Goal: Task Accomplishment & Management: Manage account settings

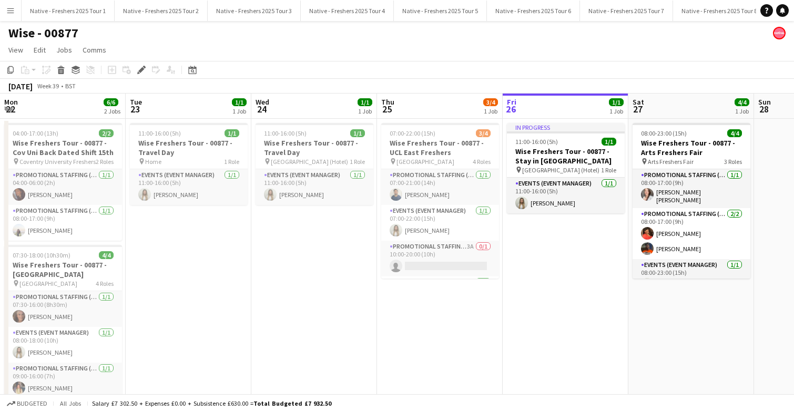
scroll to position [0, 362]
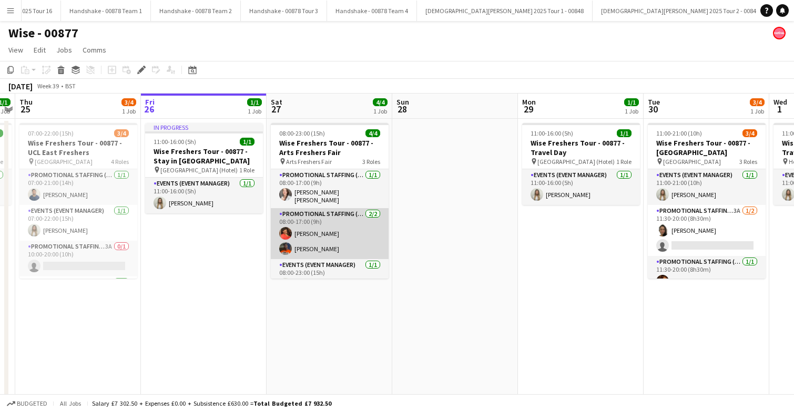
click at [292, 243] on app-card-role "Promotional Staffing (Brand Ambassadors) 2/2 08:00-17:00 (9h) Sarah Cahill Shar…" at bounding box center [330, 233] width 118 height 51
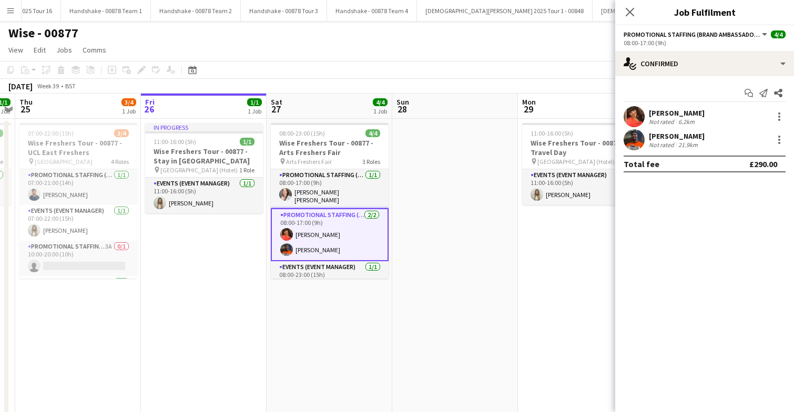
click at [632, 139] on app-user-avatar at bounding box center [634, 139] width 21 height 21
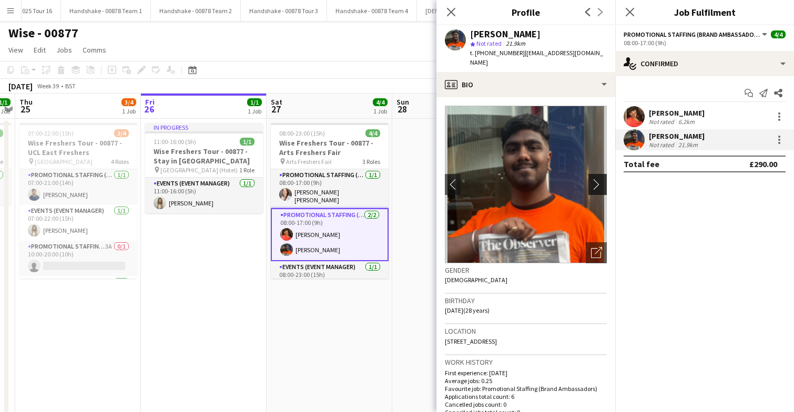
click at [601, 179] on app-icon "chevron-right" at bounding box center [599, 184] width 16 height 11
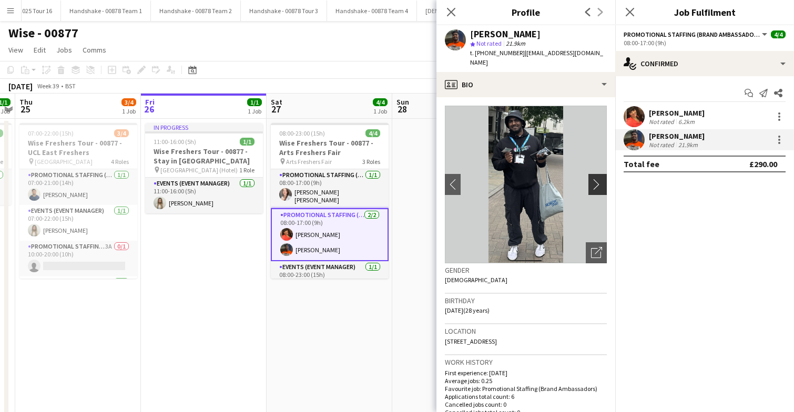
click at [601, 179] on app-icon "chevron-right" at bounding box center [599, 184] width 16 height 11
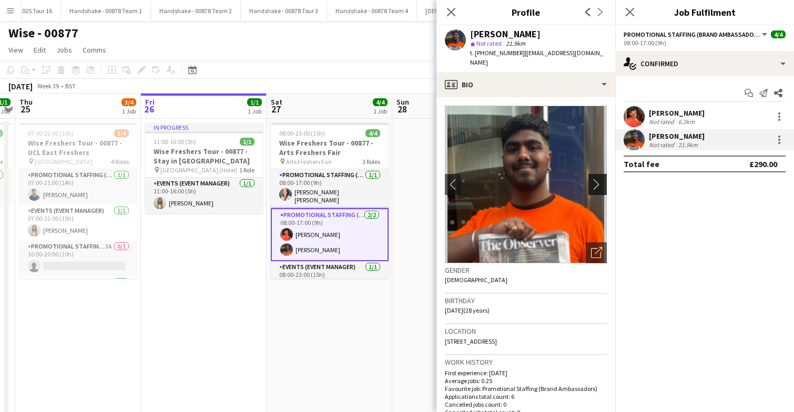
click at [601, 179] on app-icon "chevron-right" at bounding box center [599, 184] width 16 height 11
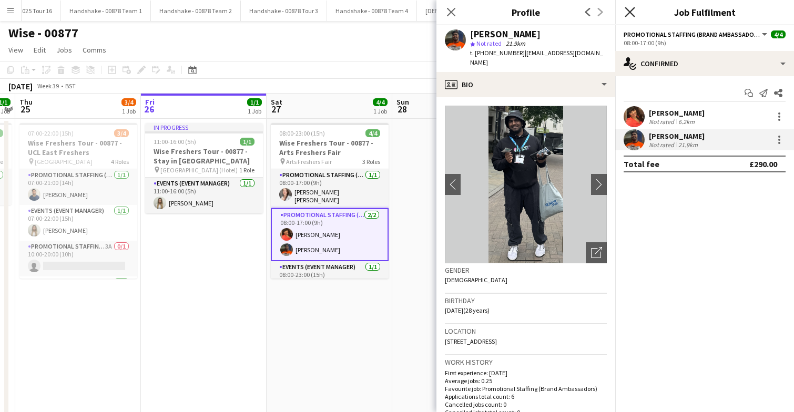
click at [631, 11] on icon at bounding box center [630, 12] width 10 height 10
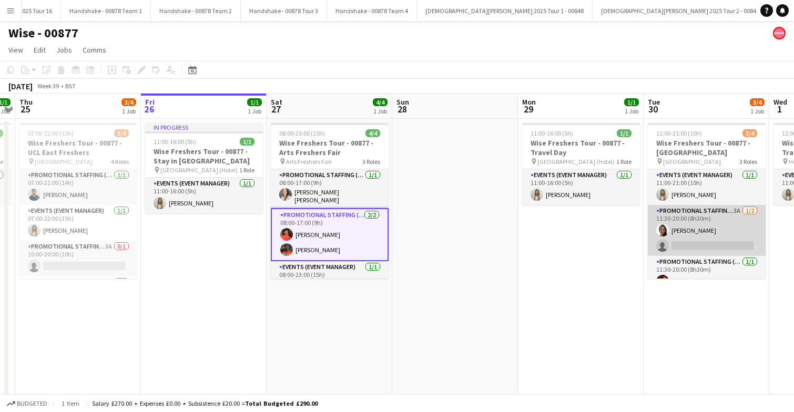
click at [726, 230] on app-card-role "Promotional Staffing (Brand Ambassadors) 3A 1/2 11:30-20:00 (8h30m) Adlina Othm…" at bounding box center [707, 230] width 118 height 51
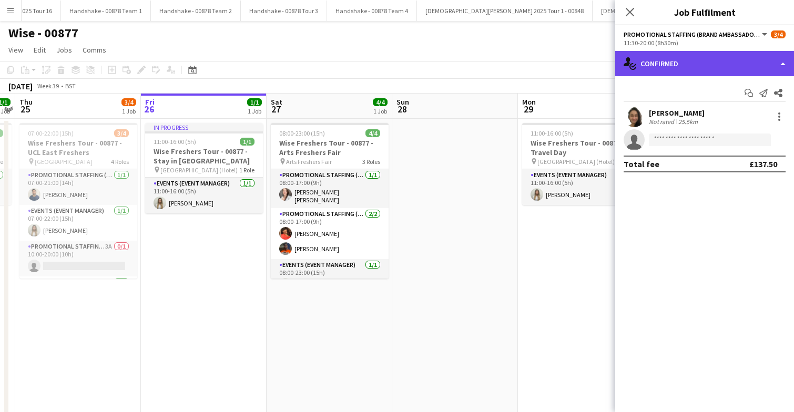
click at [724, 68] on div "single-neutral-actions-check-2 Confirmed" at bounding box center [704, 63] width 179 height 25
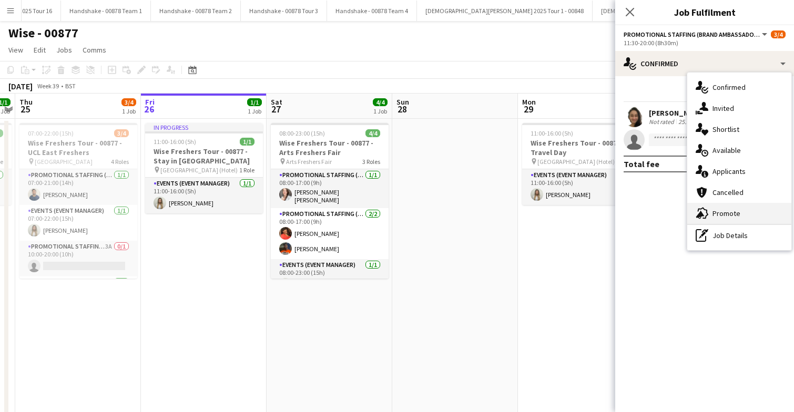
click at [731, 212] on span "Promote" at bounding box center [727, 213] width 28 height 9
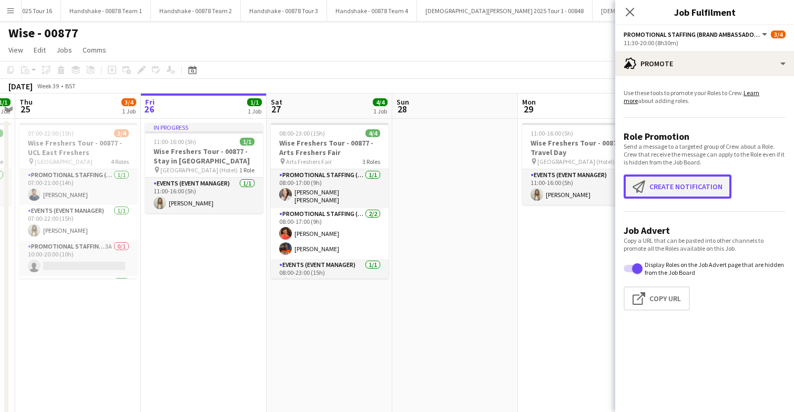
click at [688, 186] on button "Create notification Create notification" at bounding box center [678, 187] width 108 height 24
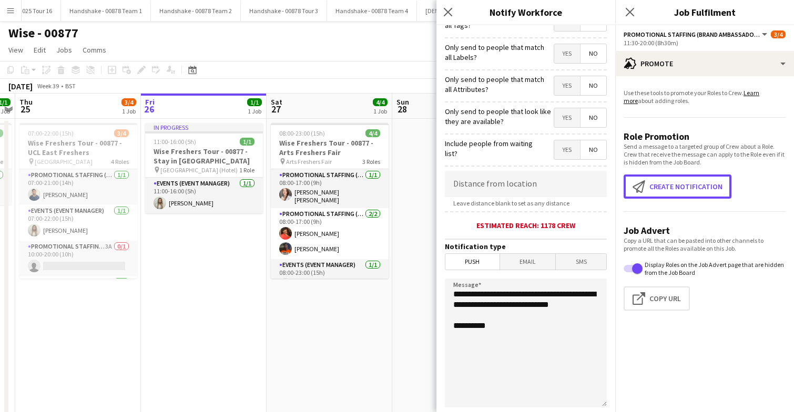
scroll to position [87, 0]
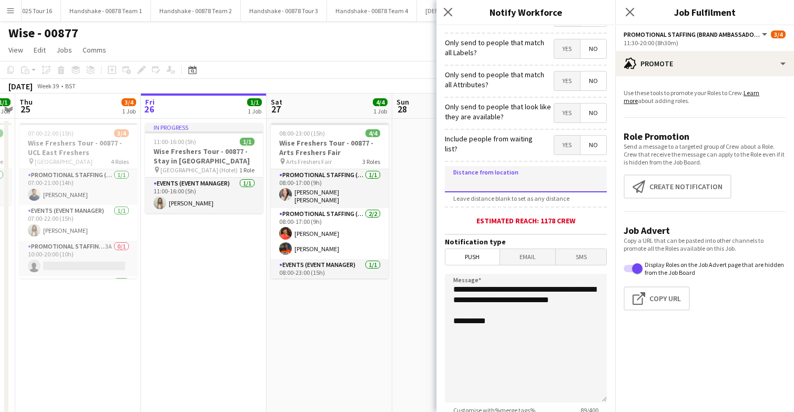
click at [530, 178] on input at bounding box center [526, 179] width 162 height 26
type input "****"
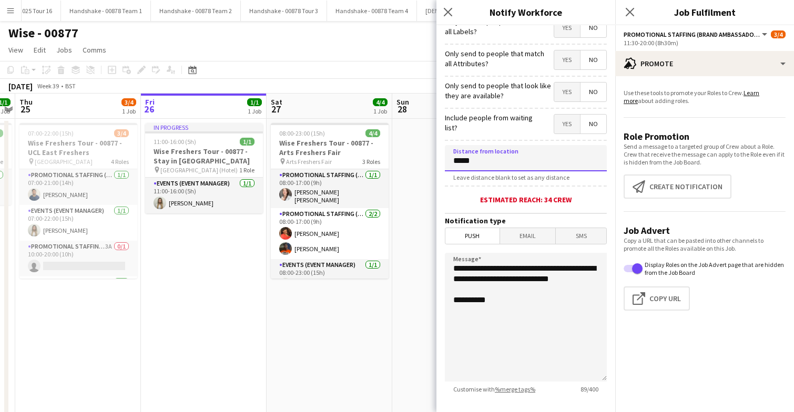
scroll to position [110, 0]
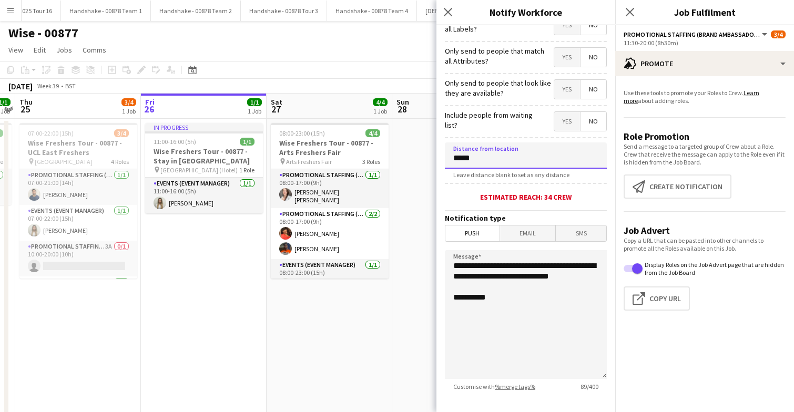
type input "*****"
click at [530, 316] on textarea "**********" at bounding box center [526, 314] width 162 height 129
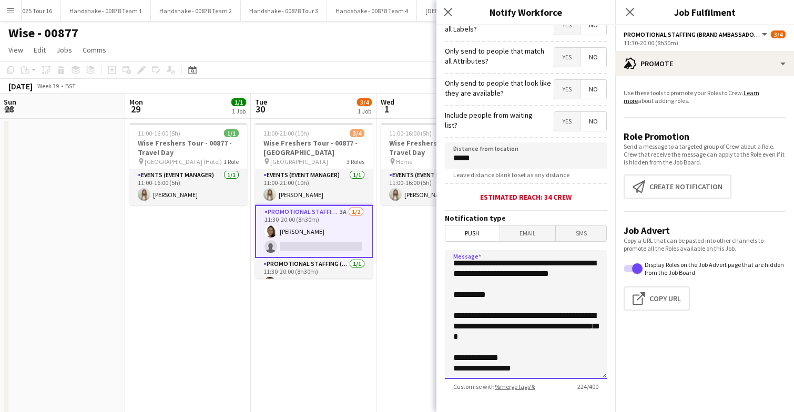
scroll to position [34, 0]
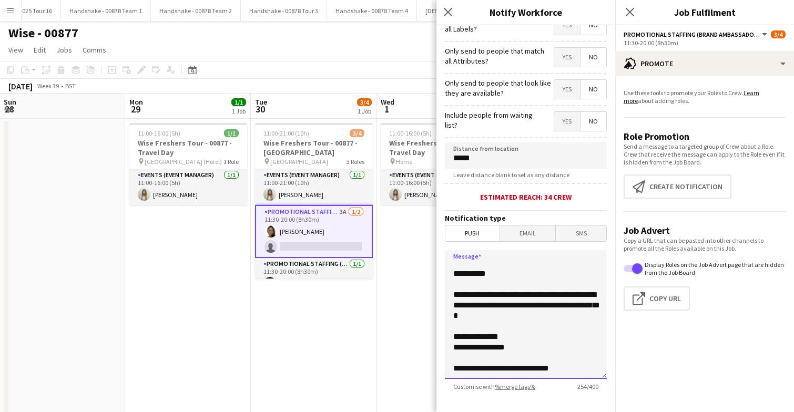
click at [490, 369] on textarea "**********" at bounding box center [526, 314] width 162 height 129
click at [493, 371] on textarea "**********" at bounding box center [526, 314] width 162 height 129
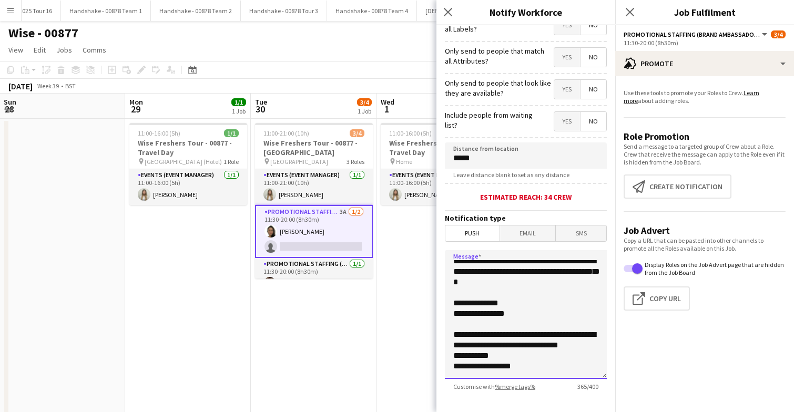
scroll to position [0, 0]
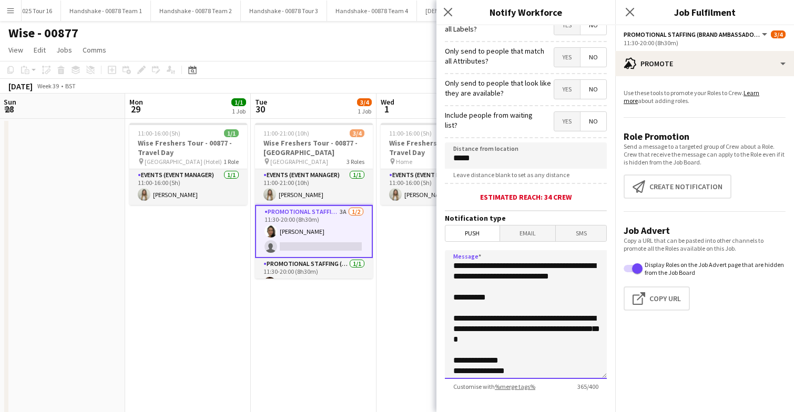
drag, startPoint x: 521, startPoint y: 375, endPoint x: 451, endPoint y: 330, distance: 83.3
click at [451, 330] on textarea "**********" at bounding box center [526, 314] width 162 height 129
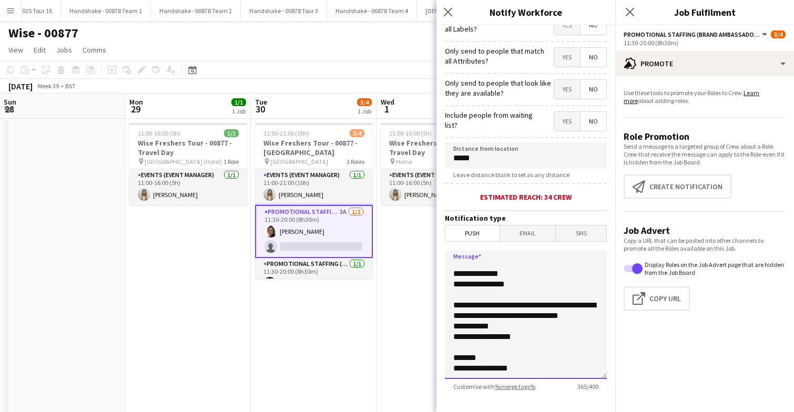
scroll to position [169, 0]
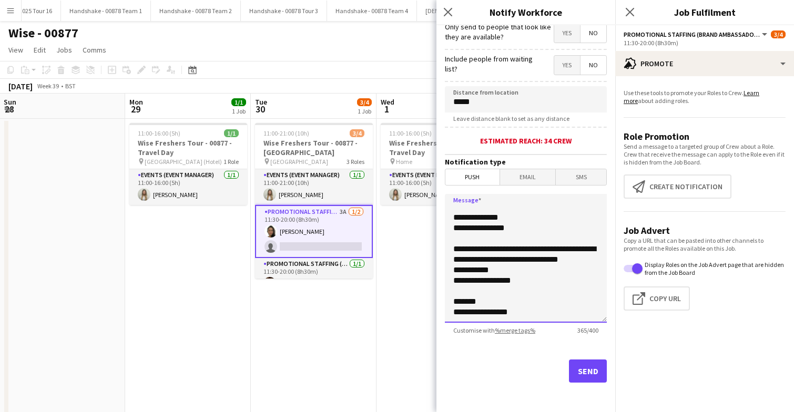
type textarea "**********"
click at [586, 372] on button "Send" at bounding box center [588, 371] width 38 height 23
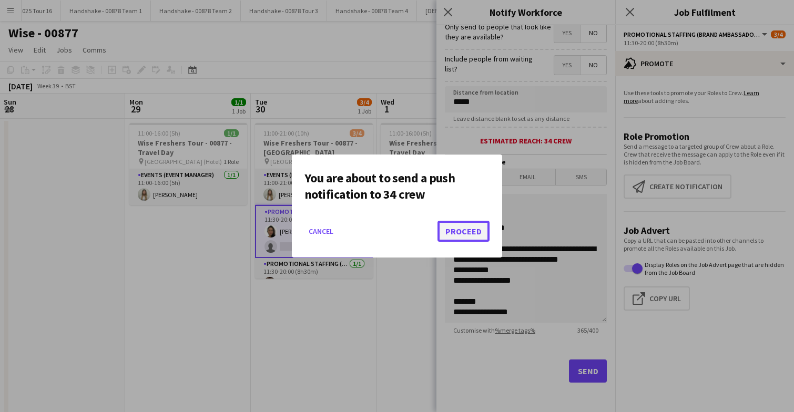
click at [462, 229] on button "Proceed" at bounding box center [464, 231] width 52 height 21
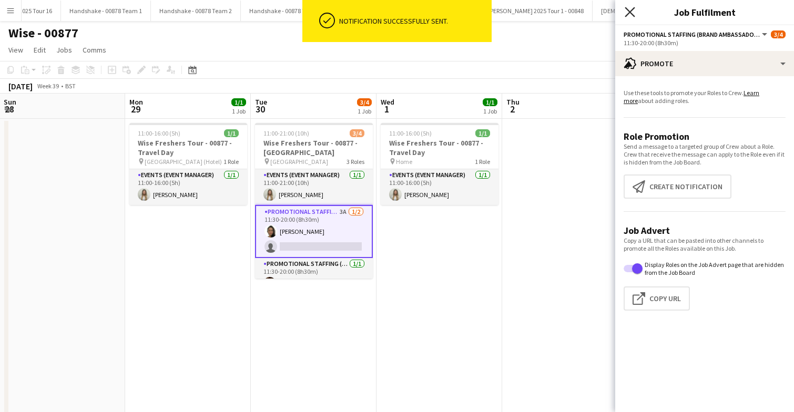
click at [632, 11] on icon at bounding box center [630, 12] width 10 height 10
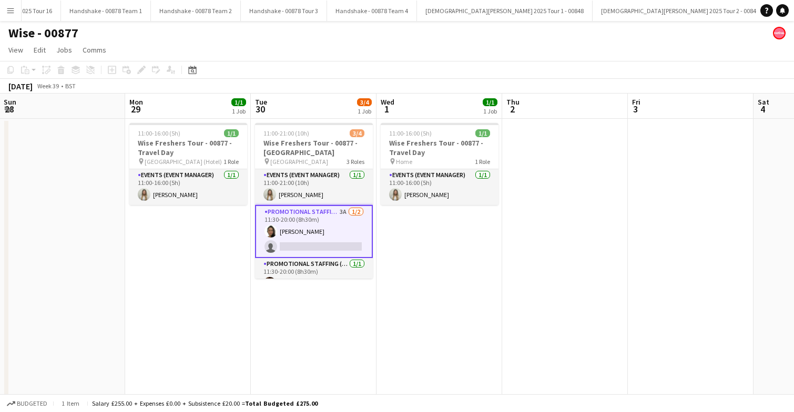
click at [465, 255] on app-date-cell "11:00-16:00 (5h) 1/1 Wise Freshers Tour - 00877 - Travel Day pin Home 1 Role Ev…" at bounding box center [440, 271] width 126 height 304
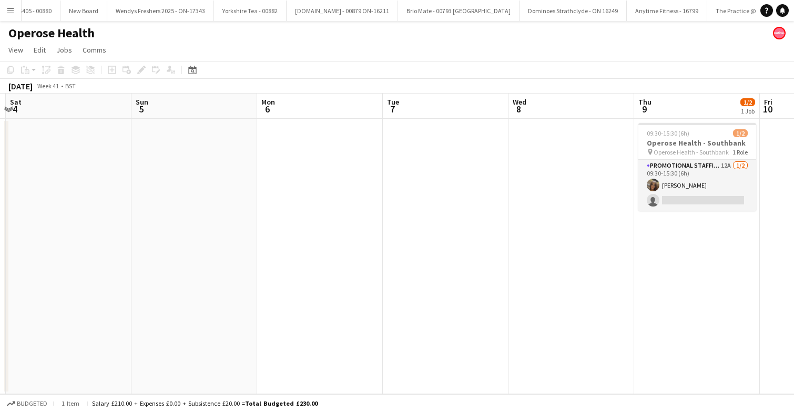
scroll to position [0, 319]
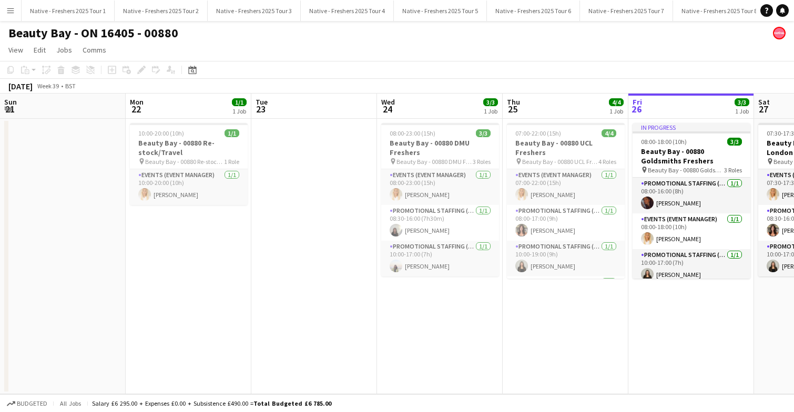
scroll to position [0, 315]
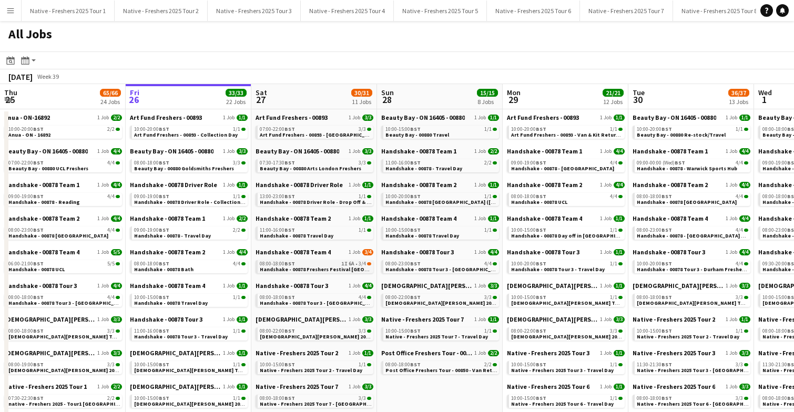
click at [325, 267] on span "Handshake - 00878 Freshers Festival Manchester" at bounding box center [332, 269] width 145 height 7
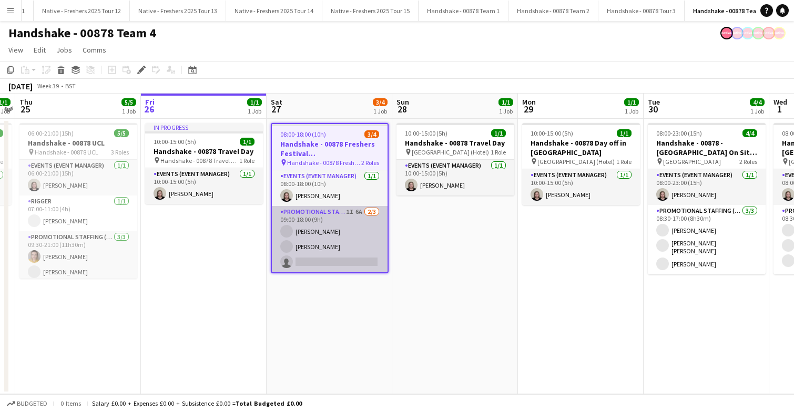
scroll to position [0, 1020]
click at [358, 239] on app-card-role "Promotional Staffing (Brand Ambassadors) 1I 6A 2/3 09:00-18:00 (9h) Hannah Norr…" at bounding box center [330, 239] width 116 height 66
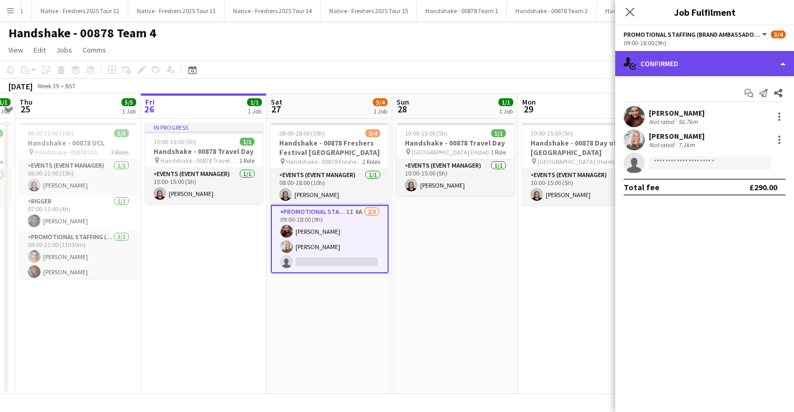
click at [721, 62] on div "single-neutral-actions-check-2 Confirmed" at bounding box center [704, 63] width 179 height 25
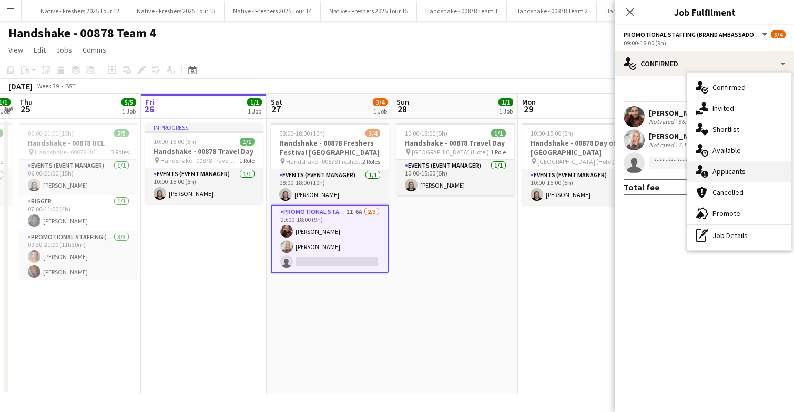
click at [735, 176] on div "single-neutral-actions-information Applicants" at bounding box center [739, 171] width 104 height 21
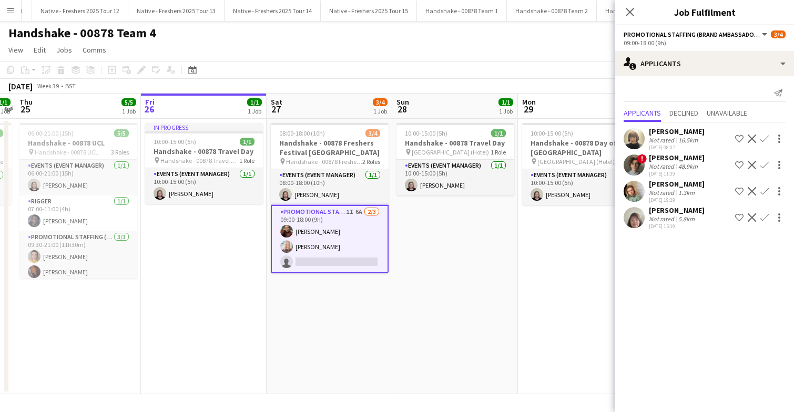
click at [632, 213] on app-user-avatar at bounding box center [634, 217] width 21 height 21
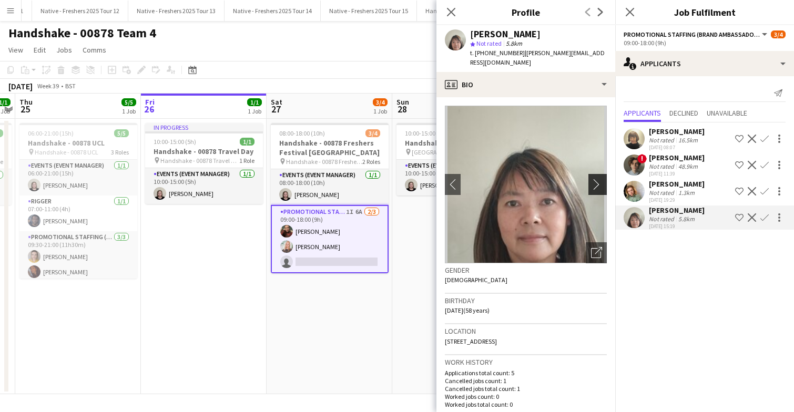
click at [595, 179] on app-icon "chevron-right" at bounding box center [599, 184] width 16 height 11
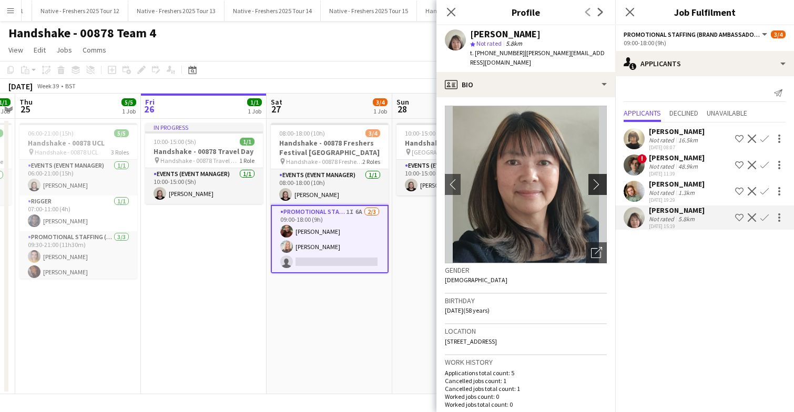
click at [596, 179] on app-icon "chevron-right" at bounding box center [599, 184] width 16 height 11
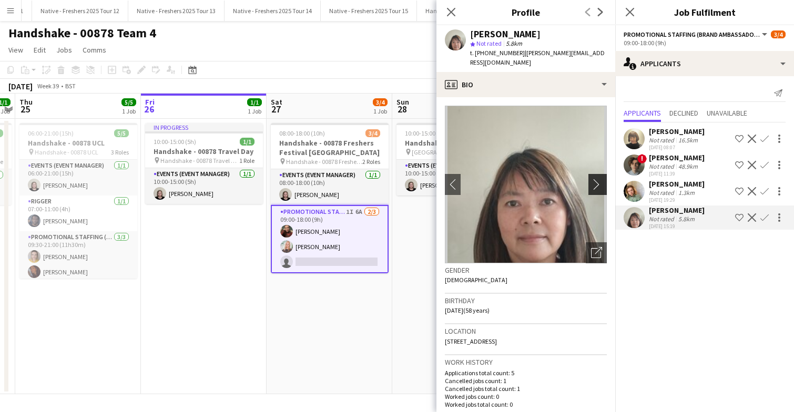
click at [596, 179] on app-icon "chevron-right" at bounding box center [599, 184] width 16 height 11
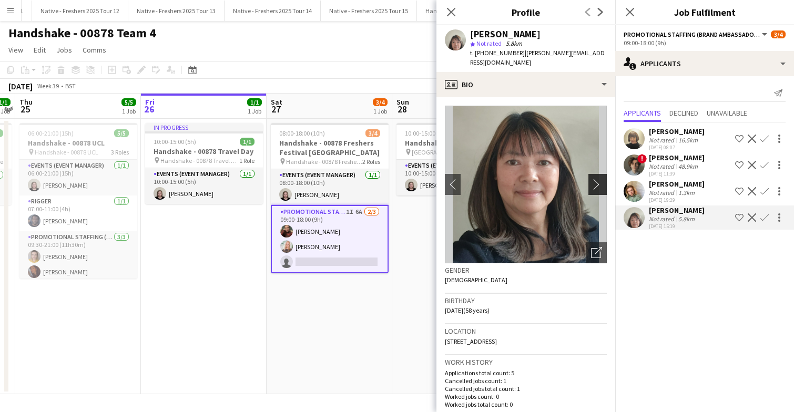
click at [596, 179] on app-icon "chevron-right" at bounding box center [599, 184] width 16 height 11
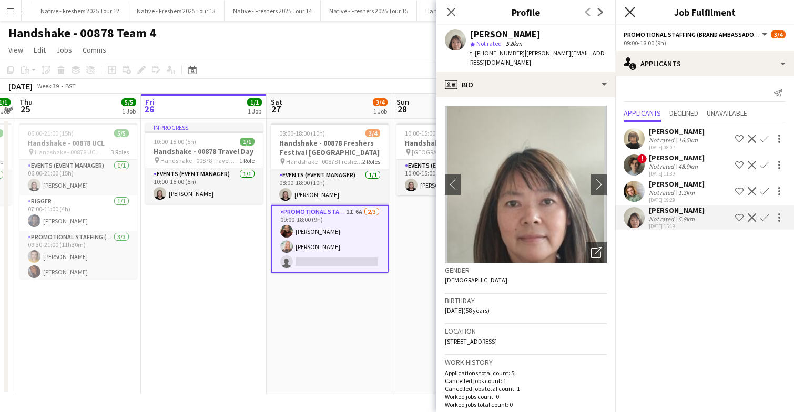
click at [629, 12] on icon at bounding box center [630, 12] width 10 height 10
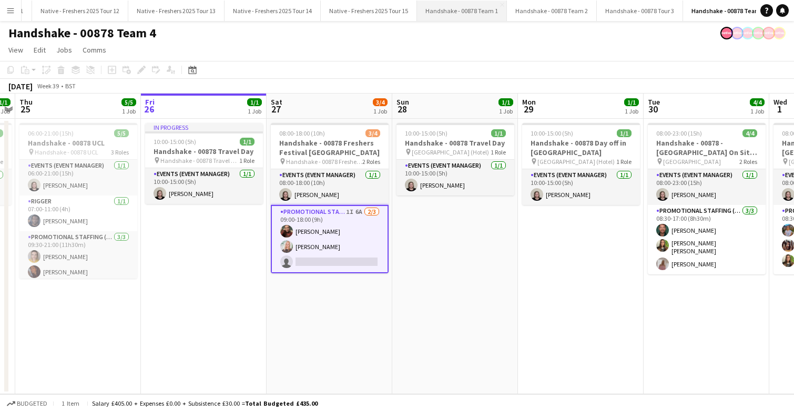
click at [441, 16] on button "Handshake - 00878 Team 1 Close" at bounding box center [462, 11] width 90 height 21
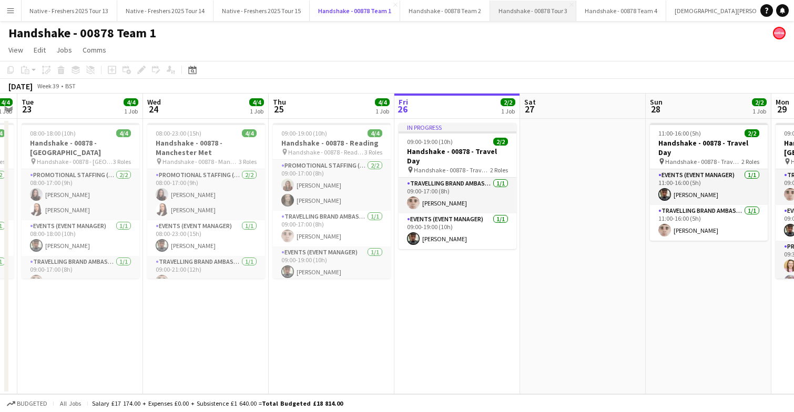
scroll to position [0, 1131]
click at [605, 12] on button "Handshake - 00878 Team 4 Close" at bounding box center [618, 11] width 90 height 21
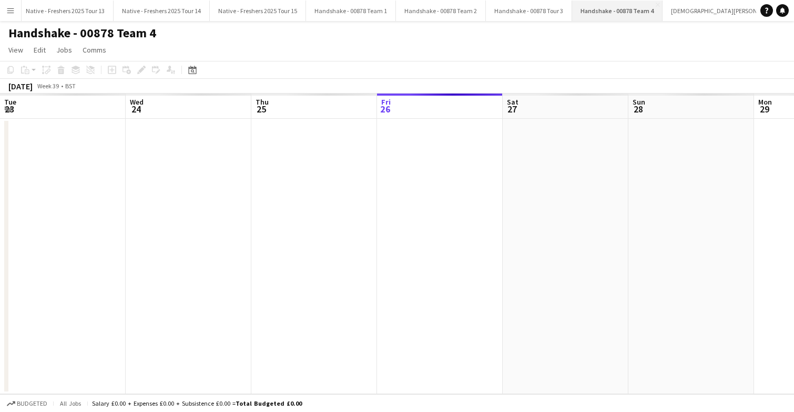
scroll to position [0, 251]
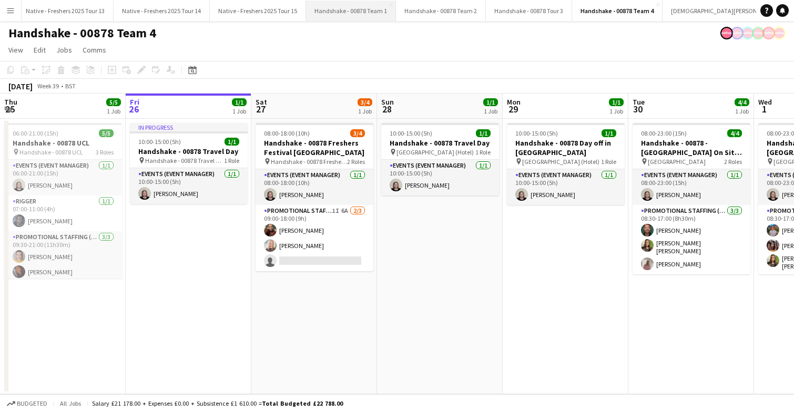
click at [334, 9] on button "Handshake - 00878 Team 1 Close" at bounding box center [351, 11] width 90 height 21
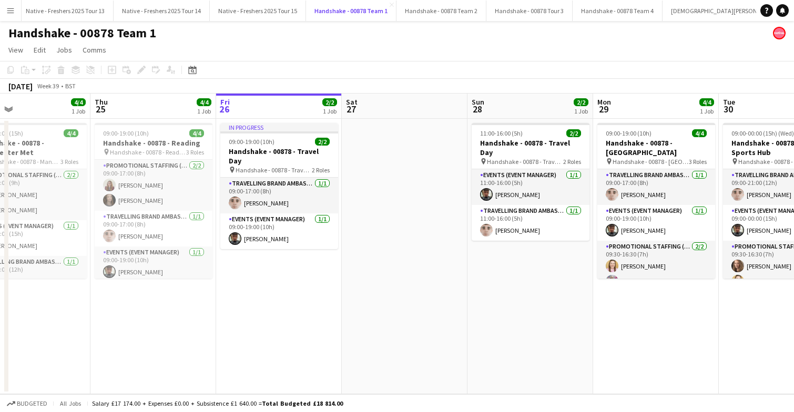
scroll to position [0, 274]
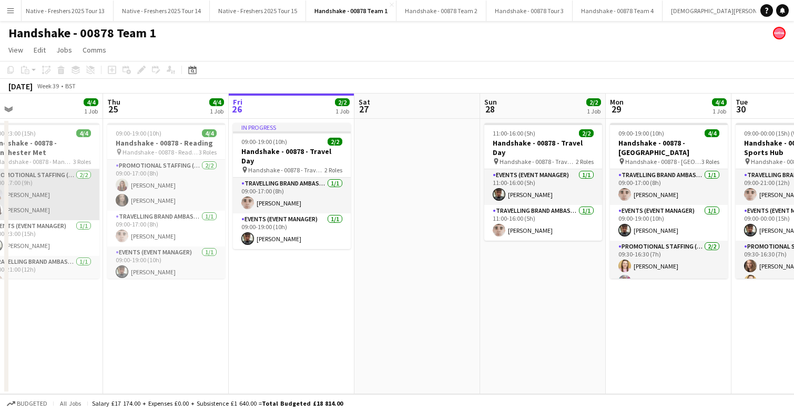
click at [39, 201] on app-card-role "Promotional Staffing (Brand Ambassadors) 2/2 08:00-17:00 (9h) Hannah Cross Lill…" at bounding box center [41, 194] width 118 height 51
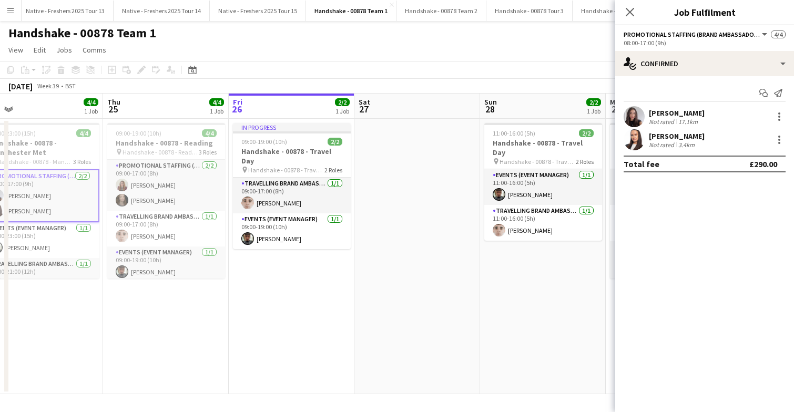
click at [630, 117] on app-user-avatar at bounding box center [634, 116] width 21 height 21
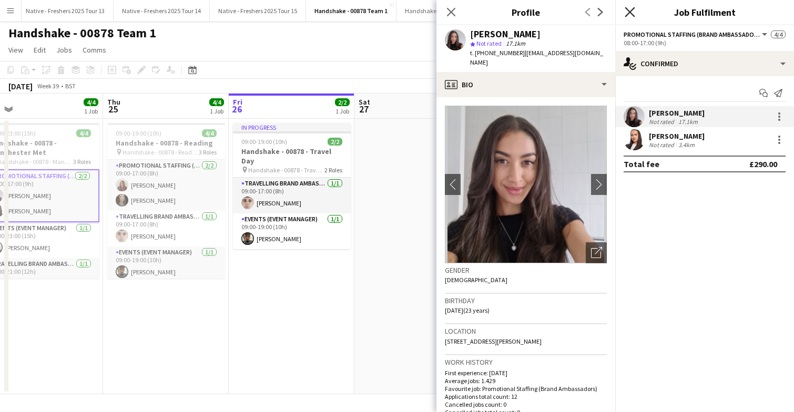
click at [633, 10] on icon "Close pop-in" at bounding box center [630, 12] width 10 height 10
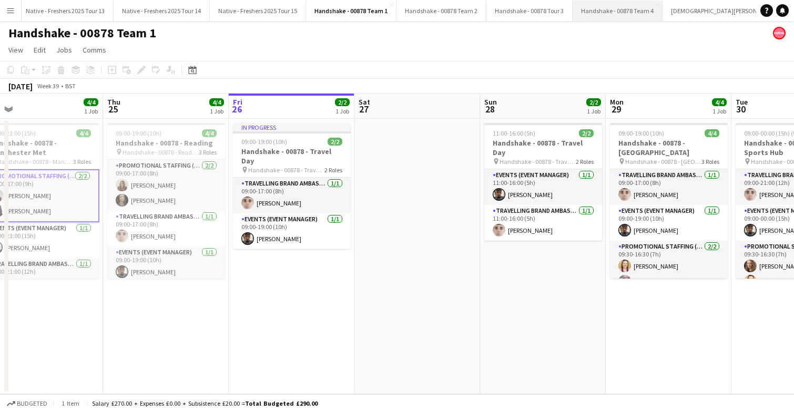
click at [592, 12] on button "Handshake - 00878 Team 4 Close" at bounding box center [618, 11] width 90 height 21
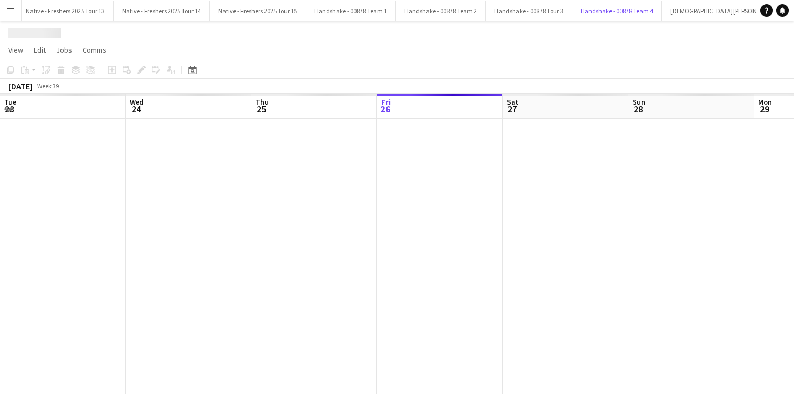
scroll to position [0, 251]
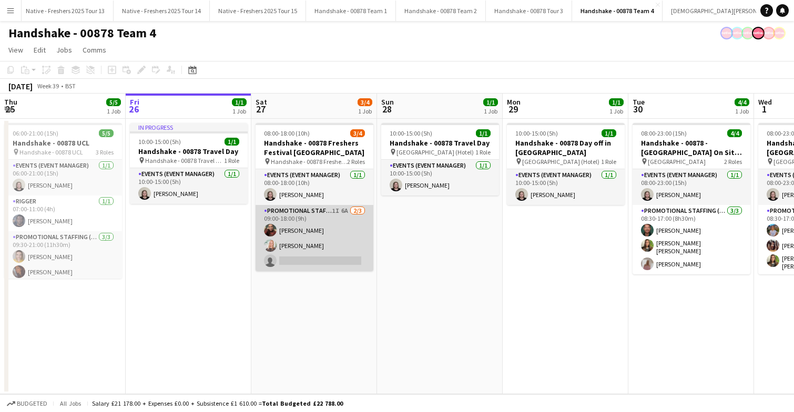
click at [333, 231] on app-card-role "Promotional Staffing (Brand Ambassadors) 1I 6A 2/3 09:00-18:00 (9h) Hannah Norr…" at bounding box center [315, 238] width 118 height 66
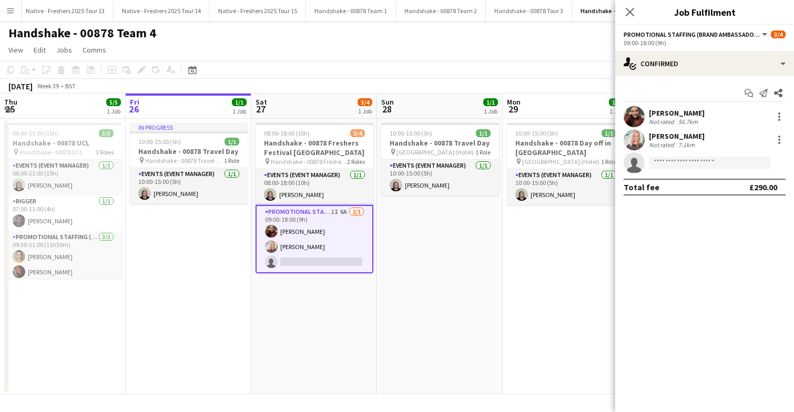
click at [706, 82] on div "Start chat Send notification Share Hannah Norris Not rated 56.7km April Barton …" at bounding box center [704, 140] width 179 height 128
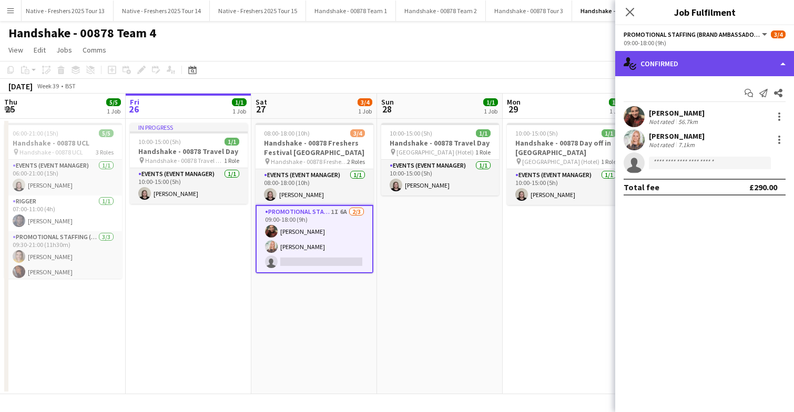
click at [711, 72] on div "single-neutral-actions-check-2 Confirmed" at bounding box center [704, 63] width 179 height 25
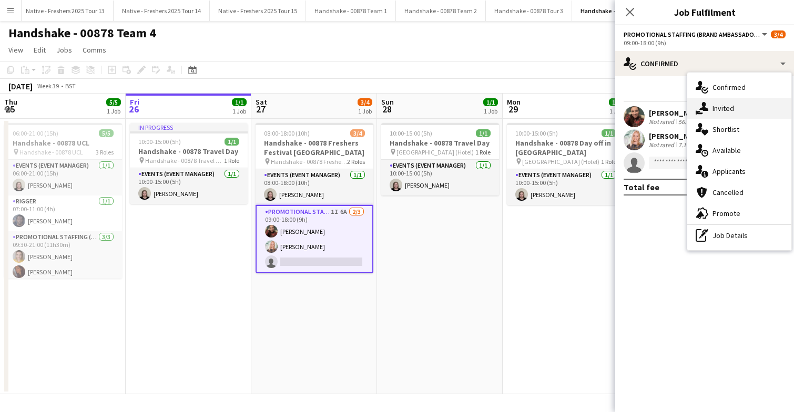
click at [752, 109] on div "single-neutral-actions-share-1 Invited" at bounding box center [739, 108] width 104 height 21
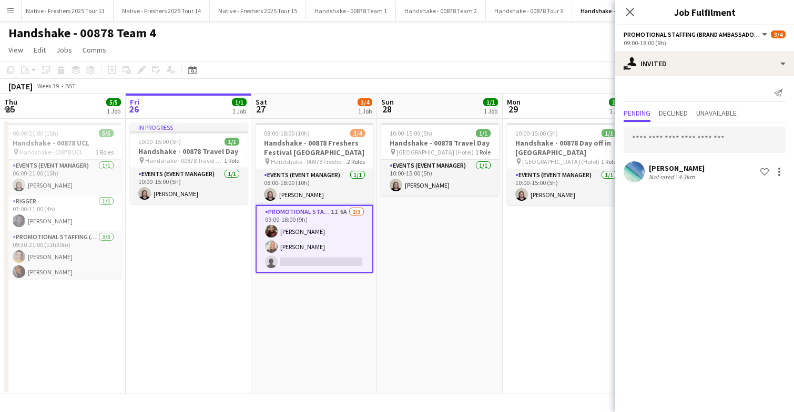
click at [631, 164] on app-user-avatar at bounding box center [634, 171] width 21 height 21
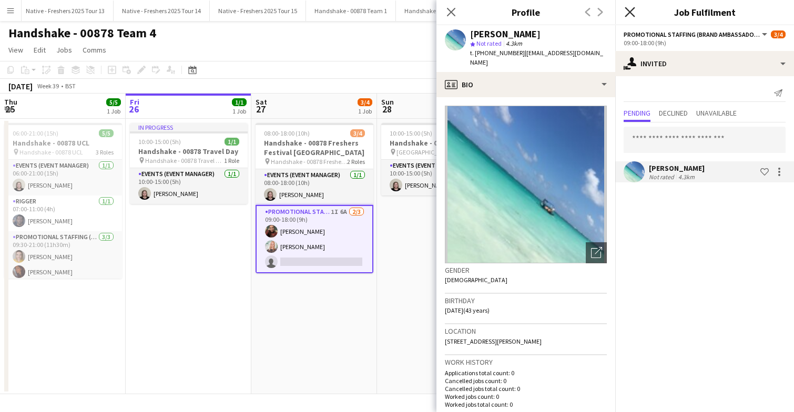
click at [633, 10] on icon "Close pop-in" at bounding box center [630, 12] width 10 height 10
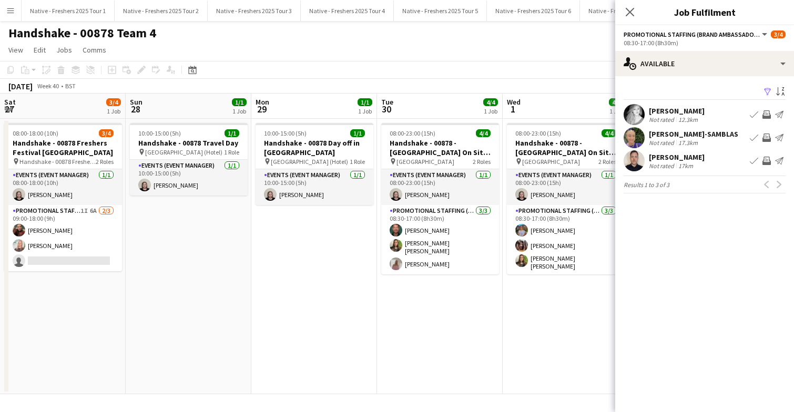
scroll to position [0, 362]
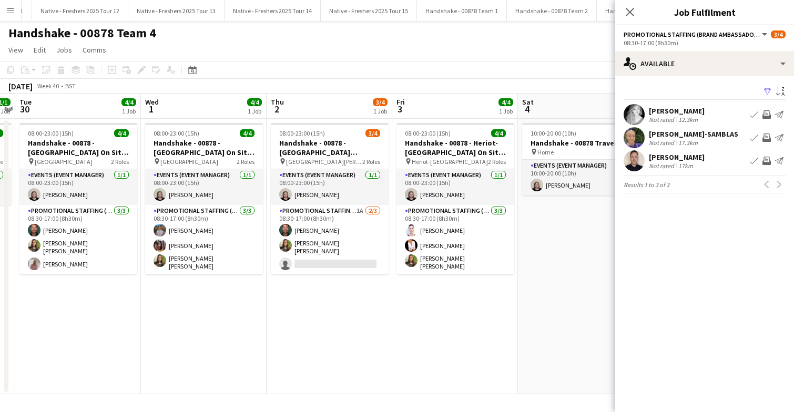
click at [638, 134] on app-user-avatar at bounding box center [634, 137] width 21 height 21
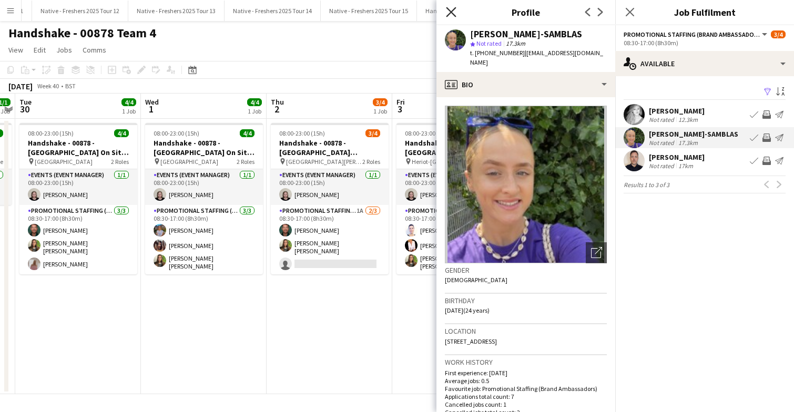
click at [449, 12] on icon "Close pop-in" at bounding box center [451, 12] width 10 height 10
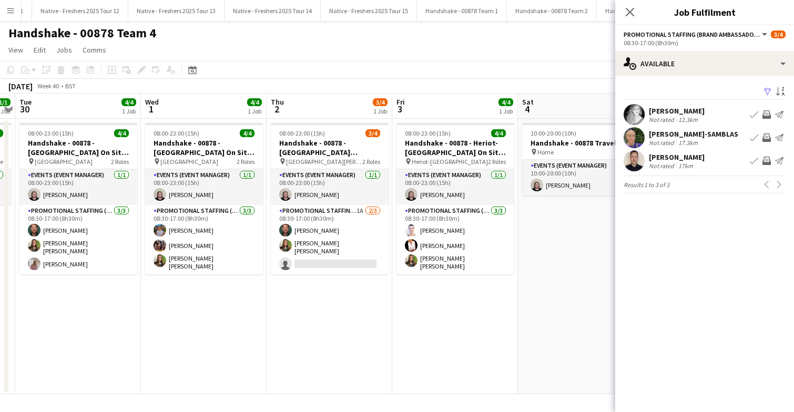
click at [767, 91] on app-icon "Filter" at bounding box center [768, 92] width 8 height 10
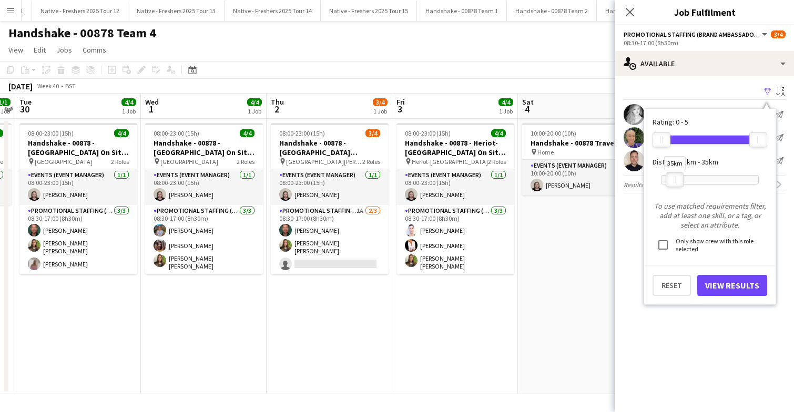
click at [672, 178] on div at bounding box center [674, 180] width 17 height 14
click at [719, 289] on button "View Results" at bounding box center [732, 285] width 70 height 21
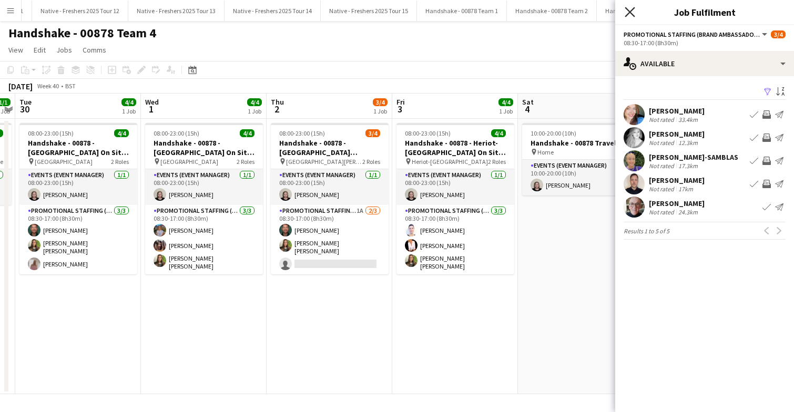
click at [632, 11] on icon "Close pop-in" at bounding box center [630, 12] width 10 height 10
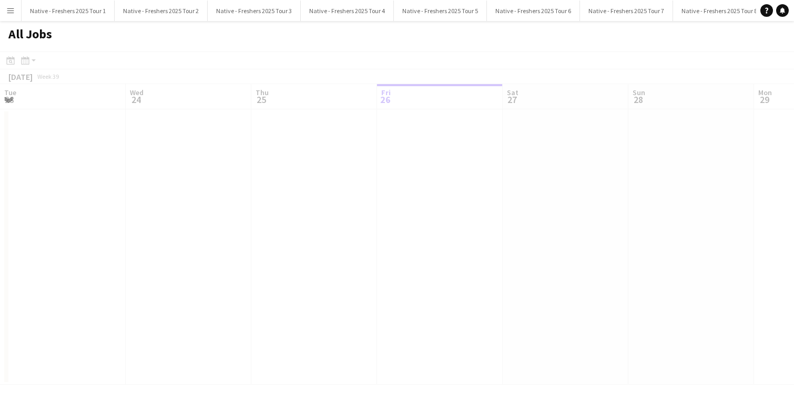
scroll to position [0, 251]
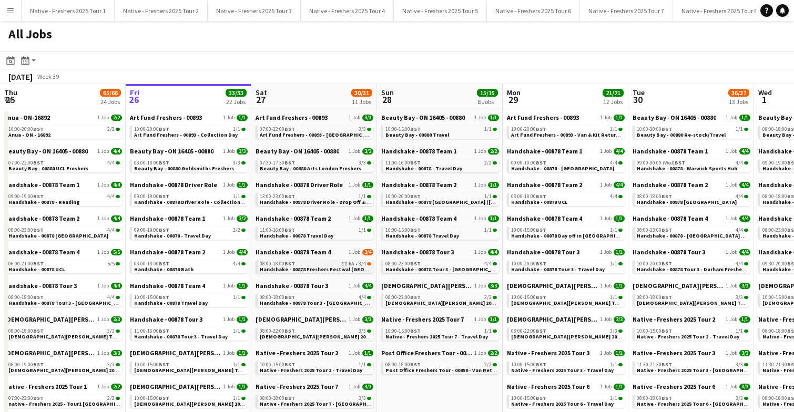
click at [319, 269] on span "Handshake - 00878 Freshers Festival [GEOGRAPHIC_DATA]" at bounding box center [332, 269] width 145 height 7
click at [530, 6] on app-icon "Close" at bounding box center [532, 5] width 4 height 4
click at [386, 8] on button "Contiki Freshers 2025 - 00881 Close" at bounding box center [433, 11] width 94 height 21
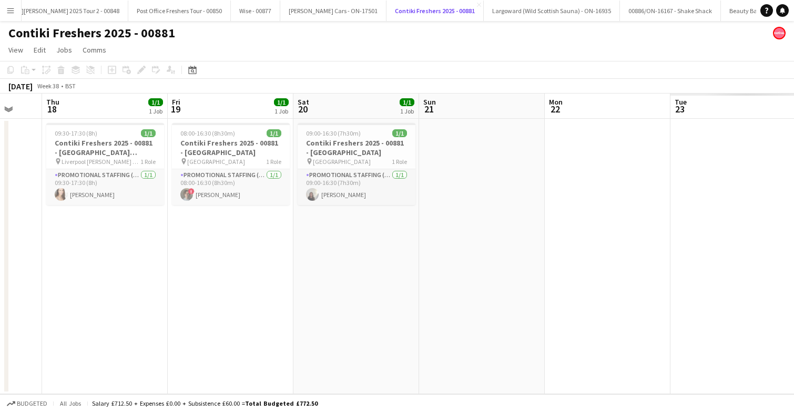
scroll to position [0, 335]
click at [8, 9] on app-icon "Menu" at bounding box center [10, 10] width 8 height 8
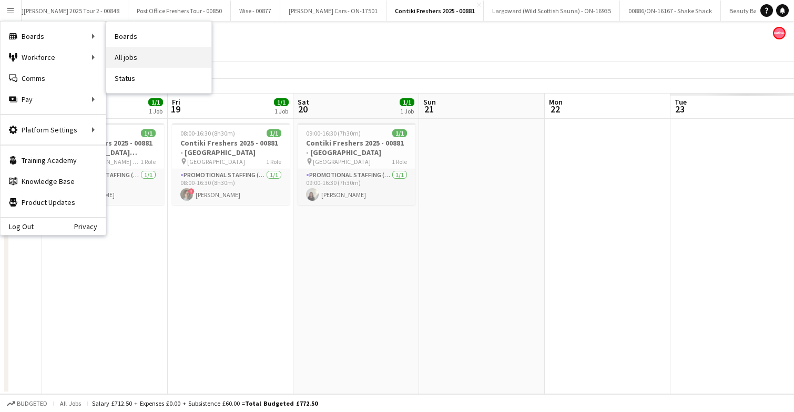
click at [148, 60] on link "All jobs" at bounding box center [158, 57] width 105 height 21
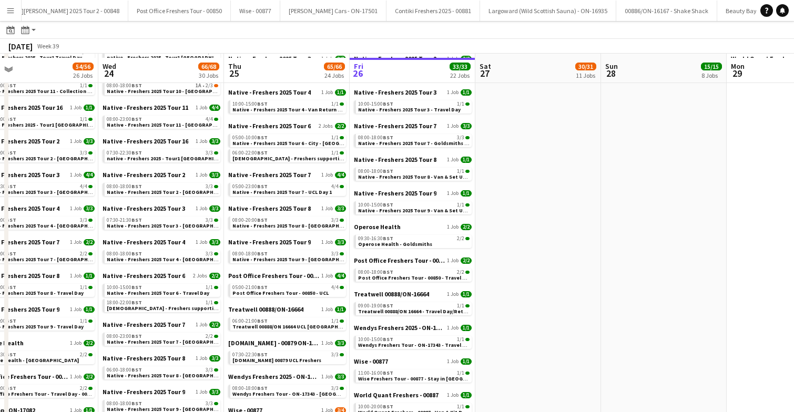
scroll to position [426, 0]
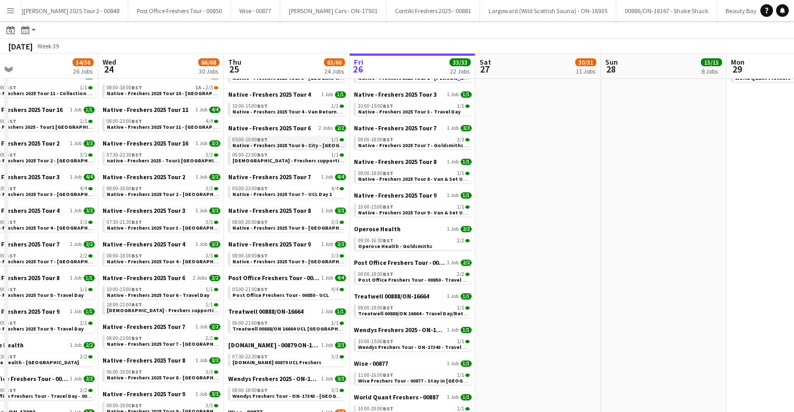
click at [290, 143] on span "Native - Freshers 2025 Tour 6 - City - University of London" at bounding box center [303, 145] width 143 height 7
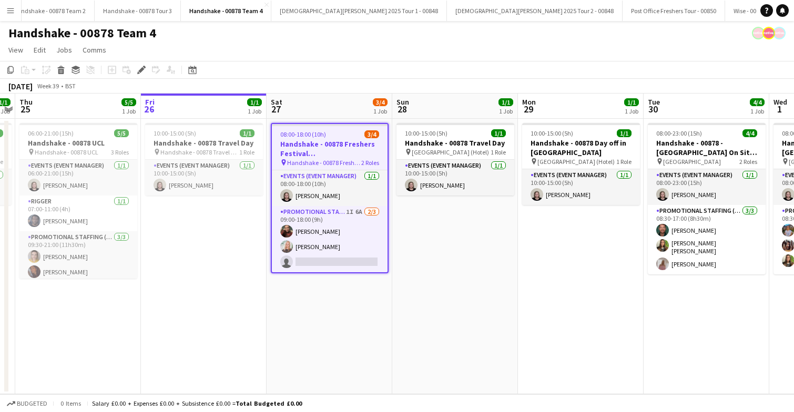
scroll to position [0, 1527]
click at [720, 8] on button "Wise - 00877 Close" at bounding box center [744, 11] width 49 height 21
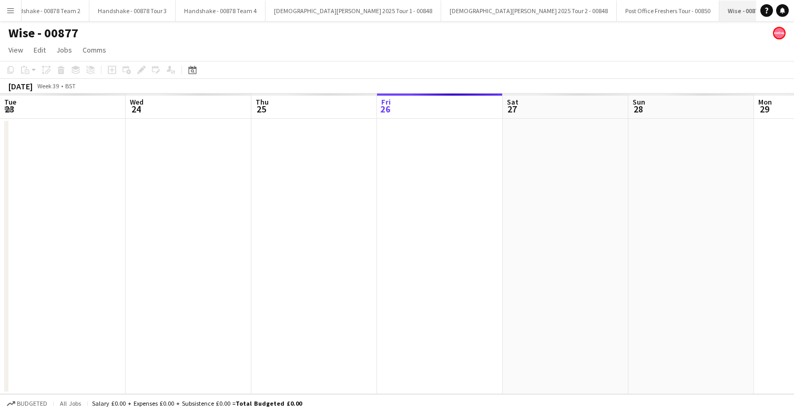
scroll to position [0, 251]
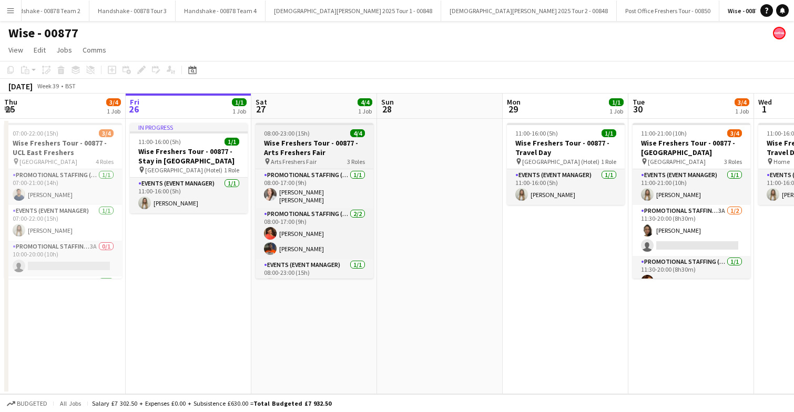
click at [339, 138] on h3 "Wise Freshers Tour - 00877 - Arts Freshers Fair" at bounding box center [315, 147] width 118 height 19
click at [339, 137] on div "08:00-23:00 (15h) 4/4" at bounding box center [315, 133] width 118 height 8
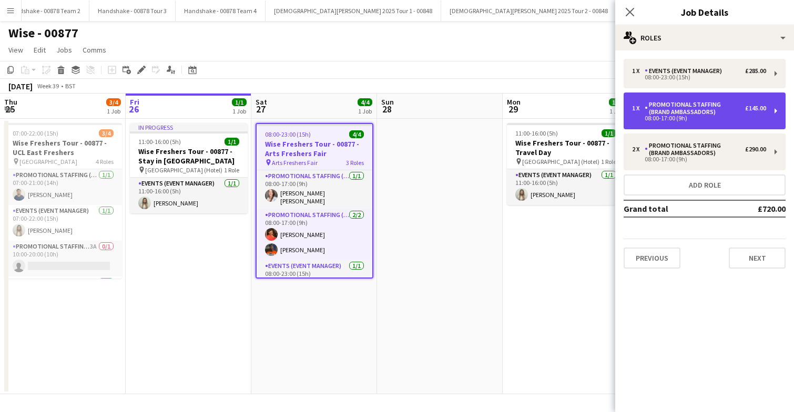
click at [713, 115] on div "Promotional Staffing (Brand Ambassadors)" at bounding box center [695, 108] width 100 height 15
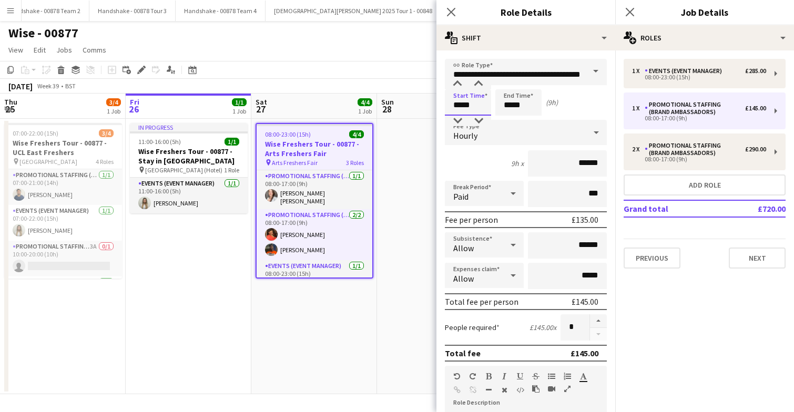
click at [485, 108] on input "*****" at bounding box center [468, 102] width 46 height 26
click at [458, 84] on div at bounding box center [457, 84] width 21 height 11
type input "*****"
click at [458, 84] on div at bounding box center [457, 84] width 21 height 11
click at [453, 10] on icon at bounding box center [451, 12] width 10 height 10
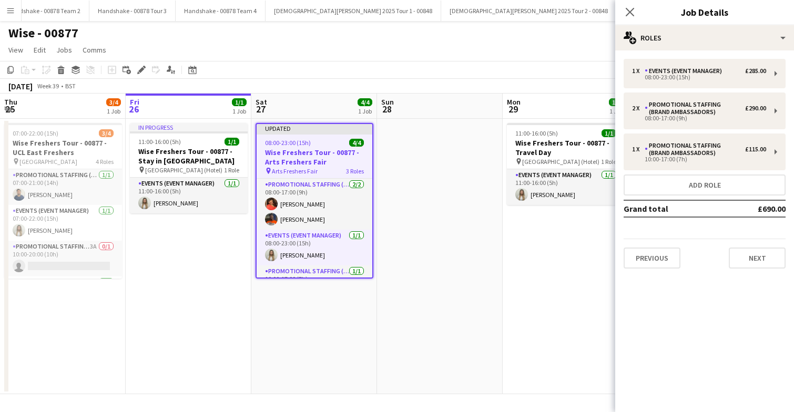
click at [416, 170] on app-date-cell at bounding box center [440, 257] width 126 height 276
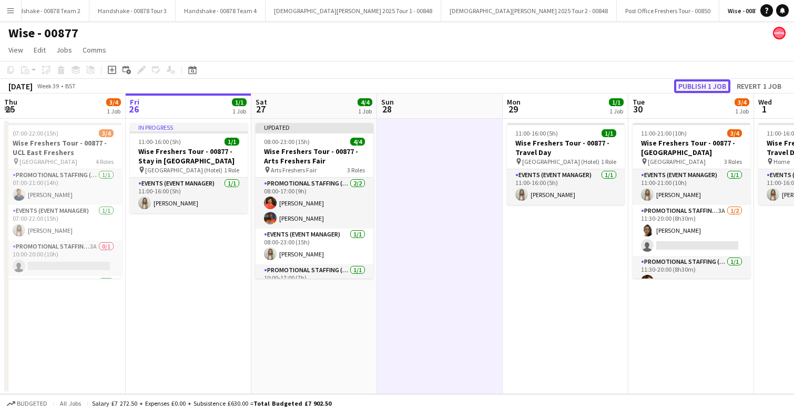
click at [704, 86] on button "Publish 1 job" at bounding box center [702, 86] width 56 height 14
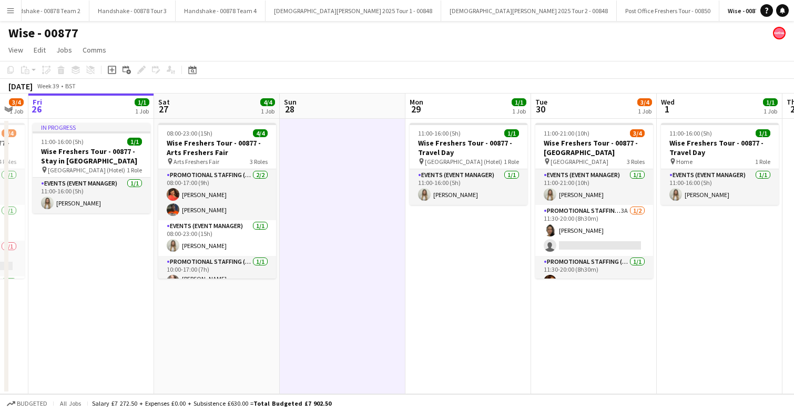
scroll to position [0, 361]
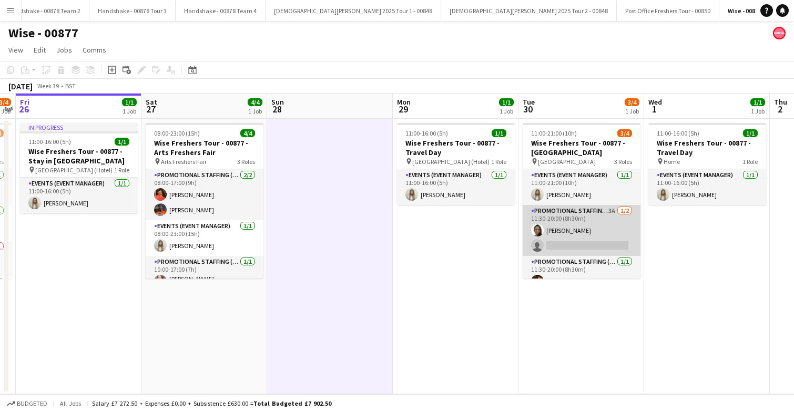
click at [589, 228] on app-card-role "Promotional Staffing (Brand Ambassadors) 3A 1/2 11:30-20:00 (8h30m) Adlina Othm…" at bounding box center [582, 230] width 118 height 51
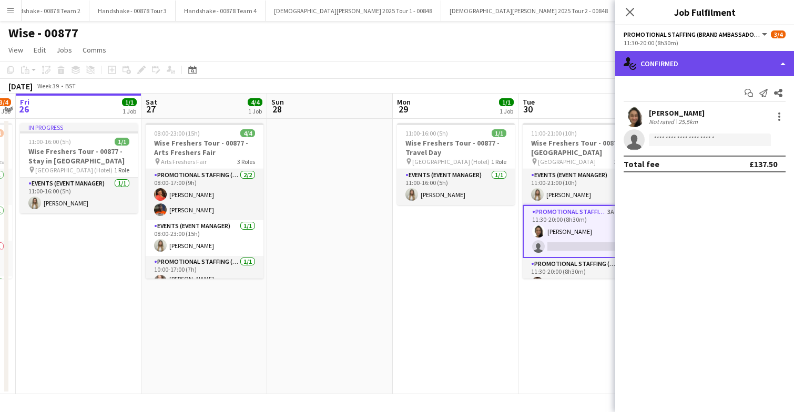
click at [745, 56] on div "single-neutral-actions-check-2 Confirmed" at bounding box center [704, 63] width 179 height 25
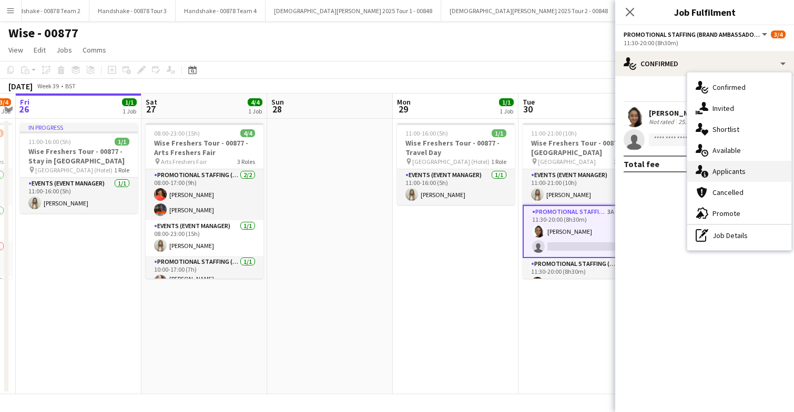
click at [745, 174] on span "Applicants" at bounding box center [729, 171] width 33 height 9
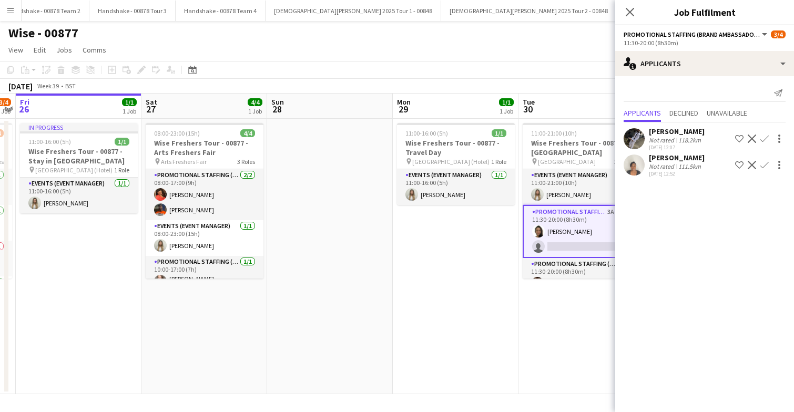
click at [636, 166] on app-user-avatar at bounding box center [634, 165] width 21 height 21
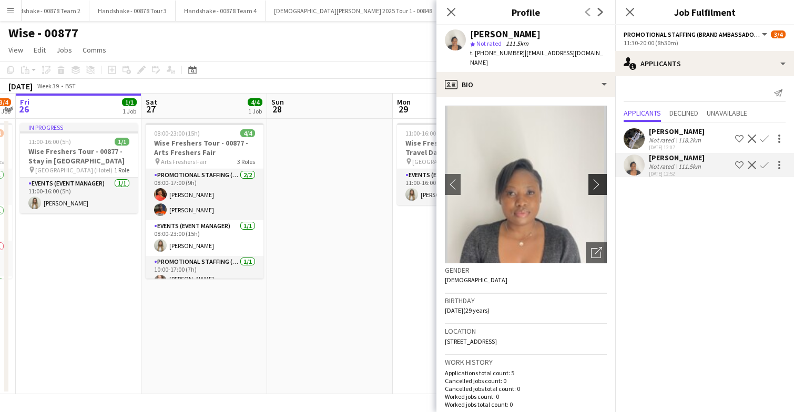
click at [594, 184] on app-icon "chevron-right" at bounding box center [599, 184] width 16 height 11
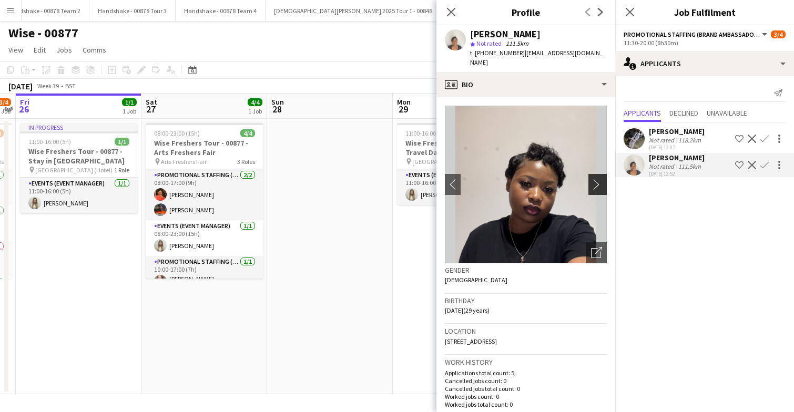
click at [594, 184] on app-icon "chevron-right" at bounding box center [599, 184] width 16 height 11
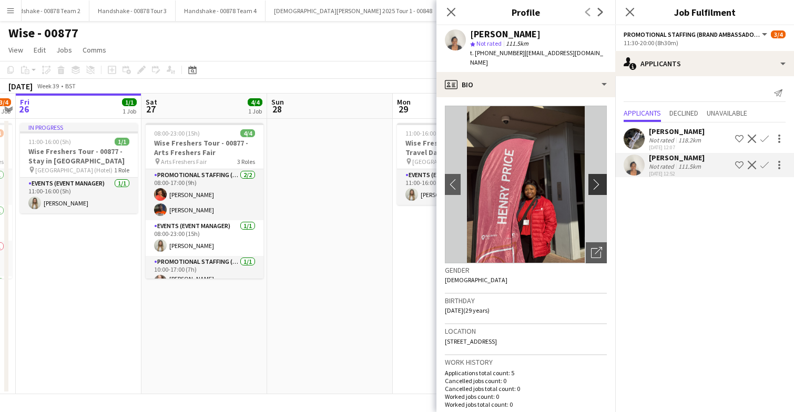
click at [594, 184] on app-icon "chevron-right" at bounding box center [599, 184] width 16 height 11
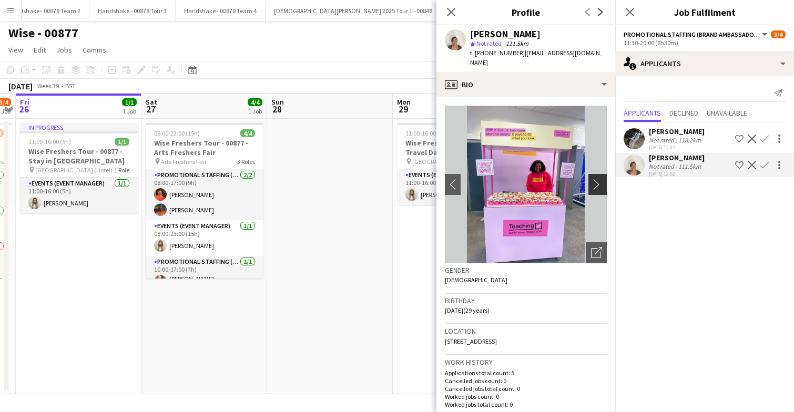
click at [594, 184] on app-icon "chevron-right" at bounding box center [599, 184] width 16 height 11
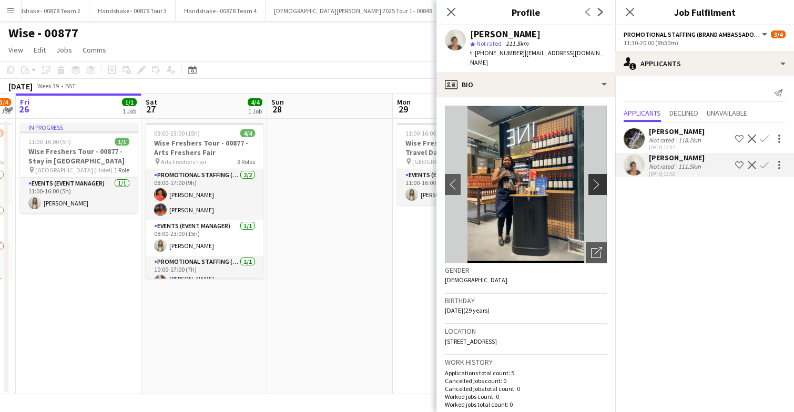
click at [594, 184] on app-icon "chevron-right" at bounding box center [599, 184] width 16 height 11
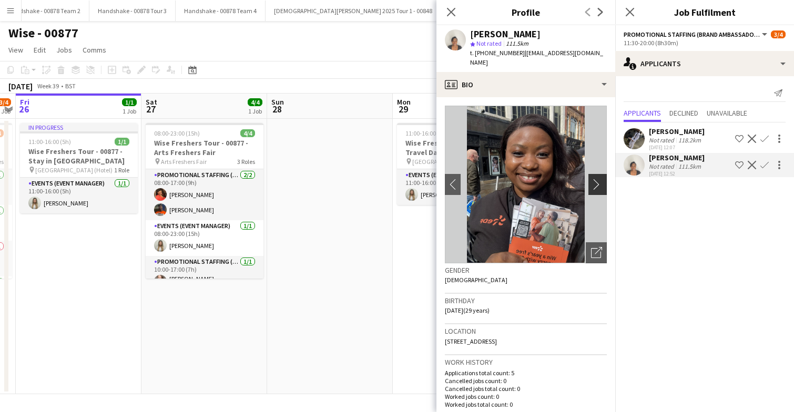
click at [594, 184] on app-icon "chevron-right" at bounding box center [599, 184] width 16 height 11
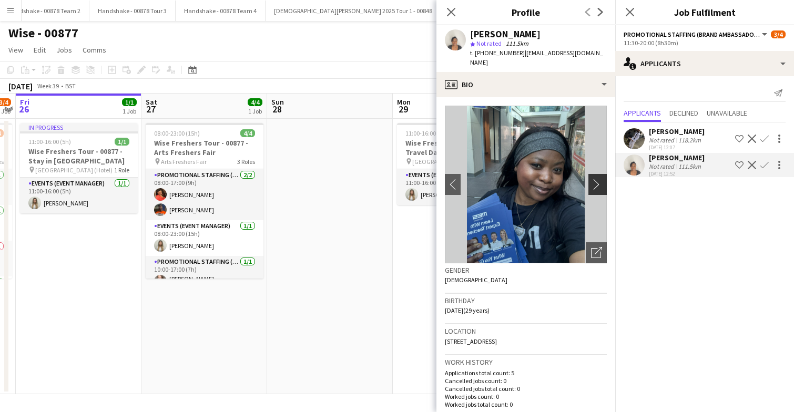
click at [596, 184] on app-icon "chevron-right" at bounding box center [599, 184] width 16 height 11
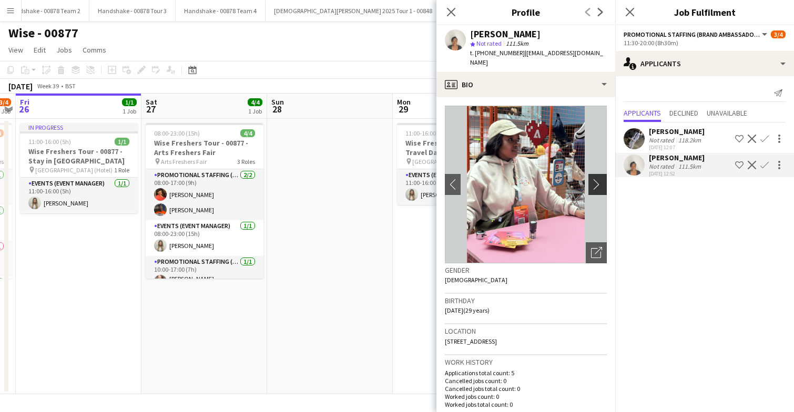
click at [596, 184] on app-icon "chevron-right" at bounding box center [599, 184] width 16 height 11
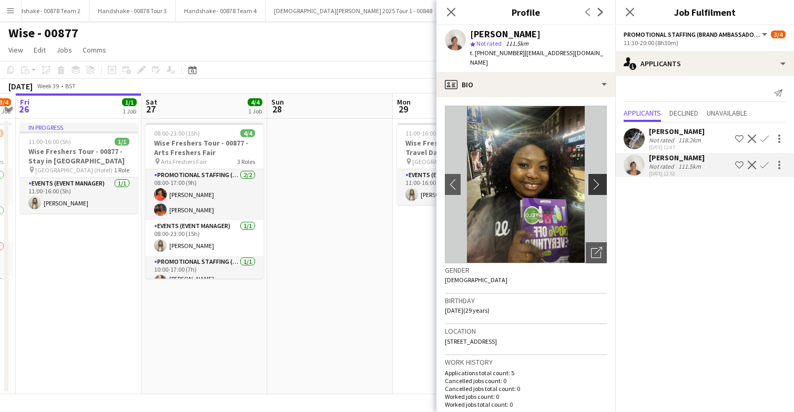
click at [596, 184] on app-icon "chevron-right" at bounding box center [599, 184] width 16 height 11
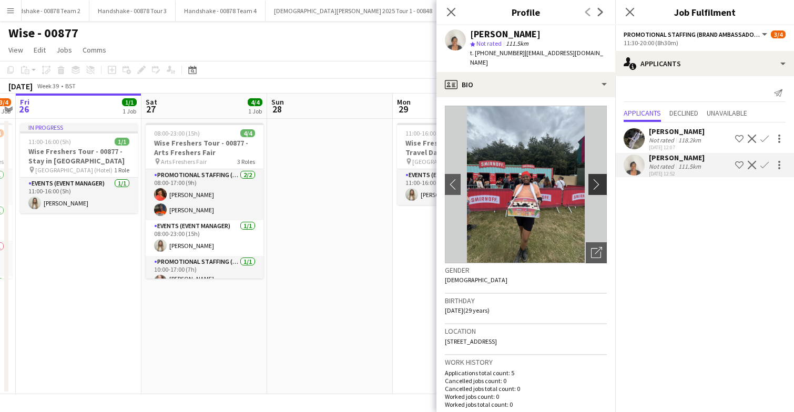
click at [596, 184] on app-icon "chevron-right" at bounding box center [599, 184] width 16 height 11
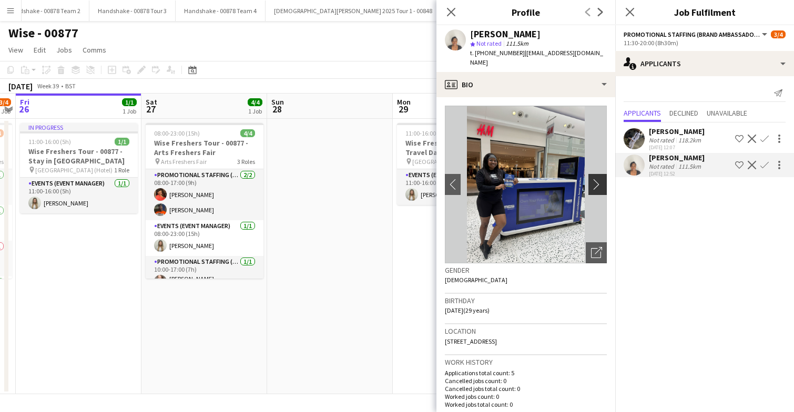
click at [596, 184] on app-icon "chevron-right" at bounding box center [599, 184] width 16 height 11
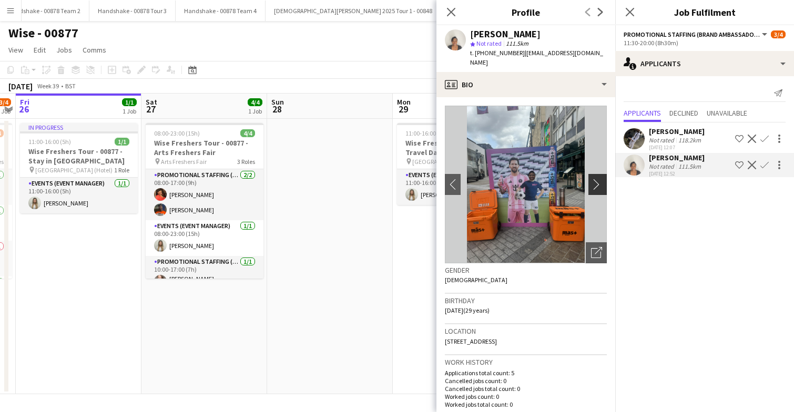
click at [596, 184] on app-icon "chevron-right" at bounding box center [599, 184] width 16 height 11
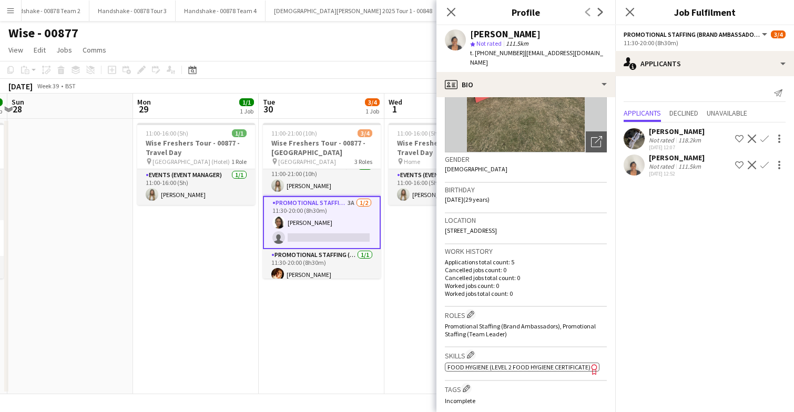
scroll to position [0, 0]
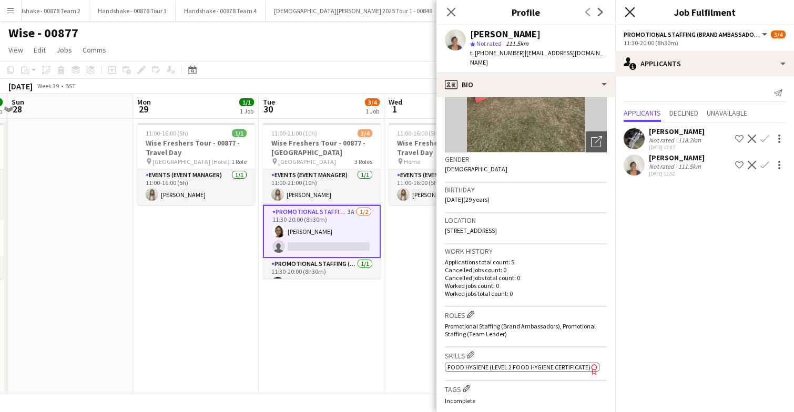
click at [630, 14] on icon "Close pop-in" at bounding box center [630, 12] width 10 height 10
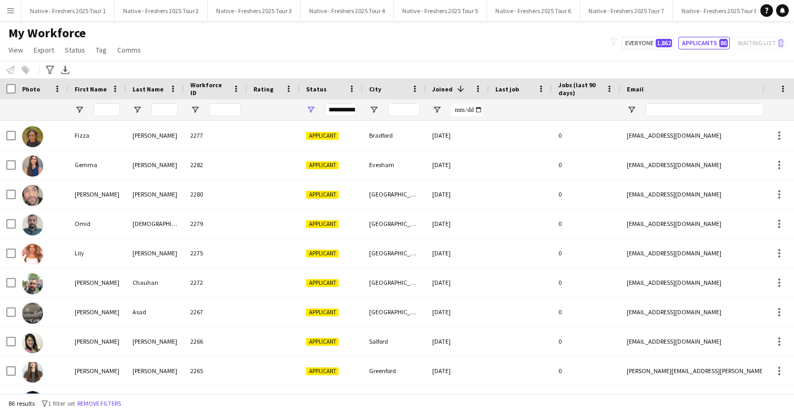
scroll to position [310, 0]
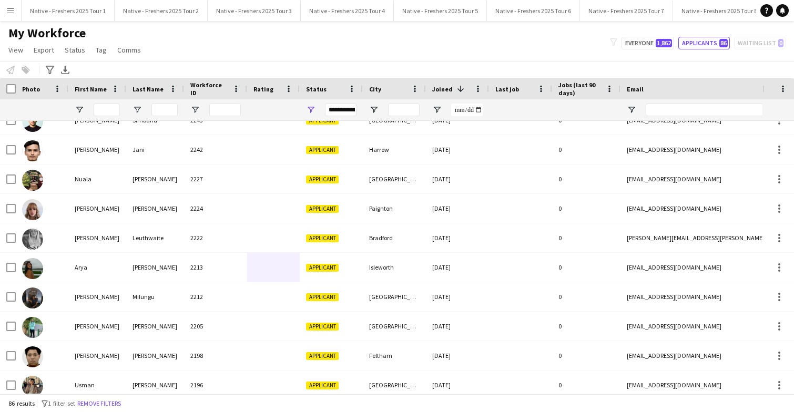
click at [632, 36] on div "My Workforce View Views Default view New view Update view Delete view Edit name…" at bounding box center [397, 43] width 794 height 36
click at [634, 39] on button "Everyone 1,862" at bounding box center [648, 43] width 53 height 13
type input "**********"
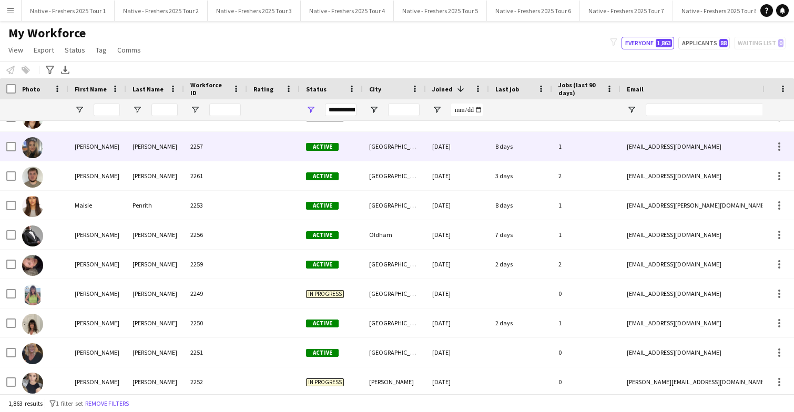
click at [273, 145] on div at bounding box center [273, 146] width 53 height 29
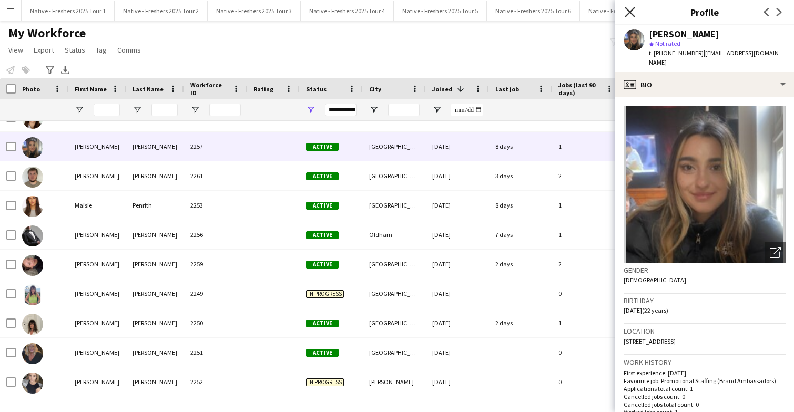
click at [632, 11] on icon "Close pop-in" at bounding box center [630, 12] width 10 height 10
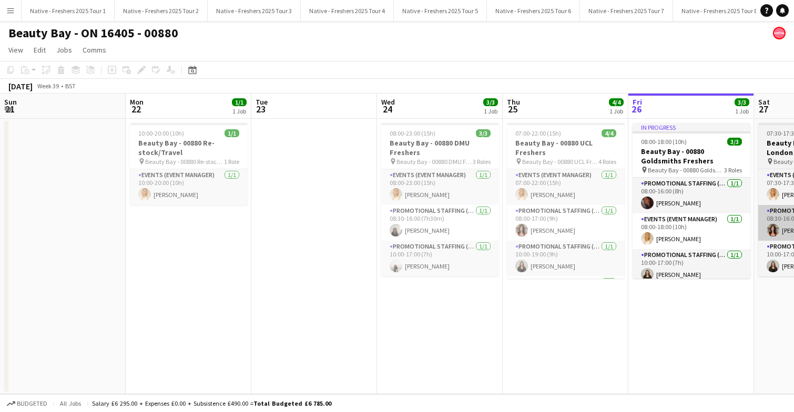
scroll to position [0, 315]
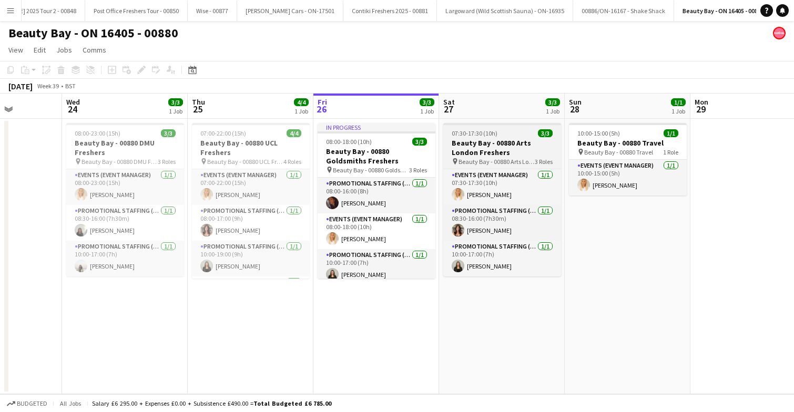
click at [516, 136] on div "07:30-17:30 (10h) 3/3" at bounding box center [502, 133] width 118 height 8
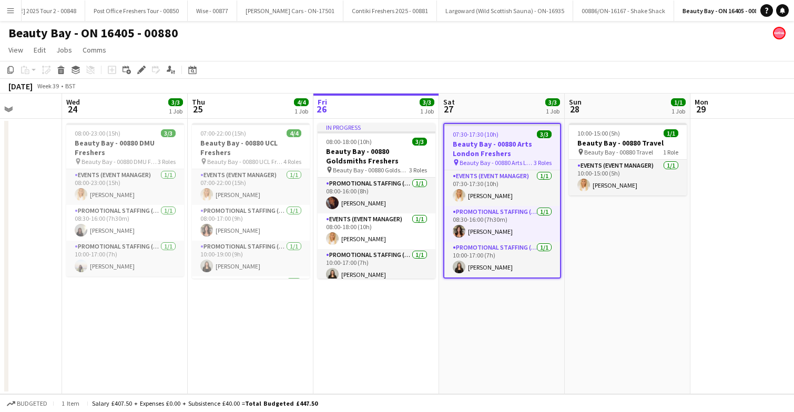
click at [516, 136] on div "07:30-17:30 (10h) 3/3" at bounding box center [502, 134] width 116 height 8
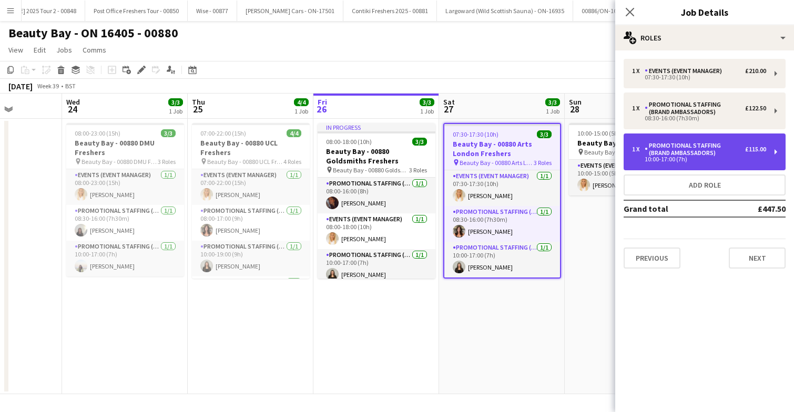
click at [713, 158] on div "10:00-17:00 (7h)" at bounding box center [699, 159] width 134 height 5
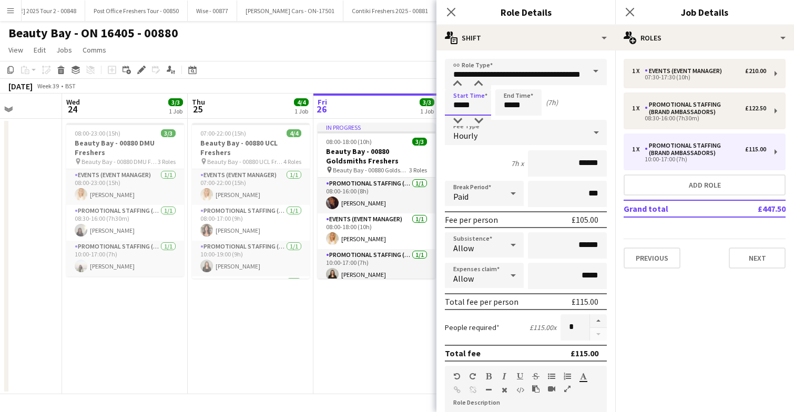
click at [483, 106] on input "*****" at bounding box center [468, 102] width 46 height 26
click at [457, 123] on div at bounding box center [457, 121] width 21 height 11
click at [481, 87] on div at bounding box center [478, 84] width 21 height 11
type input "*****"
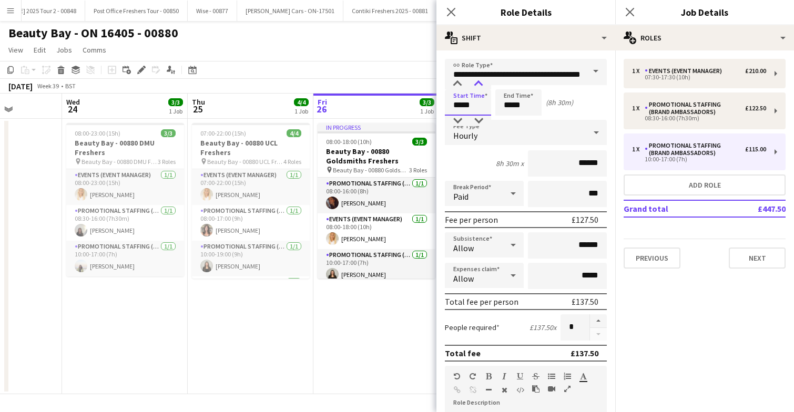
click at [481, 87] on div at bounding box center [478, 84] width 21 height 11
click at [629, 15] on icon "Close pop-in" at bounding box center [630, 12] width 10 height 10
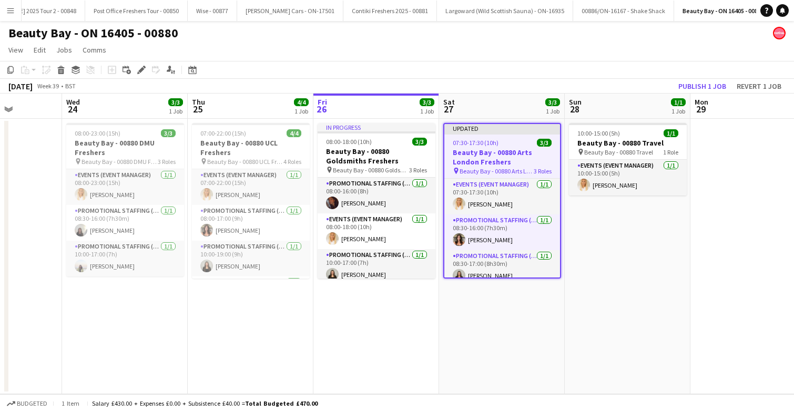
click at [603, 235] on app-date-cell "10:00-15:00 (5h) 1/1 Beauty Bay - 00880 Travel pin Beauty Bay - 00880 Travel 1 …" at bounding box center [628, 257] width 126 height 276
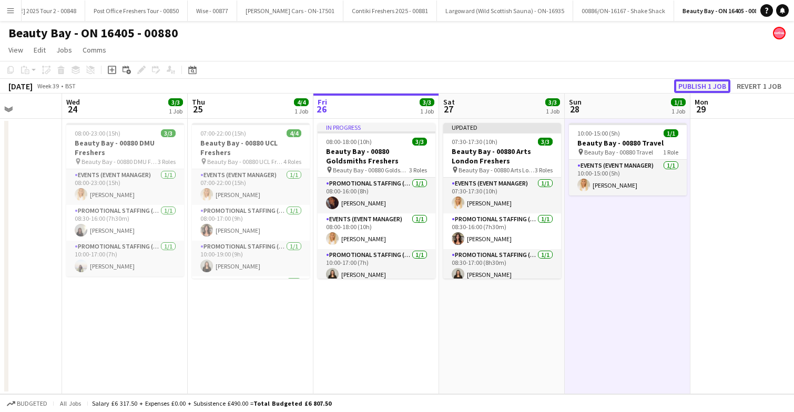
click at [713, 86] on button "Publish 1 job" at bounding box center [702, 86] width 56 height 14
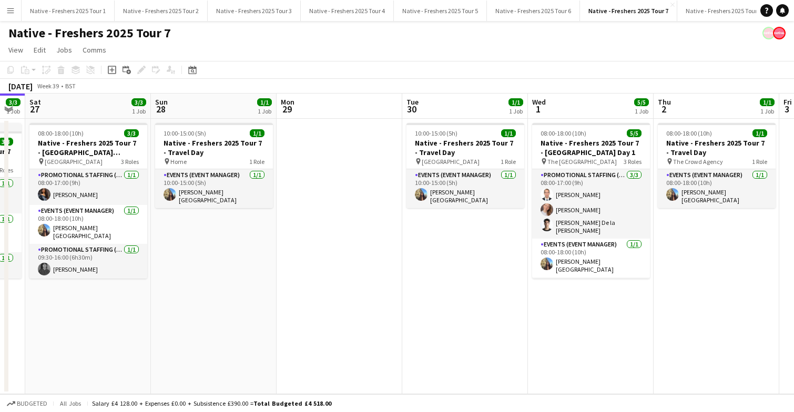
scroll to position [0, 315]
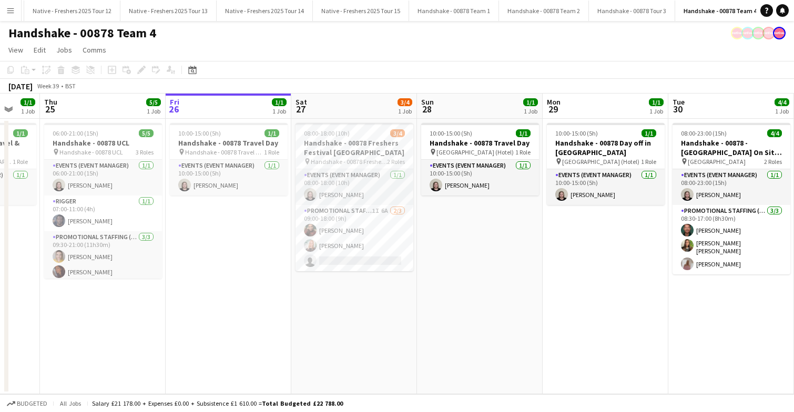
scroll to position [0, 341]
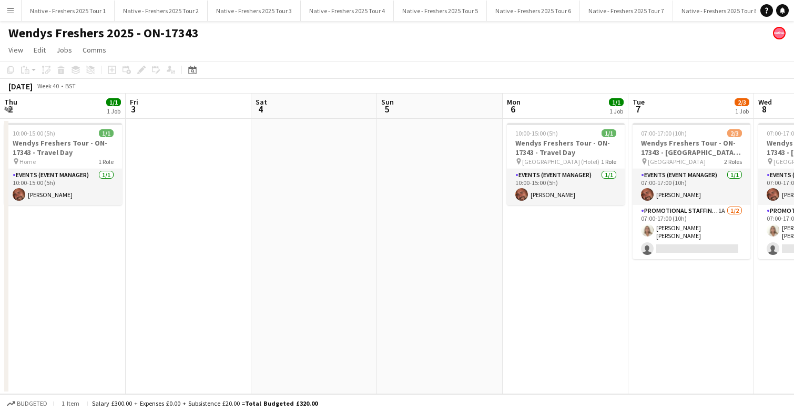
scroll to position [0, 434]
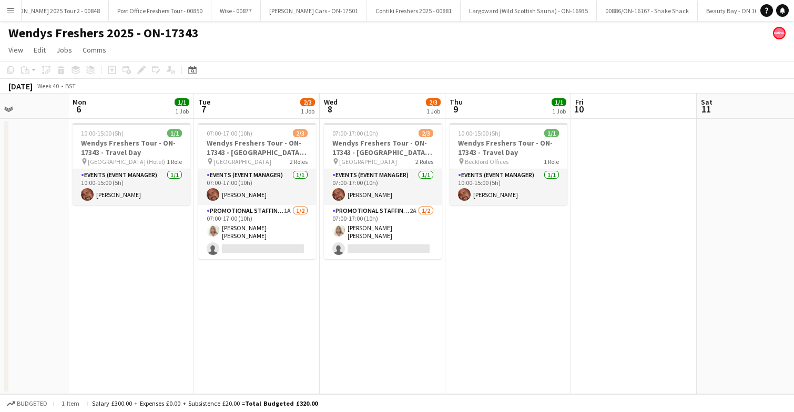
click at [373, 340] on app-date-cell "07:00-17:00 (10h) 2/3 Wendys Freshers Tour - ON-17343 - [GEOGRAPHIC_DATA] Day 2…" at bounding box center [383, 257] width 126 height 276
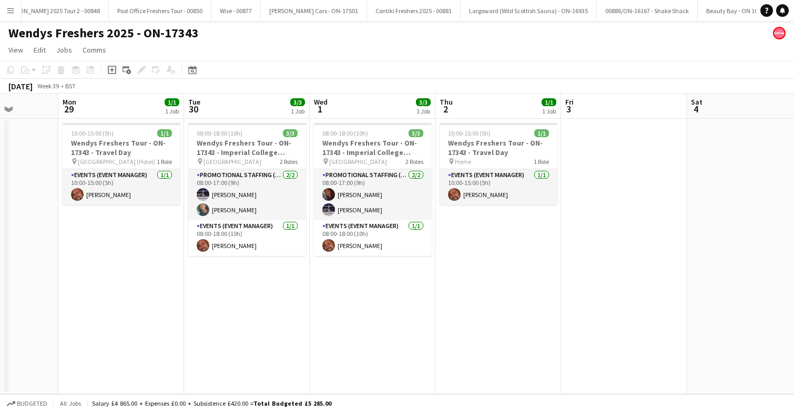
scroll to position [0, 319]
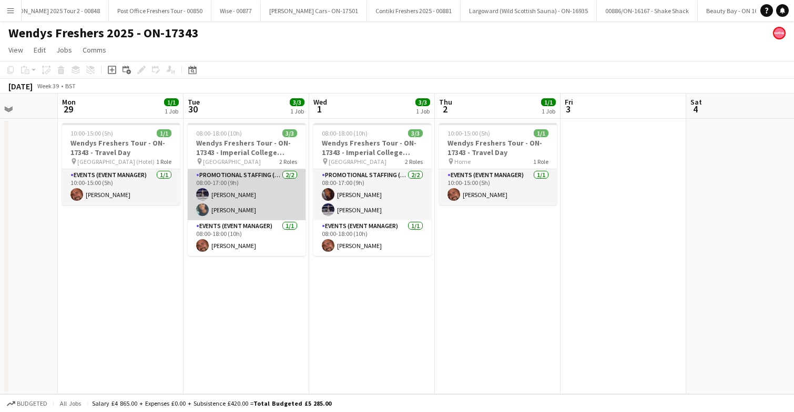
click at [226, 216] on app-card-role "Promotional Staffing (Brand Ambassadors) [DATE] 08:00-17:00 (9h) [PERSON_NAME] …" at bounding box center [247, 194] width 118 height 51
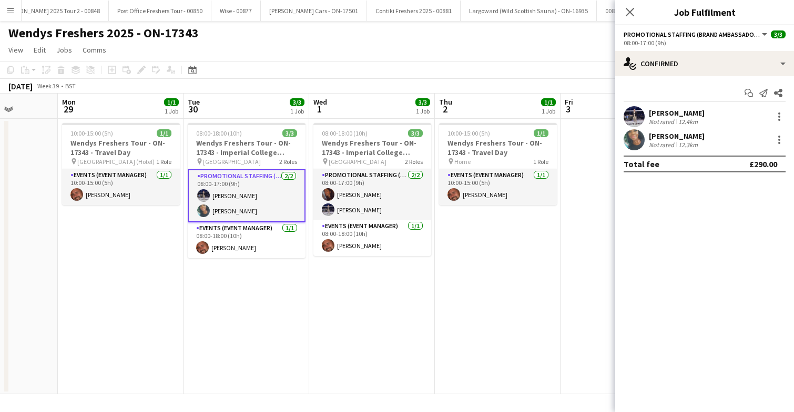
click at [634, 137] on app-user-avatar at bounding box center [634, 139] width 21 height 21
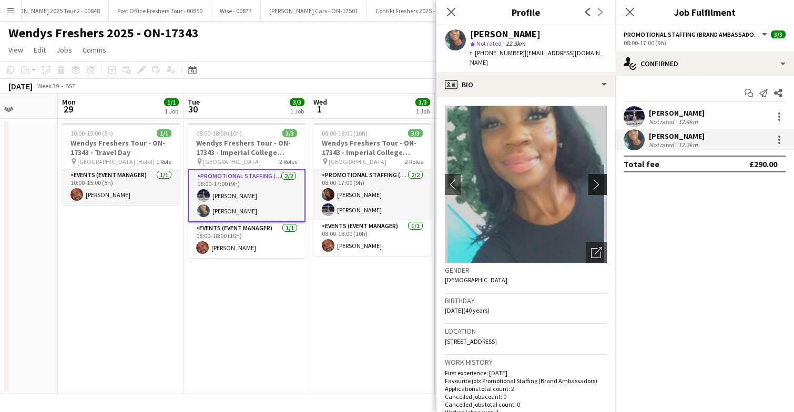
click at [594, 179] on app-icon "chevron-right" at bounding box center [599, 184] width 16 height 11
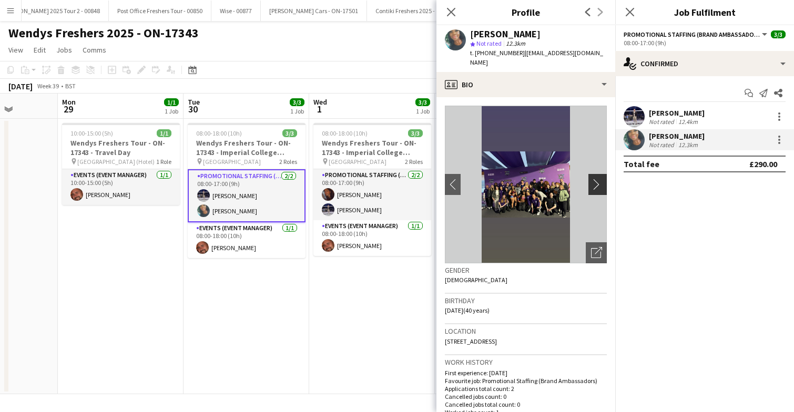
click at [594, 179] on app-icon "chevron-right" at bounding box center [599, 184] width 16 height 11
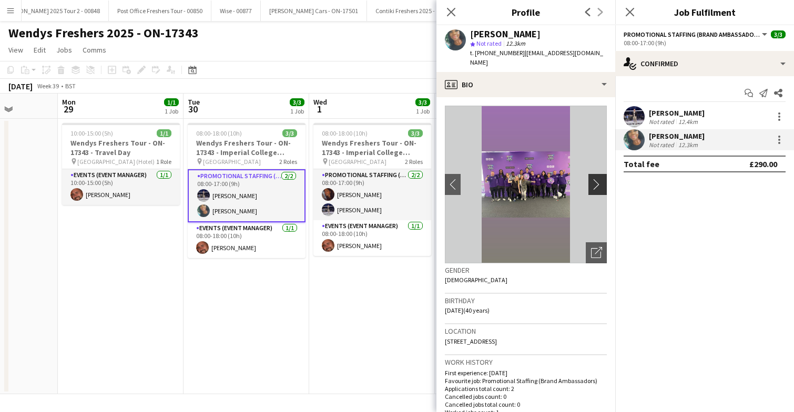
click at [594, 179] on app-icon "chevron-right" at bounding box center [599, 184] width 16 height 11
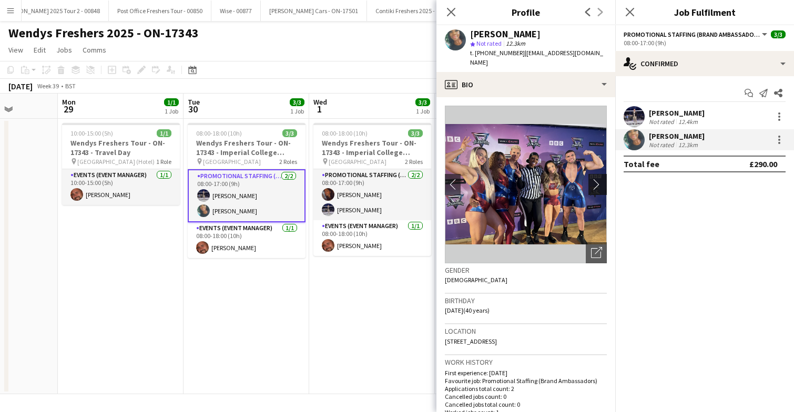
click at [594, 179] on app-icon "chevron-right" at bounding box center [599, 184] width 16 height 11
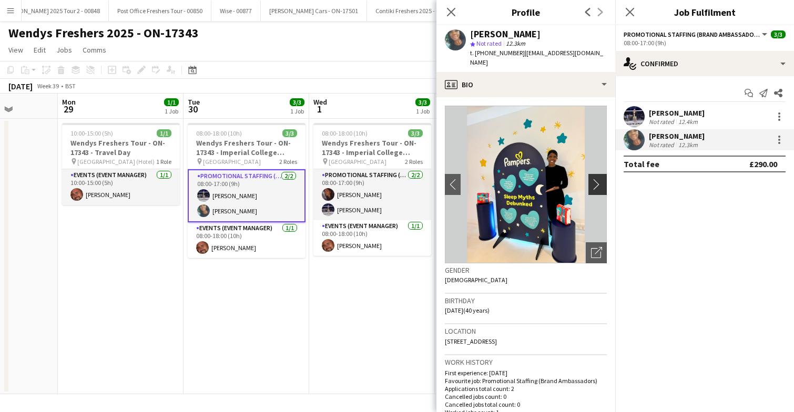
click at [594, 179] on app-icon "chevron-right" at bounding box center [599, 184] width 16 height 11
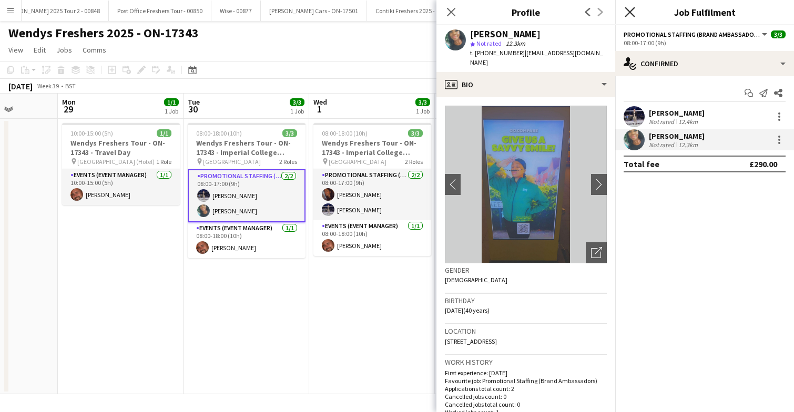
click at [629, 8] on icon "Close pop-in" at bounding box center [630, 12] width 10 height 10
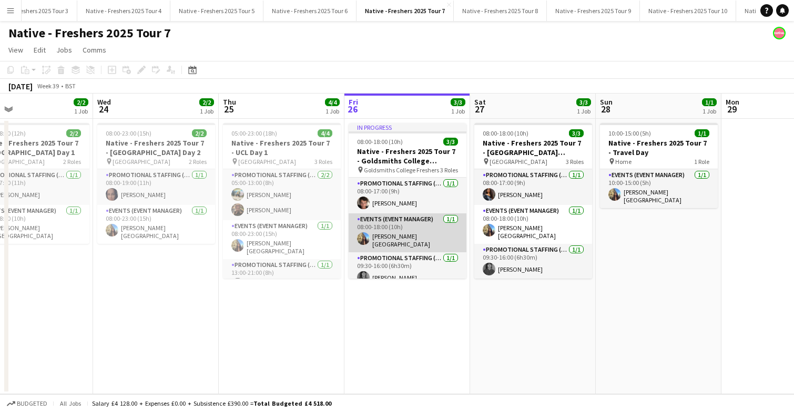
scroll to position [6, 0]
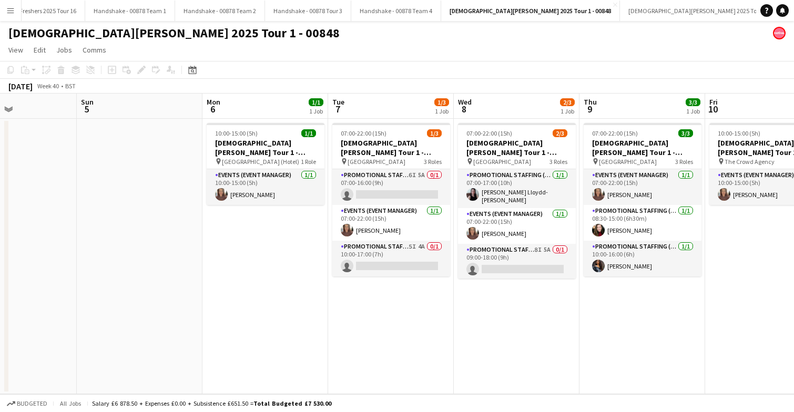
scroll to position [0, 423]
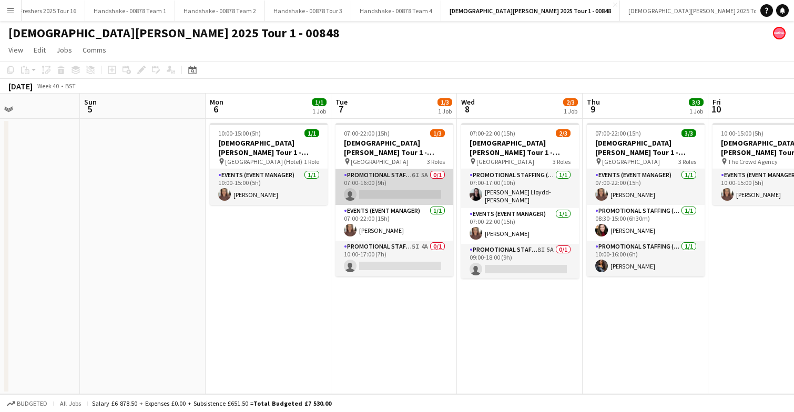
click at [415, 180] on app-card-role "Promotional Staffing (Brand Ambassadors) 6I 5A 0/1 07:00-16:00 (9h) single-neut…" at bounding box center [394, 187] width 118 height 36
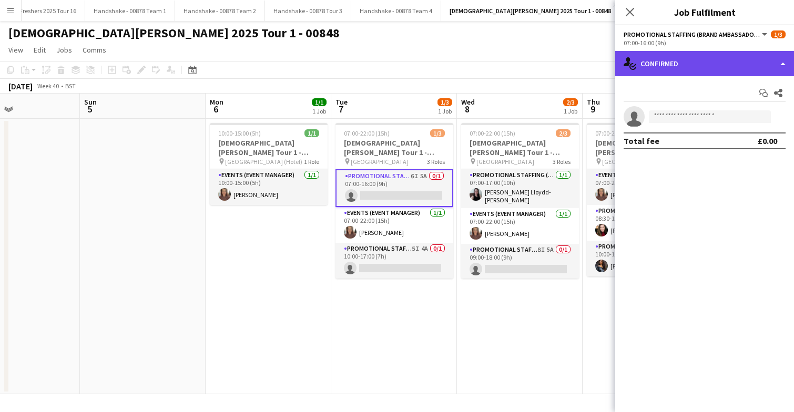
click at [711, 63] on div "single-neutral-actions-check-2 Confirmed" at bounding box center [704, 63] width 179 height 25
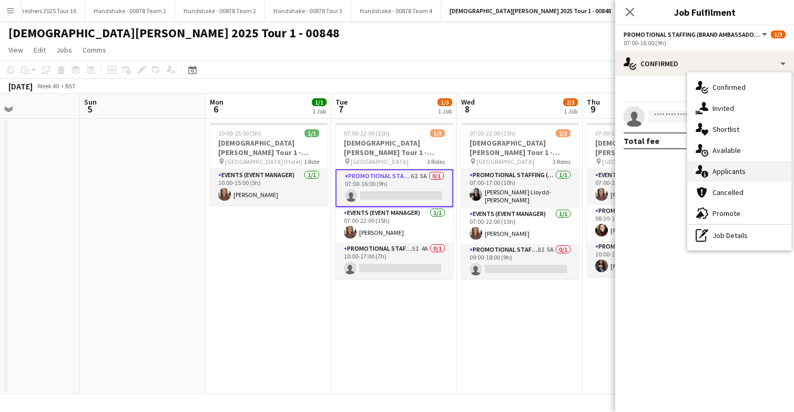
click at [731, 171] on span "Applicants" at bounding box center [729, 171] width 33 height 9
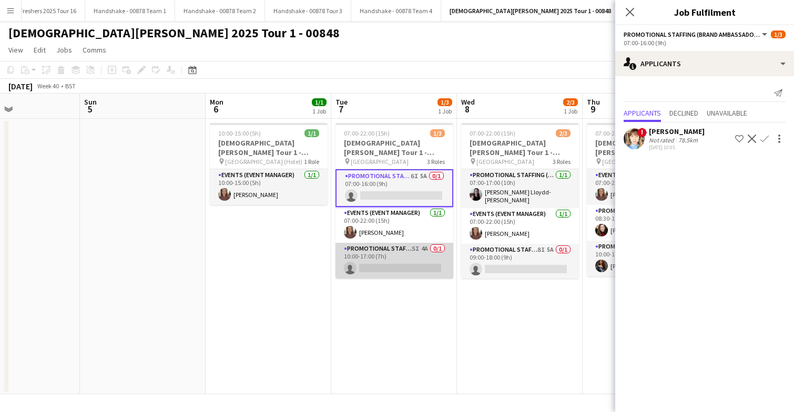
scroll to position [0, 423]
click at [400, 263] on app-card-role "Promotional Staffing (Brand Ambassadors) 5I 4A 0/1 10:00-17:00 (7h) single-neut…" at bounding box center [394, 261] width 118 height 36
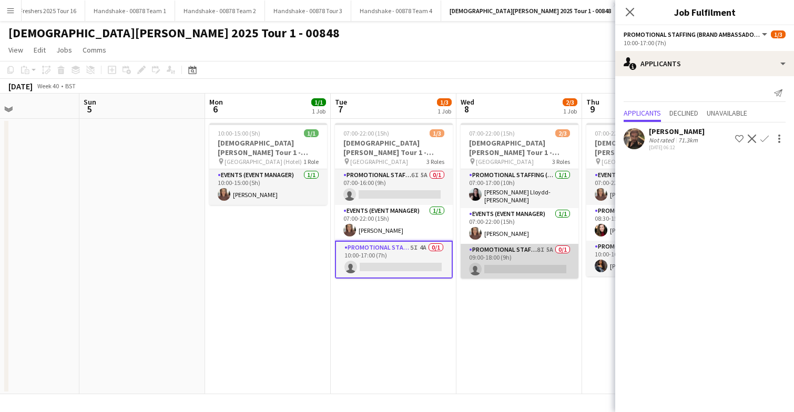
click at [521, 259] on app-card-role "Promotional Staffing (Brand Ambassadors) 8I 5A 0/1 09:00-18:00 (9h) single-neut…" at bounding box center [520, 262] width 118 height 36
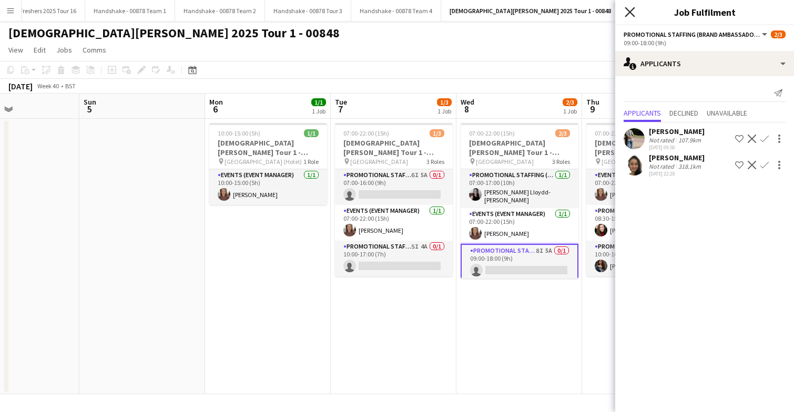
click at [634, 14] on icon "Close pop-in" at bounding box center [630, 12] width 10 height 10
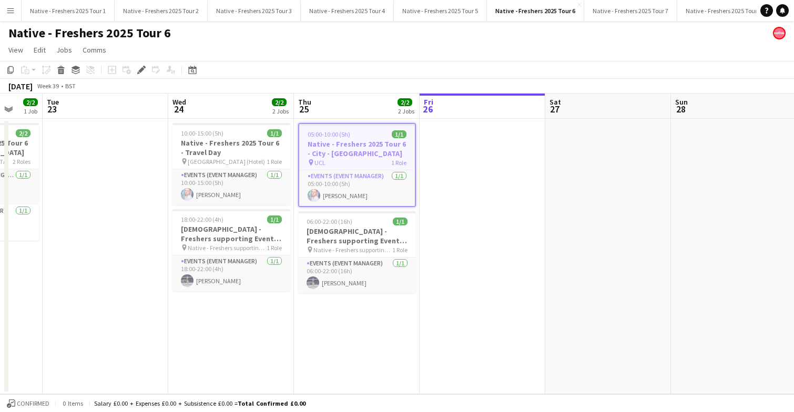
scroll to position [0, 328]
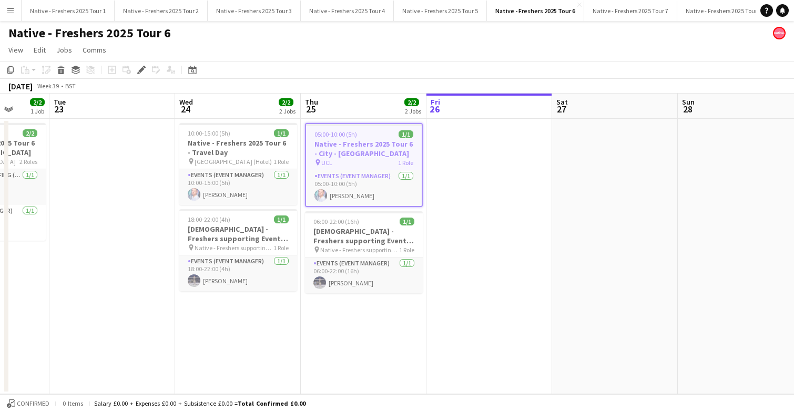
click at [377, 134] on div "05:00-10:00 (5h) 1/1" at bounding box center [364, 134] width 116 height 8
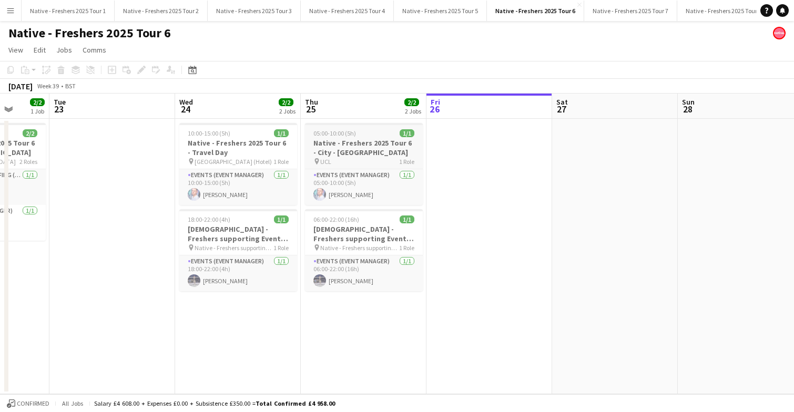
click at [377, 134] on div "05:00-10:00 (5h) 1/1" at bounding box center [364, 133] width 118 height 8
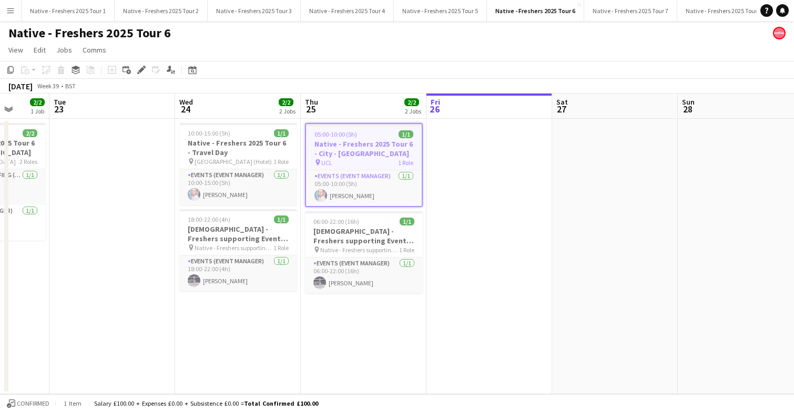
click at [485, 148] on app-date-cell at bounding box center [489, 257] width 126 height 276
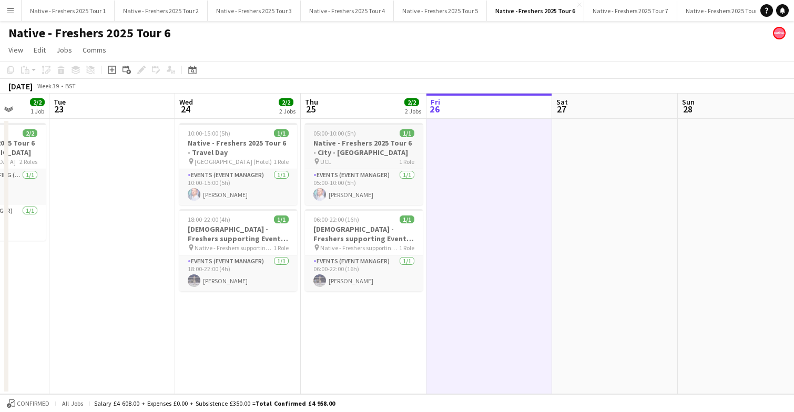
click at [377, 138] on h3 "Native - Freshers 2025 Tour 6 - City - [GEOGRAPHIC_DATA]" at bounding box center [364, 147] width 118 height 19
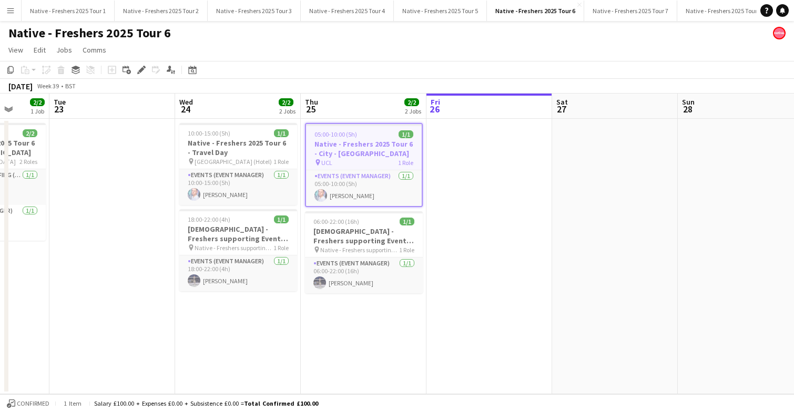
click at [377, 138] on app-job-card "05:00-10:00 (5h) 1/1 Native - Freshers 2025 Tour 6 - City - University of Londo…" at bounding box center [364, 165] width 118 height 84
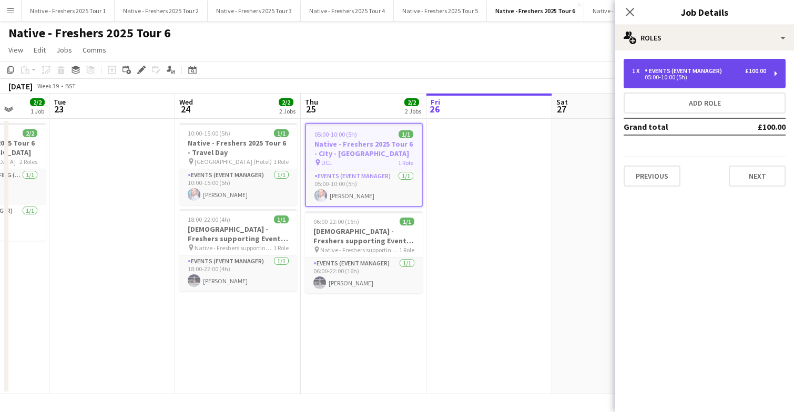
click at [720, 72] on div "Events (Event Manager)" at bounding box center [686, 70] width 82 height 7
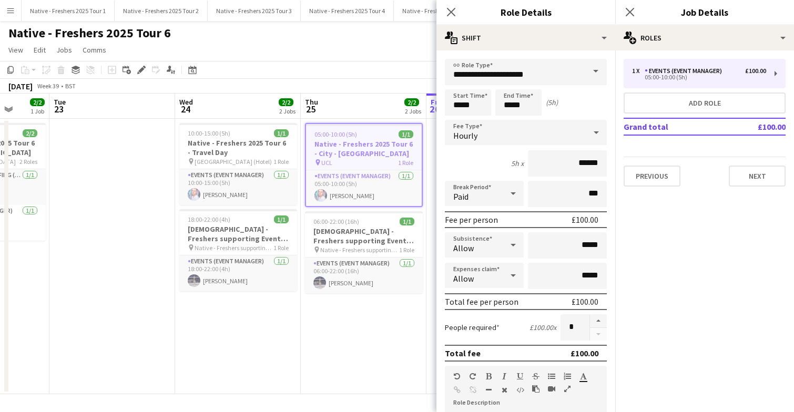
click at [543, 108] on div "Start Time ***** End Time ***** (5h)" at bounding box center [526, 102] width 162 height 26
click at [537, 108] on body "Menu Boards Boards Boards All jobs Status Workforce Workforce My Workforce Recr…" at bounding box center [397, 206] width 794 height 412
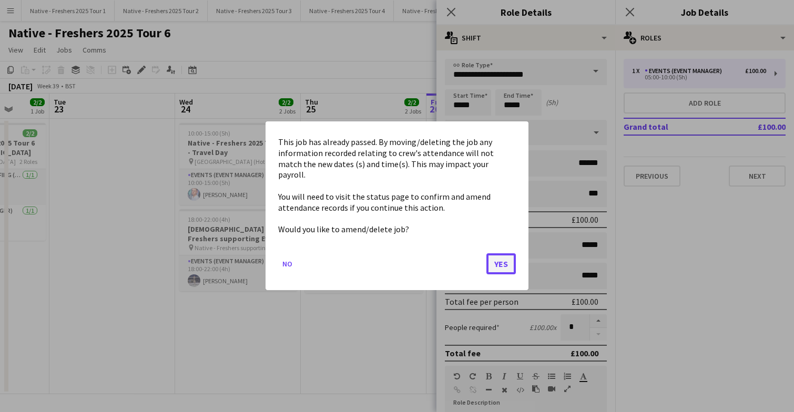
click at [504, 254] on button "Yes" at bounding box center [500, 264] width 29 height 21
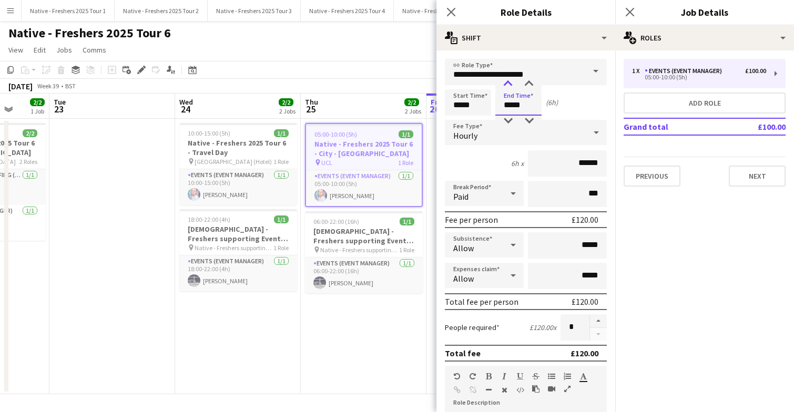
click at [507, 83] on div at bounding box center [507, 84] width 21 height 11
type input "*****"
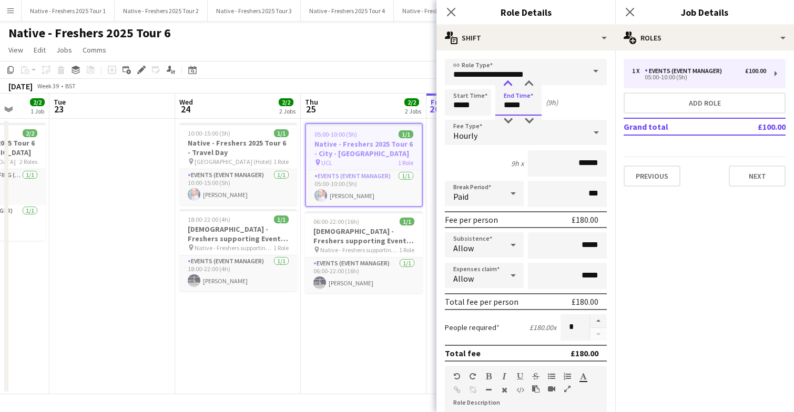
click at [507, 83] on div at bounding box center [507, 84] width 21 height 11
click at [390, 322] on app-date-cell "05:00-10:00 (5h) 1/1 Native - Freshers 2025 Tour 6 - City - University of Londo…" at bounding box center [364, 257] width 126 height 276
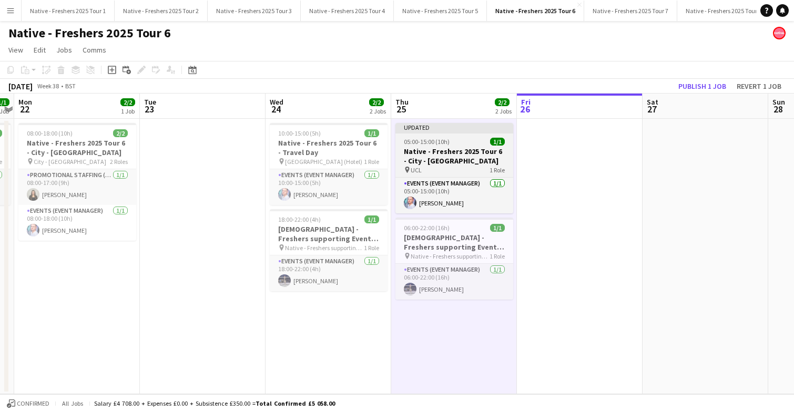
scroll to position [0, 234]
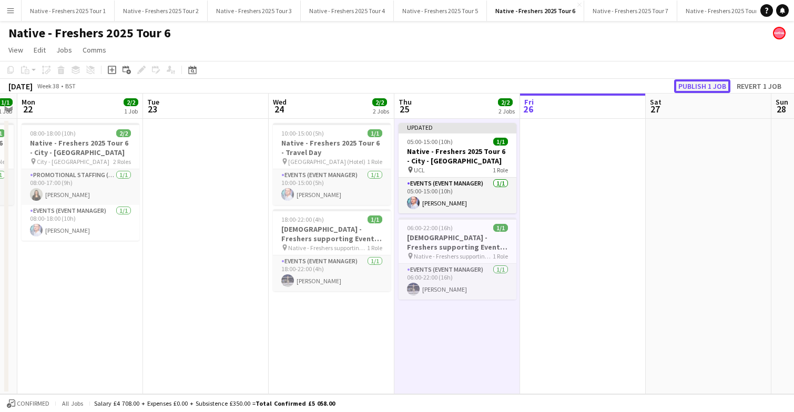
click at [705, 85] on button "Publish 1 job" at bounding box center [702, 86] width 56 height 14
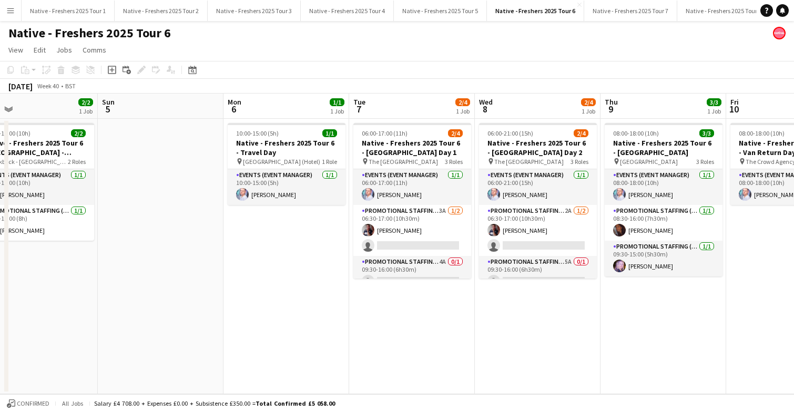
scroll to position [0, 287]
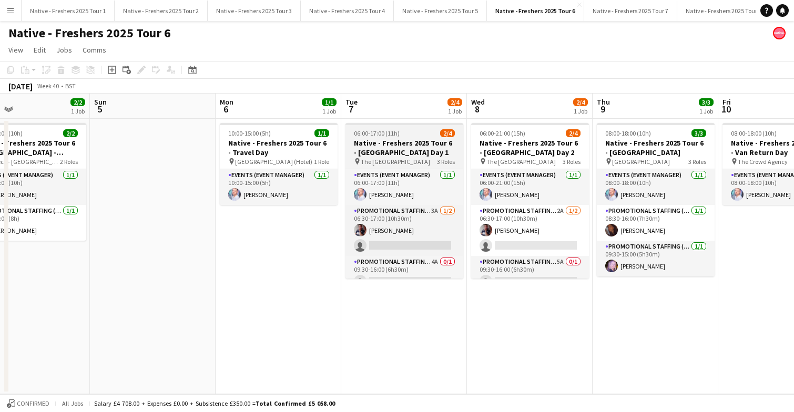
click at [408, 134] on div "06:00-17:00 (11h) 2/4" at bounding box center [404, 133] width 118 height 8
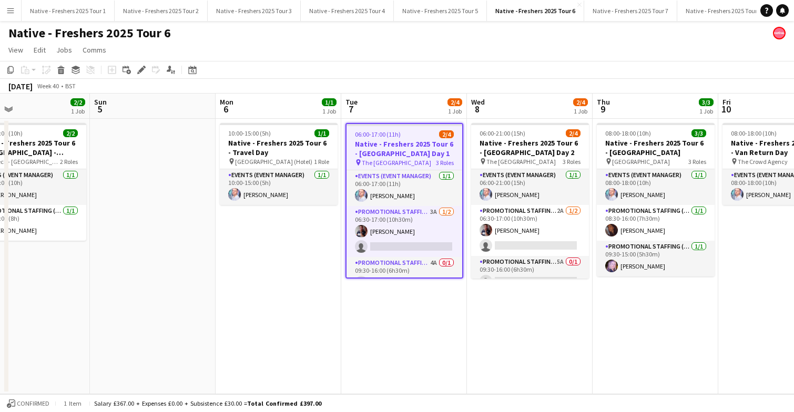
click at [408, 134] on div "06:00-17:00 (11h) 2/4" at bounding box center [405, 134] width 116 height 8
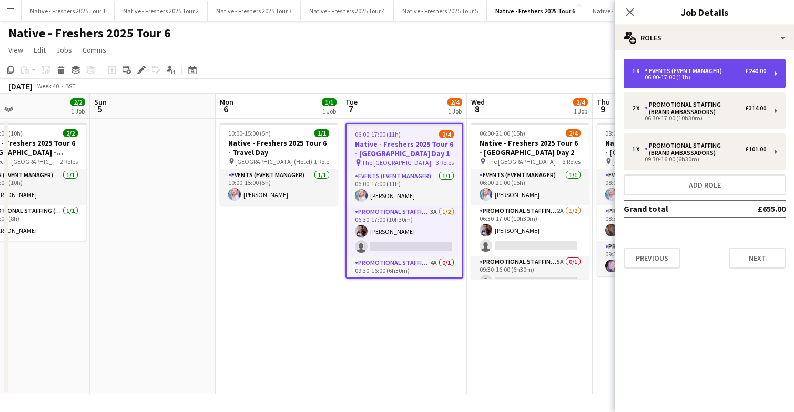
click at [722, 86] on div "1 x Events (Event Manager) £240.00 06:00-17:00 (11h)" at bounding box center [705, 73] width 162 height 29
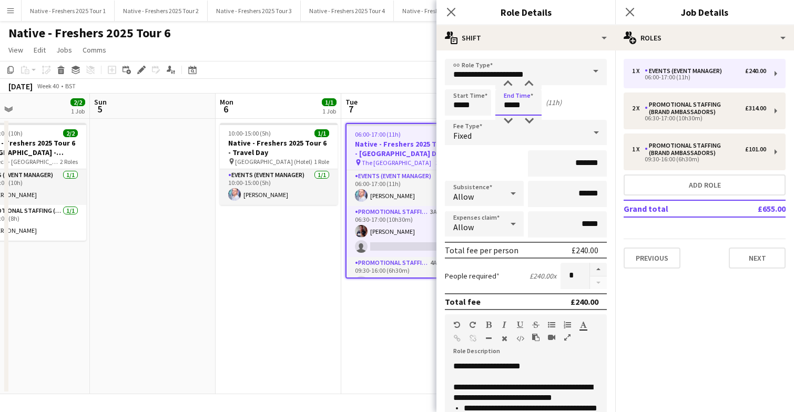
click at [532, 104] on input "*****" at bounding box center [518, 102] width 46 height 26
click at [507, 86] on div at bounding box center [507, 84] width 21 height 11
type input "*****"
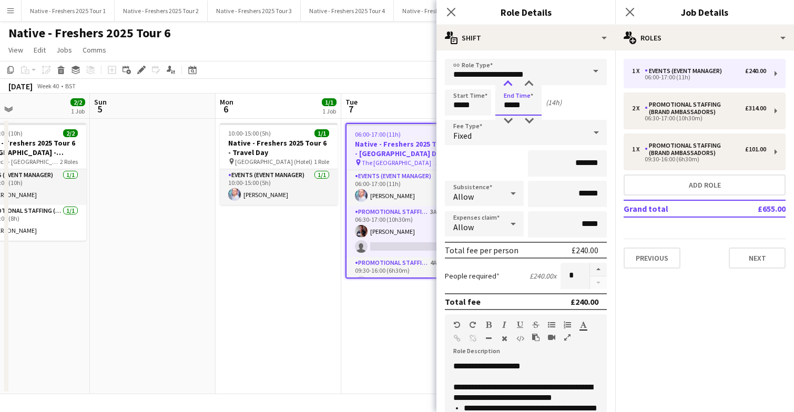
click at [507, 86] on div at bounding box center [507, 84] width 21 height 11
click at [603, 162] on input "*******" at bounding box center [567, 163] width 79 height 26
type input "**"
type input "*******"
click at [632, 11] on icon "Close pop-in" at bounding box center [630, 12] width 10 height 10
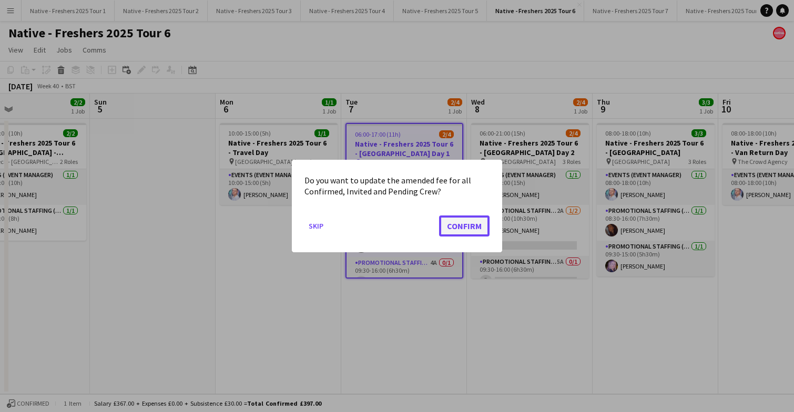
click at [474, 219] on button "Confirm" at bounding box center [464, 226] width 50 height 21
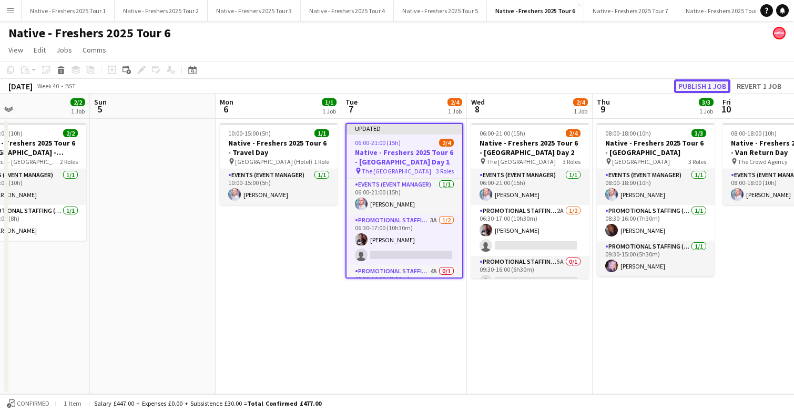
click at [701, 85] on button "Publish 1 job" at bounding box center [702, 86] width 56 height 14
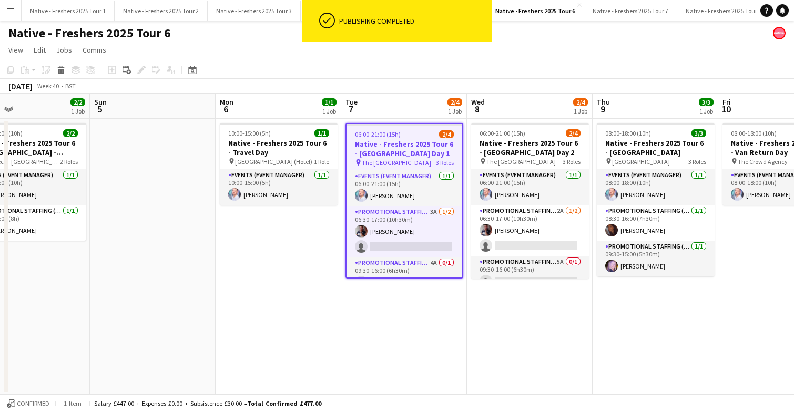
click at [531, 329] on app-date-cell "06:00-21:00 (15h) 2/4 Native - Freshers 2025 Tour 6 - University of Cambridge D…" at bounding box center [530, 257] width 126 height 276
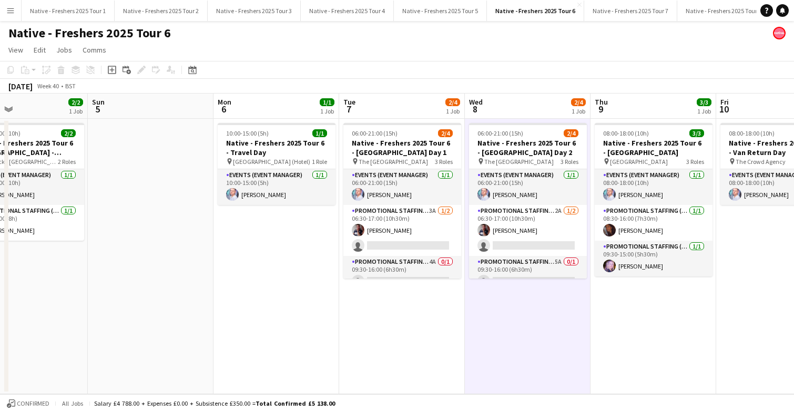
scroll to position [0, 280]
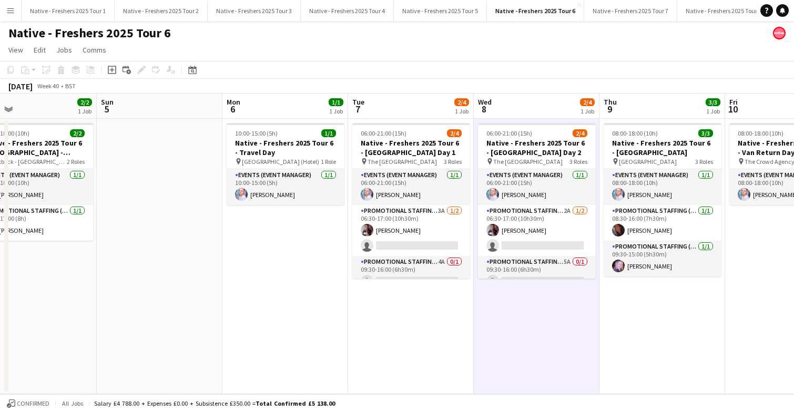
click at [284, 280] on app-date-cell "10:00-15:00 (5h) 1/1 Native - Freshers 2025 Tour 6 - Travel Day pin Cambridge (…" at bounding box center [285, 257] width 126 height 276
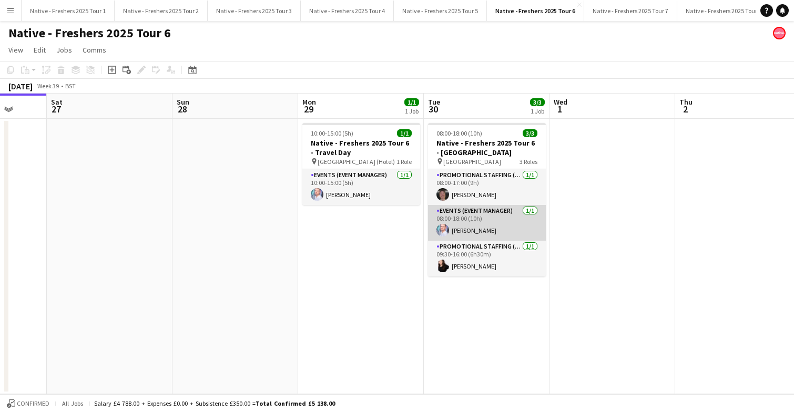
scroll to position [0, 331]
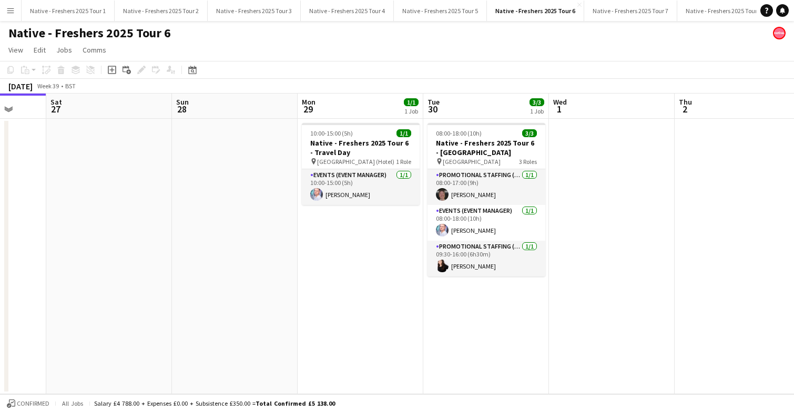
click at [649, 220] on app-date-cell at bounding box center [612, 257] width 126 height 276
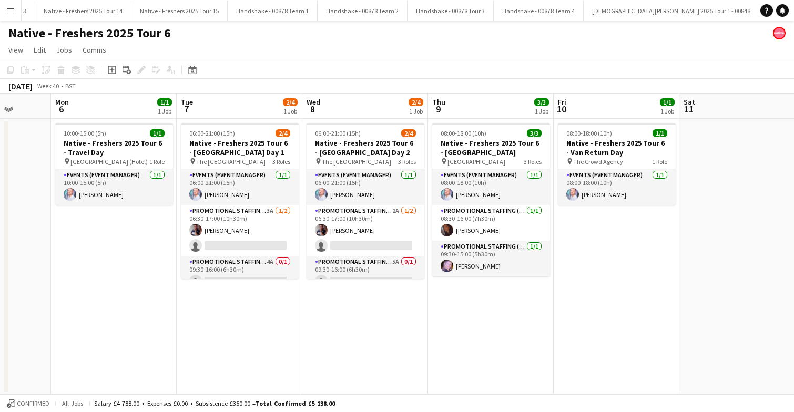
scroll to position [0, 1214]
click at [248, 11] on button "Handshake - 00878 Team 1 Close" at bounding box center [272, 11] width 90 height 21
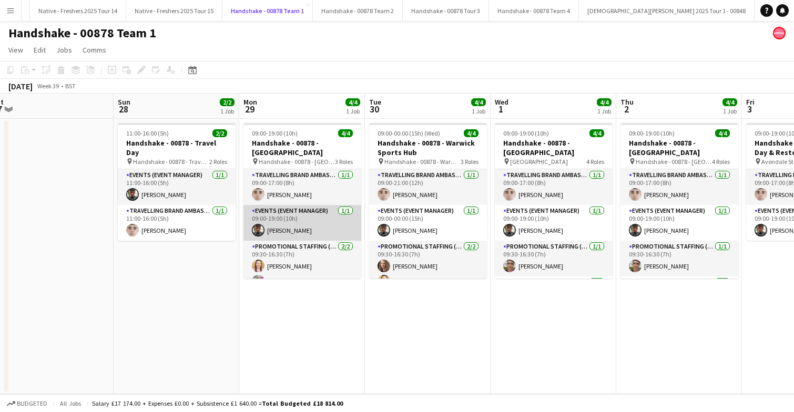
scroll to position [0, 393]
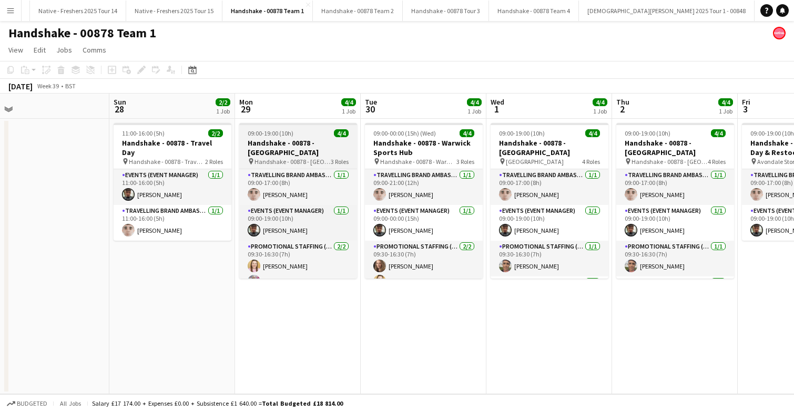
click at [313, 136] on div "09:00-19:00 (10h) 4/4" at bounding box center [298, 133] width 118 height 8
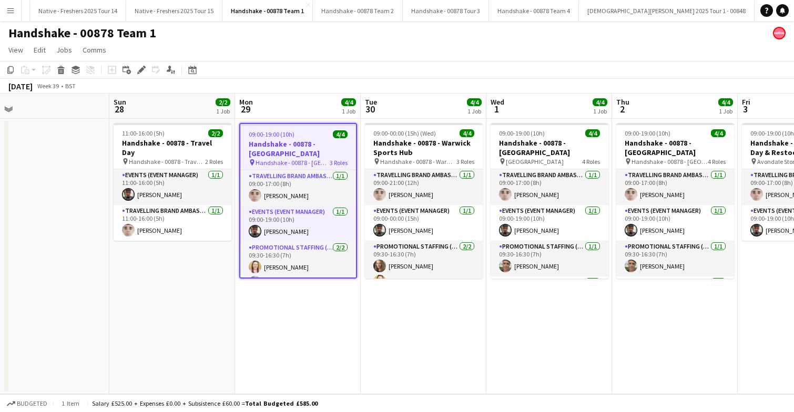
click at [313, 136] on div "09:00-19:00 (10h) 4/4" at bounding box center [298, 134] width 116 height 8
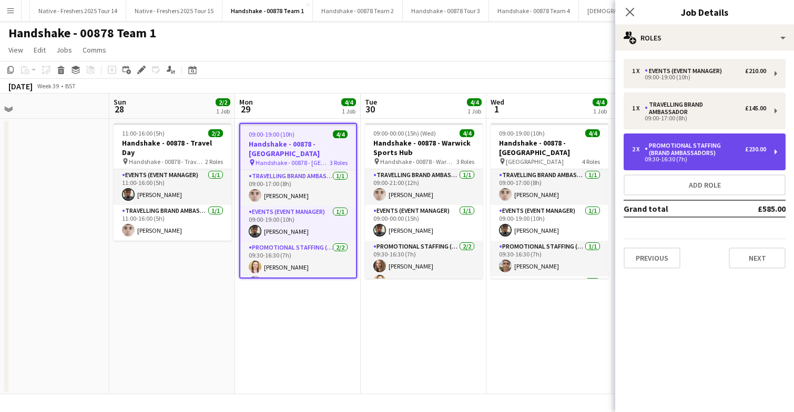
click at [718, 149] on div "Promotional Staffing (Brand Ambassadors)" at bounding box center [695, 149] width 100 height 15
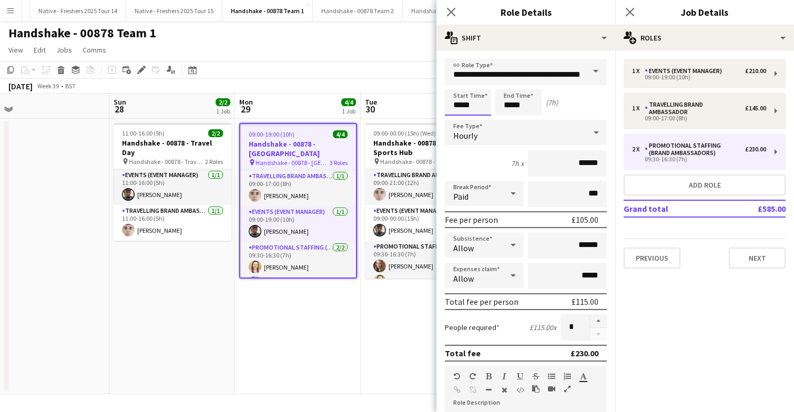
click at [480, 105] on input "*****" at bounding box center [468, 102] width 46 height 26
click at [482, 120] on div at bounding box center [478, 121] width 21 height 11
type input "*****"
click at [482, 120] on div at bounding box center [478, 121] width 21 height 11
click at [536, 107] on input "*****" at bounding box center [518, 102] width 46 height 26
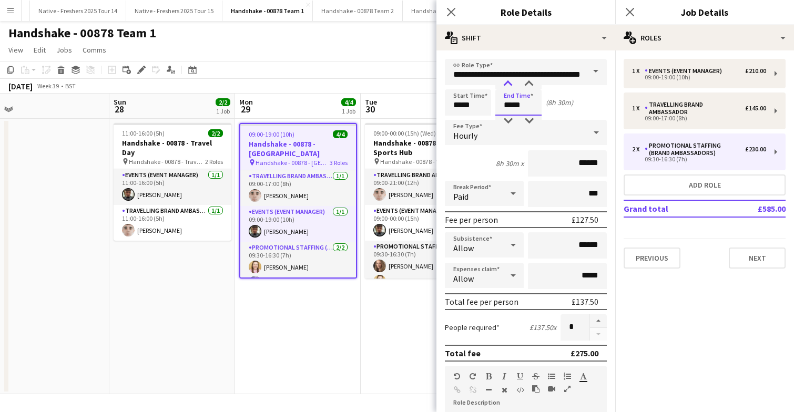
click at [510, 84] on div at bounding box center [507, 84] width 21 height 11
click at [531, 118] on div at bounding box center [528, 121] width 21 height 11
type input "*****"
click at [531, 118] on div at bounding box center [528, 121] width 21 height 11
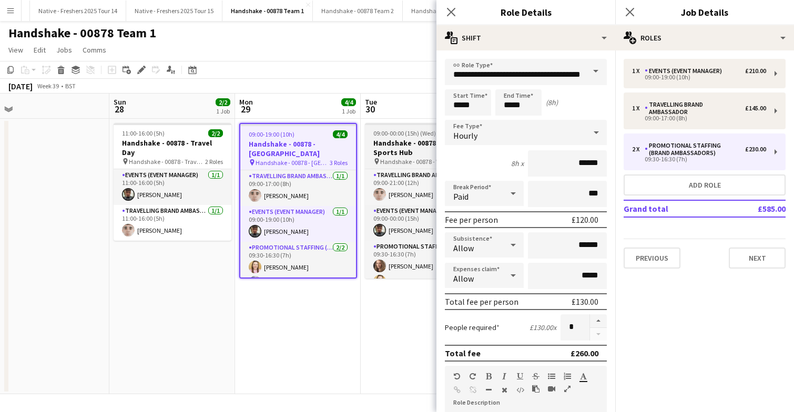
click at [420, 130] on span "09:00-00:00 (15h) (Wed)" at bounding box center [404, 133] width 63 height 8
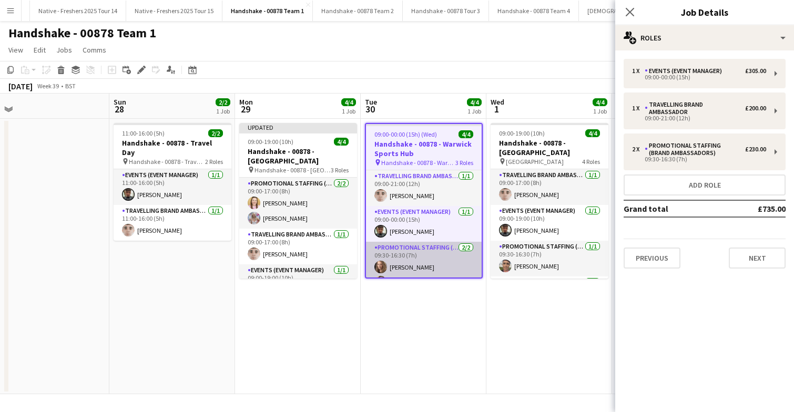
scroll to position [15, 0]
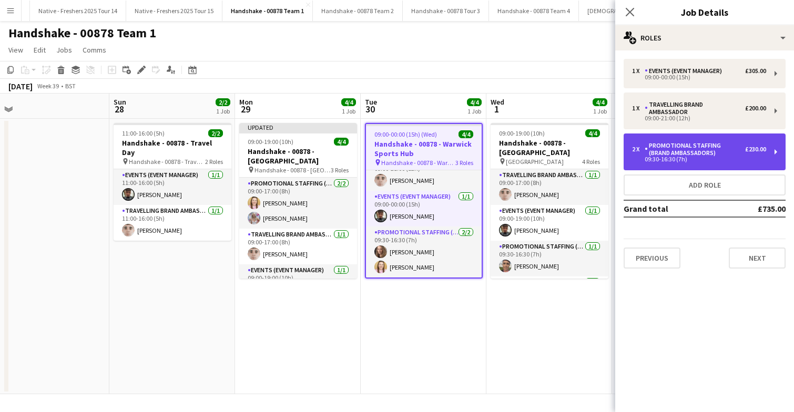
click at [717, 147] on div "Promotional Staffing (Brand Ambassadors)" at bounding box center [695, 149] width 100 height 15
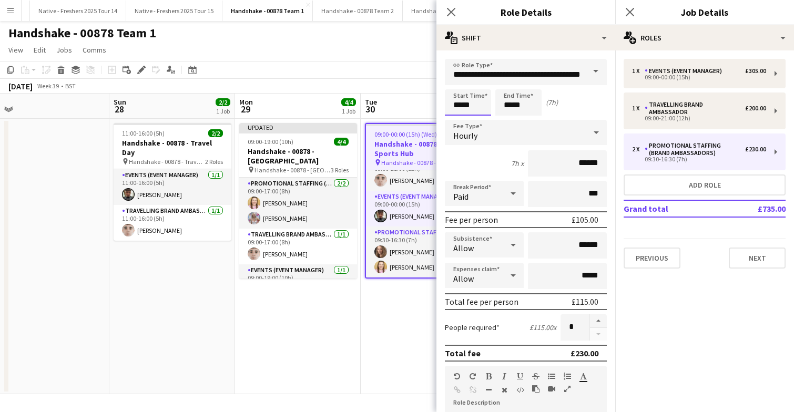
click at [487, 104] on input "*****" at bounding box center [468, 102] width 46 height 26
click at [459, 120] on div at bounding box center [457, 121] width 21 height 11
click at [459, 83] on div at bounding box center [457, 84] width 21 height 11
click at [480, 119] on div at bounding box center [478, 121] width 21 height 11
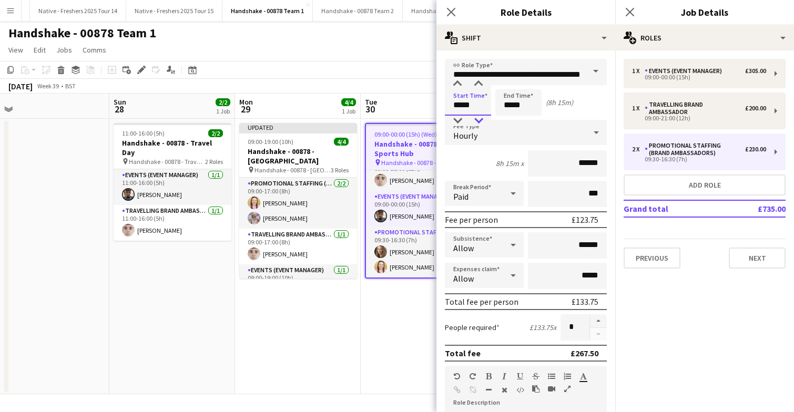
type input "*****"
click at [480, 119] on div at bounding box center [478, 121] width 21 height 11
click at [533, 106] on input "*****" at bounding box center [518, 102] width 46 height 26
click at [508, 79] on div at bounding box center [507, 84] width 21 height 11
click at [529, 119] on div at bounding box center [528, 121] width 21 height 11
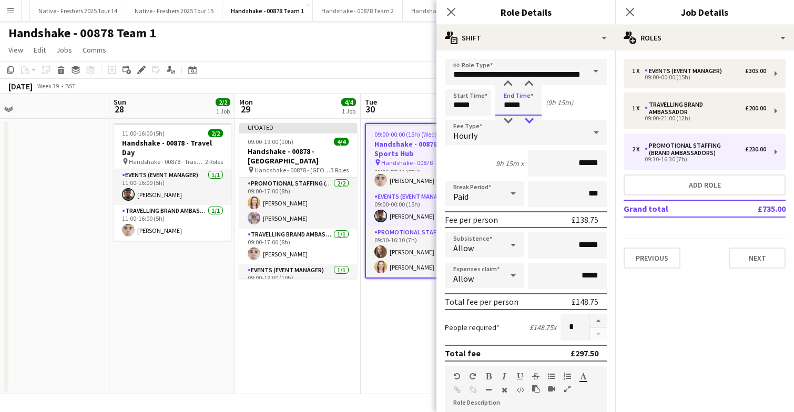
type input "*****"
click at [529, 119] on div at bounding box center [528, 121] width 21 height 11
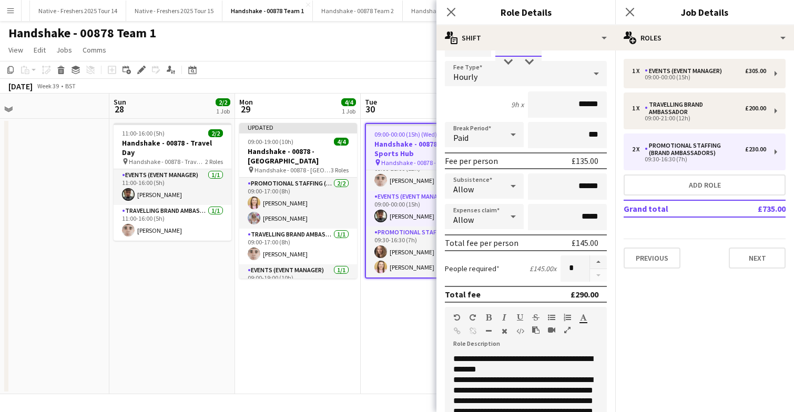
scroll to position [0, 0]
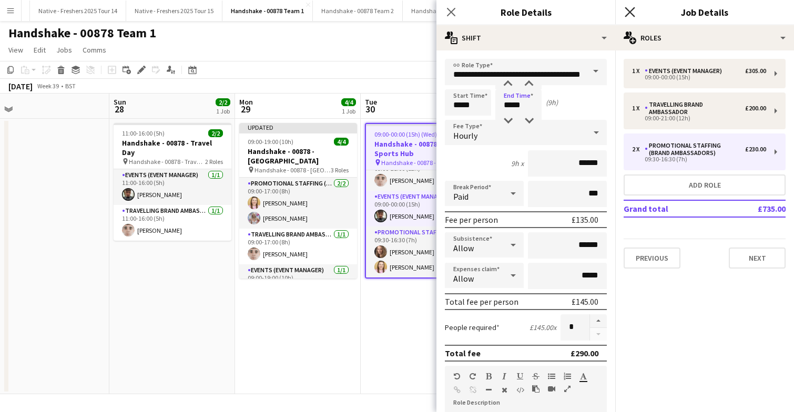
click at [633, 11] on icon "Close pop-in" at bounding box center [630, 12] width 10 height 10
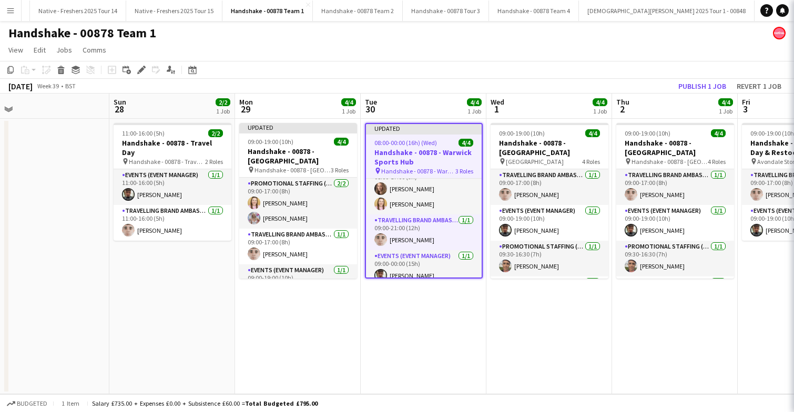
scroll to position [24, 0]
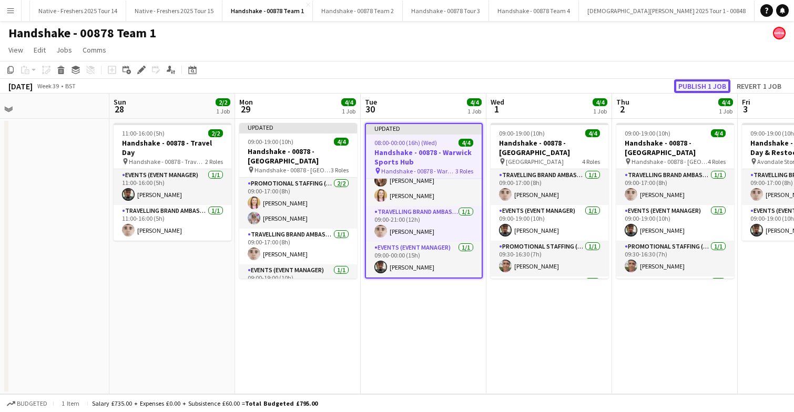
click at [702, 84] on button "Publish 1 job" at bounding box center [702, 86] width 56 height 14
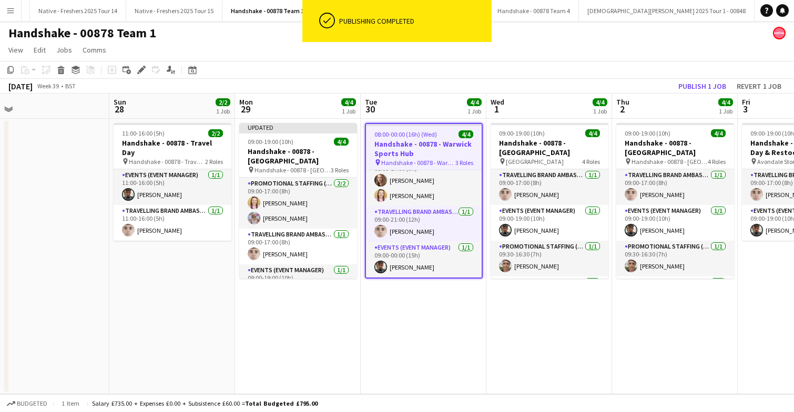
click at [370, 324] on app-date-cell "08:00-00:00 (16h) (Wed) 4/4 Handshake - 00878 - Warwick Sports Hub pin Handshak…" at bounding box center [424, 257] width 126 height 276
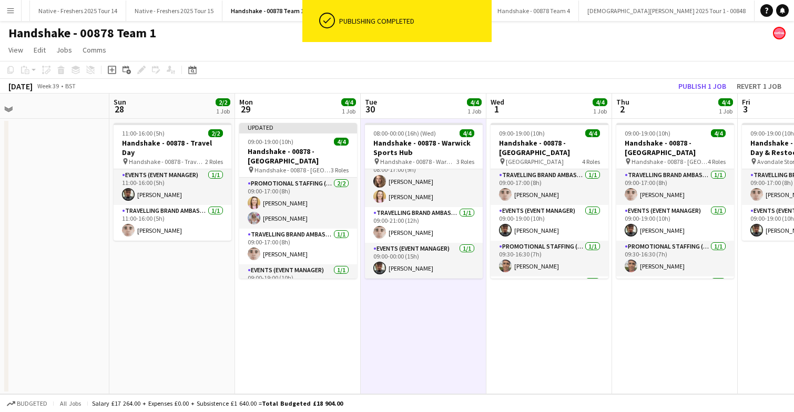
scroll to position [13, 0]
click at [698, 81] on button "Publish 1 job" at bounding box center [702, 86] width 56 height 14
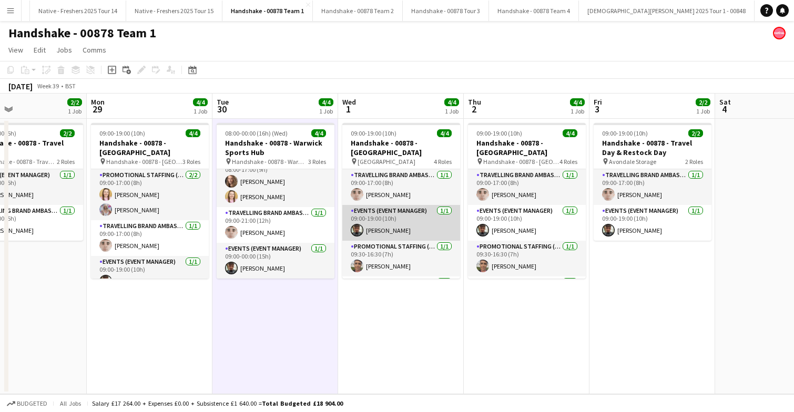
scroll to position [34, 0]
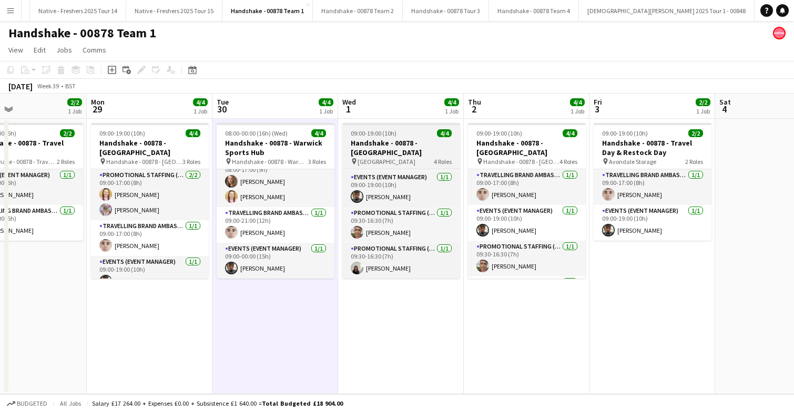
click at [412, 133] on div "09:00-19:00 (10h) 4/4" at bounding box center [401, 133] width 118 height 8
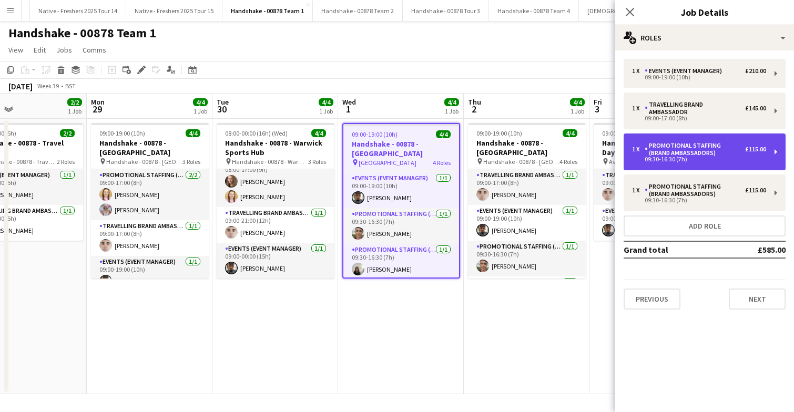
click at [717, 147] on div "Promotional Staffing (Brand Ambassadors)" at bounding box center [695, 149] width 100 height 15
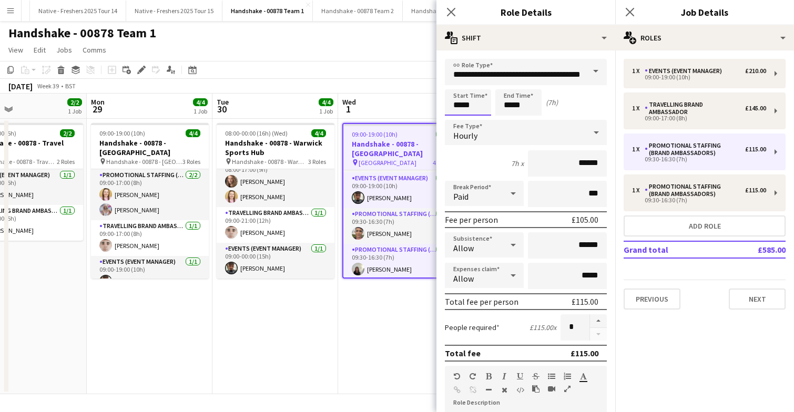
click at [483, 109] on input "*****" at bounding box center [468, 102] width 46 height 26
click at [480, 120] on div at bounding box center [478, 121] width 21 height 11
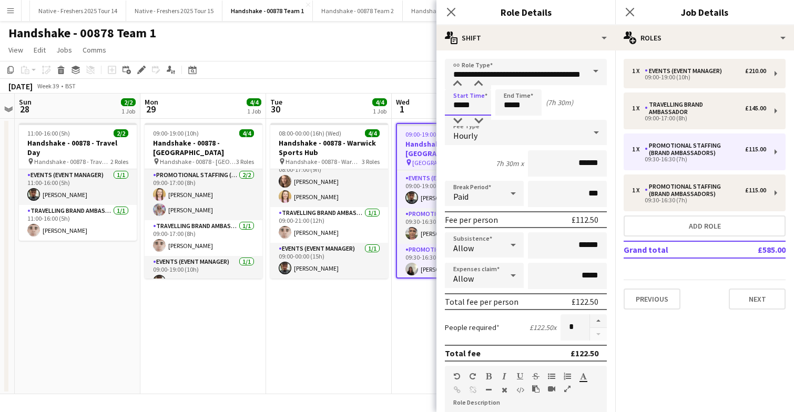
scroll to position [0, 361]
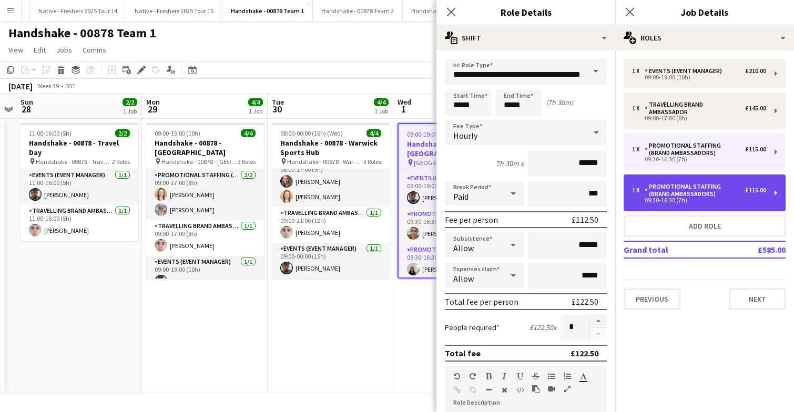
click at [674, 196] on div "Promotional Staffing (Brand Ambassadors)" at bounding box center [695, 190] width 100 height 15
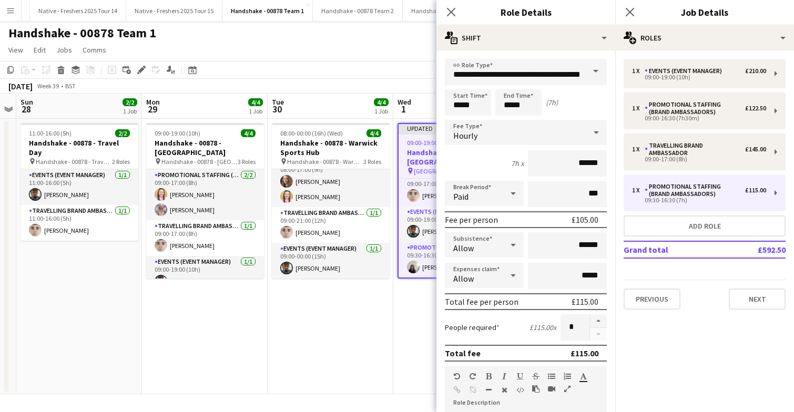
click at [483, 116] on form "**********" at bounding box center [525, 386] width 179 height 654
click at [482, 107] on input "*****" at bounding box center [468, 102] width 46 height 26
click at [478, 120] on div at bounding box center [478, 121] width 21 height 11
type input "*****"
click at [478, 120] on div at bounding box center [478, 121] width 21 height 11
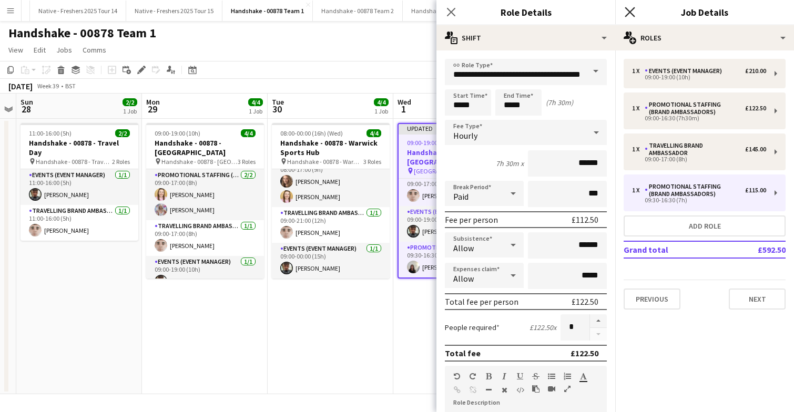
click at [632, 11] on icon "Close pop-in" at bounding box center [630, 12] width 10 height 10
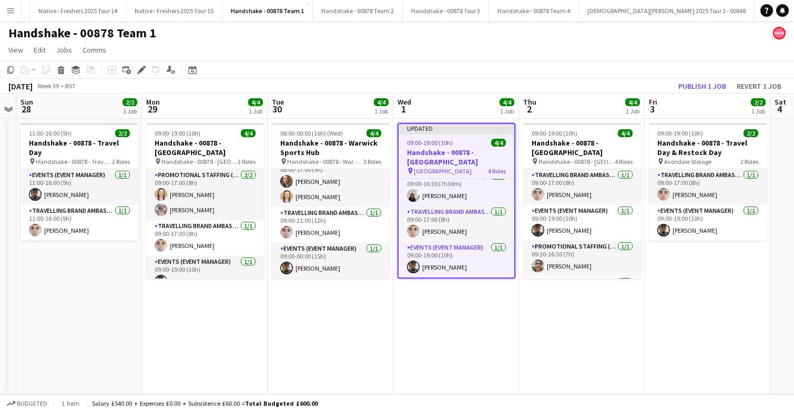
click at [467, 327] on app-date-cell "Updated 09:00-19:00 (10h) 4/4 Handshake - 00878 - University of Leeds pin Unive…" at bounding box center [456, 257] width 126 height 276
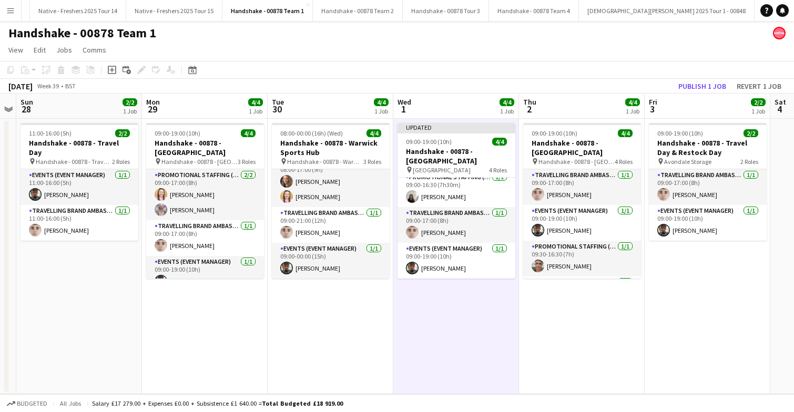
scroll to position [42, 0]
click at [705, 83] on button "Publish 1 job" at bounding box center [702, 86] width 56 height 14
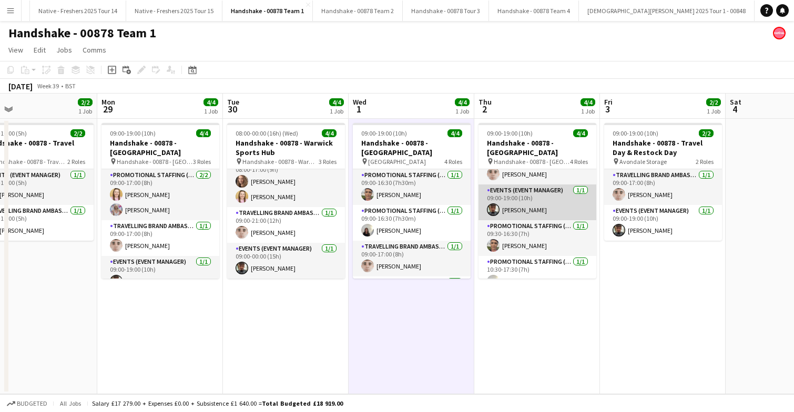
scroll to position [24, 0]
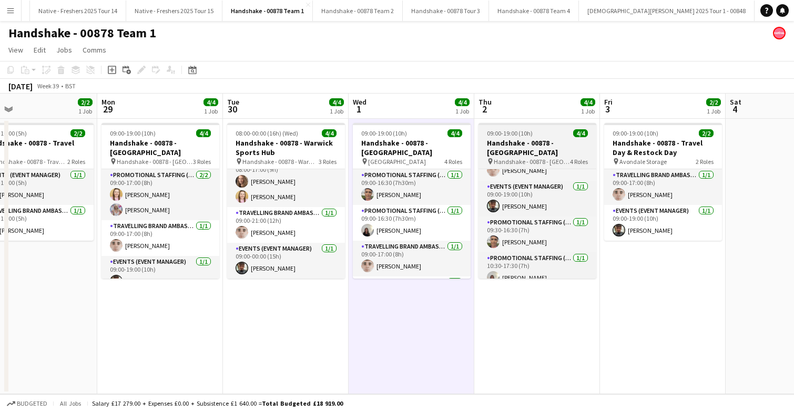
click at [552, 135] on div "09:00-19:00 (10h) 4/4" at bounding box center [538, 133] width 118 height 8
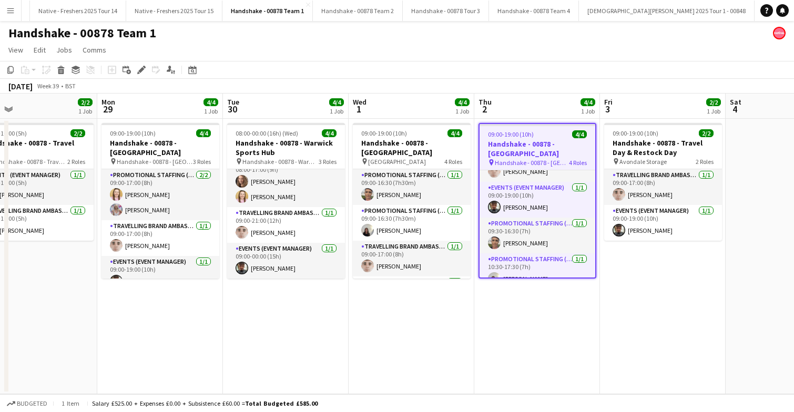
click at [552, 135] on div "09:00-19:00 (10h) 4/4" at bounding box center [538, 134] width 116 height 8
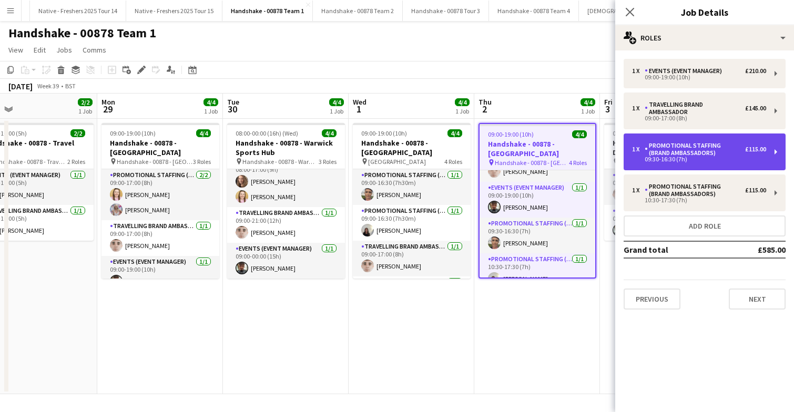
click at [727, 148] on div "Promotional Staffing (Brand Ambassadors)" at bounding box center [695, 149] width 100 height 15
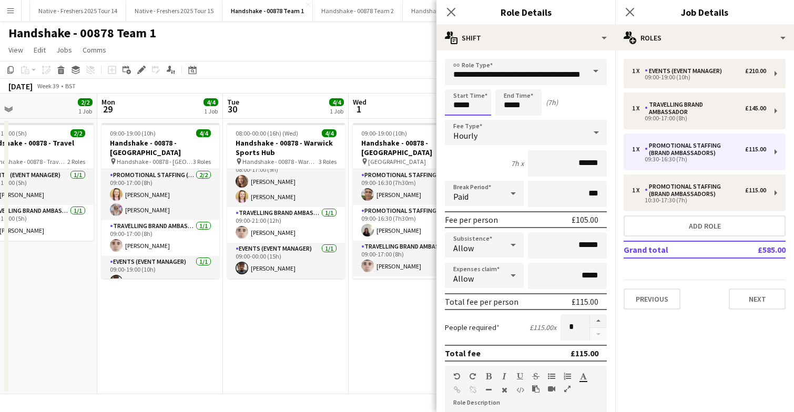
click at [485, 110] on input "*****" at bounding box center [468, 102] width 46 height 26
click at [480, 120] on div at bounding box center [478, 121] width 21 height 11
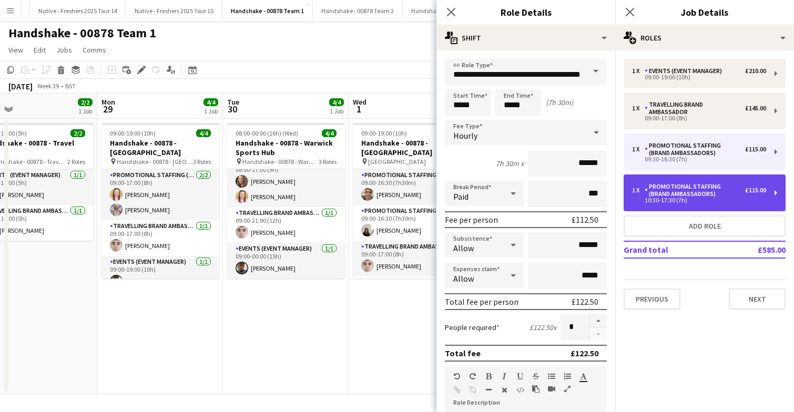
click at [700, 184] on div "Promotional Staffing (Brand Ambassadors)" at bounding box center [695, 190] width 100 height 15
type input "*****"
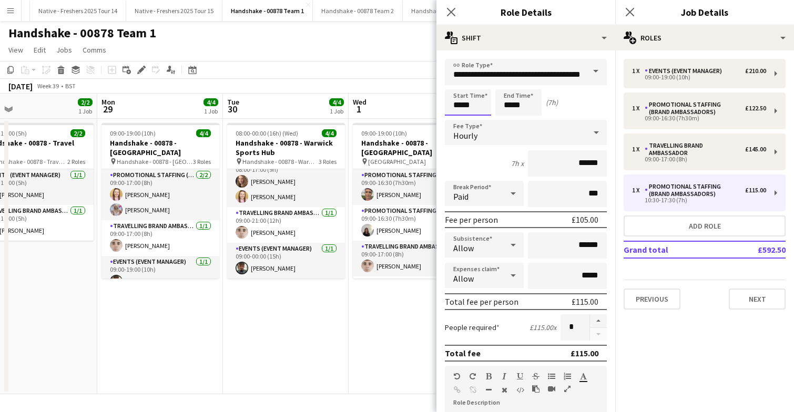
click at [485, 107] on input "*****" at bounding box center [468, 102] width 46 height 26
click at [628, 11] on icon "Close pop-in" at bounding box center [630, 12] width 10 height 10
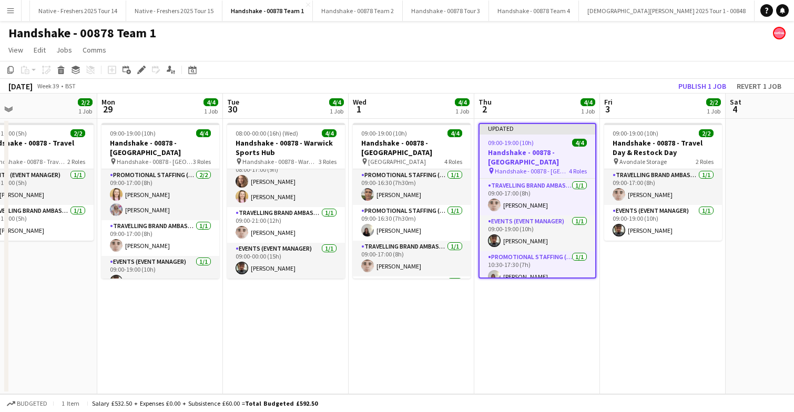
click at [549, 148] on h3 "Handshake - 00878 - [GEOGRAPHIC_DATA]" at bounding box center [538, 157] width 116 height 19
click at [626, 258] on app-date-cell "09:00-19:00 (10h) 2/2 Handshake - 00878 - Travel Day & Restock Day pin Avondale…" at bounding box center [664, 257] width 126 height 276
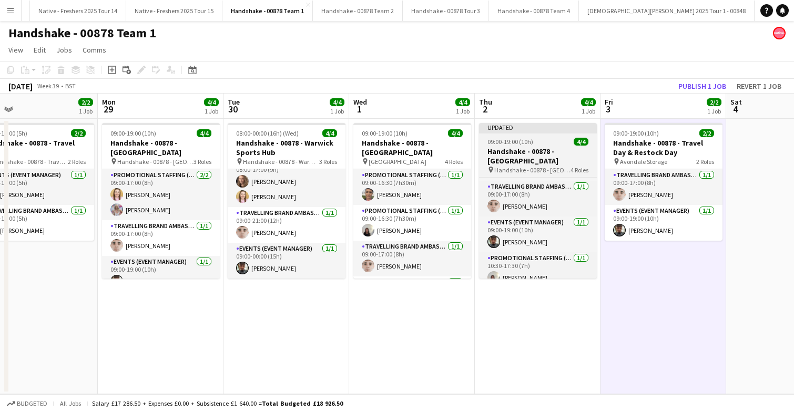
click at [551, 146] on app-job-card "Updated 09:00-19:00 (10h) 4/4 Handshake - 00878 - Lancaster pin Handshake - 008…" at bounding box center [538, 201] width 118 height 156
click at [551, 146] on div "09:00-19:00 (10h) 4/4" at bounding box center [538, 142] width 118 height 8
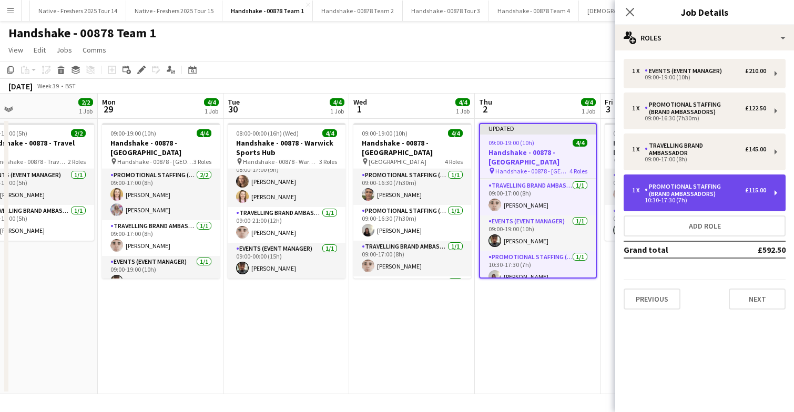
click at [710, 189] on div "Promotional Staffing (Brand Ambassadors)" at bounding box center [695, 190] width 100 height 15
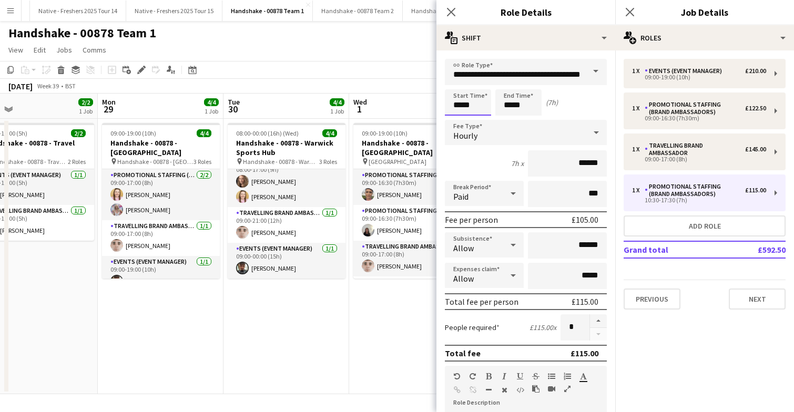
click at [487, 103] on input "*****" at bounding box center [468, 102] width 46 height 26
click at [459, 121] on div at bounding box center [457, 121] width 21 height 11
click at [480, 121] on div at bounding box center [478, 121] width 21 height 11
type input "*****"
click at [480, 121] on div at bounding box center [478, 121] width 21 height 11
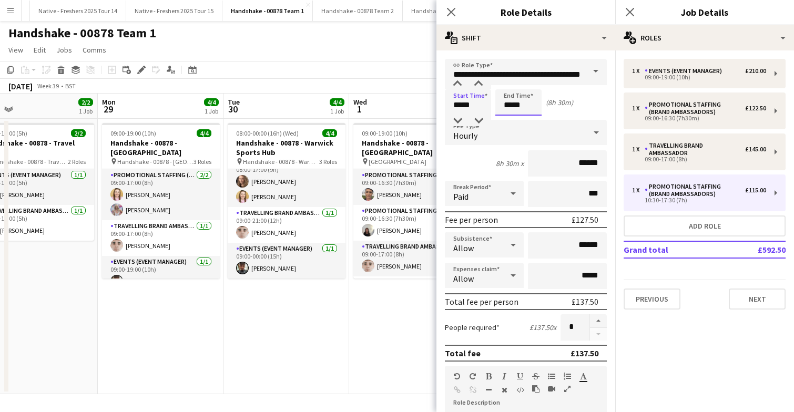
click at [534, 105] on input "*****" at bounding box center [518, 102] width 46 height 26
click at [526, 118] on div at bounding box center [528, 121] width 21 height 11
click at [510, 119] on div at bounding box center [507, 121] width 21 height 11
click at [528, 82] on div at bounding box center [528, 84] width 21 height 11
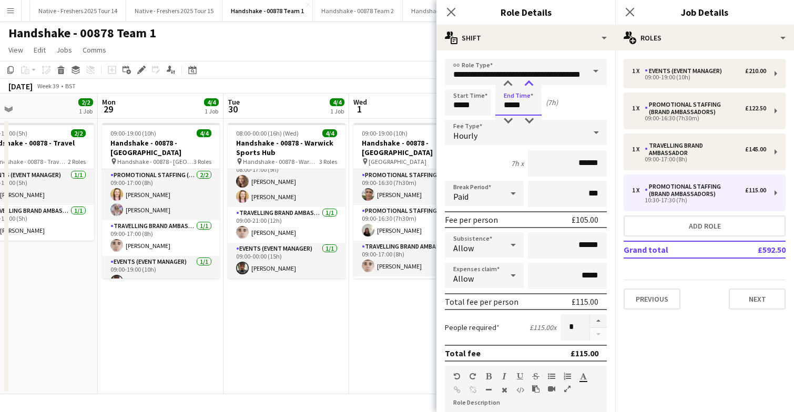
type input "*****"
click at [528, 82] on div at bounding box center [528, 84] width 21 height 11
click at [630, 9] on icon "Close pop-in" at bounding box center [630, 12] width 10 height 10
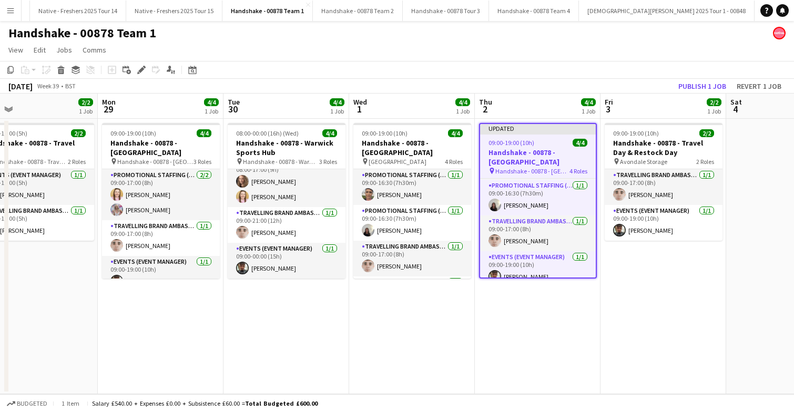
click at [527, 311] on app-date-cell "Updated 09:00-19:00 (10h) 4/4 Handshake - 00878 - Lancaster pin Handshake - 008…" at bounding box center [538, 257] width 126 height 276
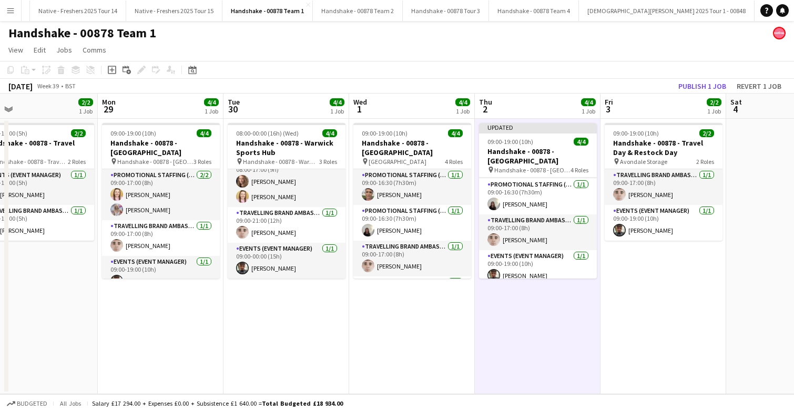
scroll to position [33, 0]
click at [709, 85] on button "Publish 1 job" at bounding box center [702, 86] width 56 height 14
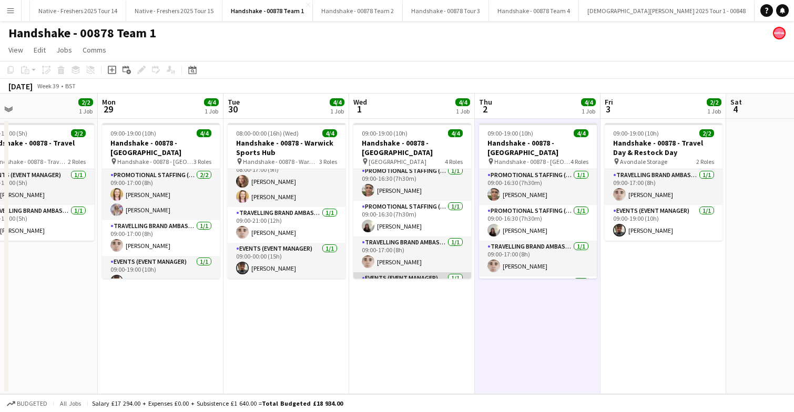
scroll to position [0, 0]
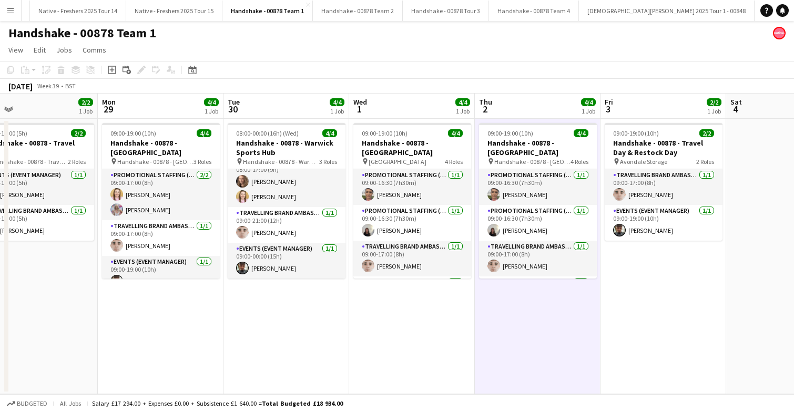
click at [536, 328] on app-date-cell "09:00-19:00 (10h) 4/4 Handshake - 00878 - Lancaster pin Handshake - 00878 - Lan…" at bounding box center [538, 257] width 126 height 276
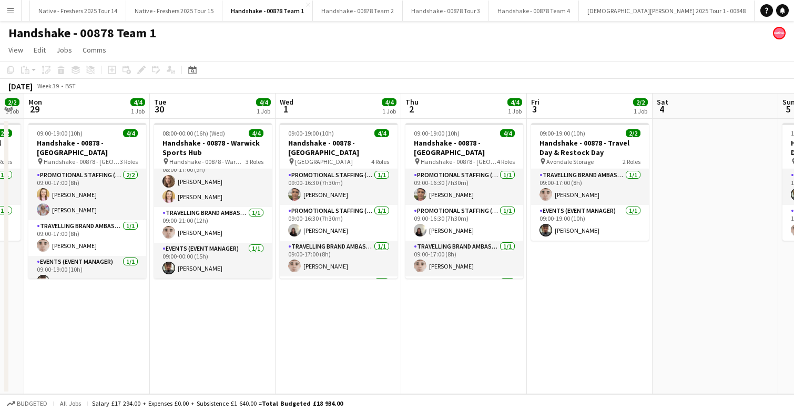
scroll to position [0, 487]
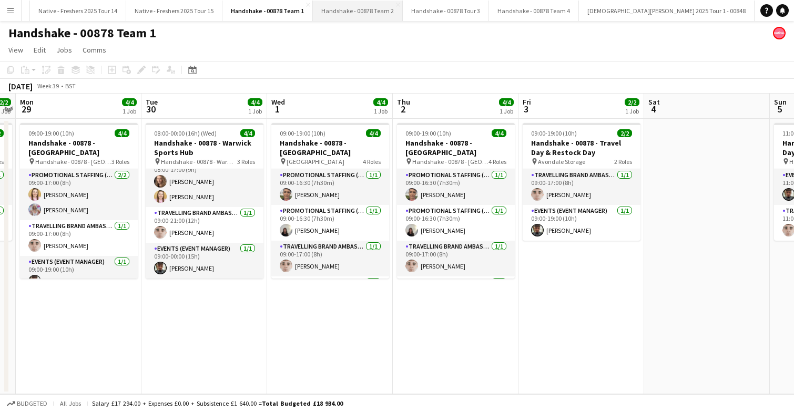
click at [345, 15] on button "Handshake - 00878 Team 2 Close" at bounding box center [358, 11] width 90 height 21
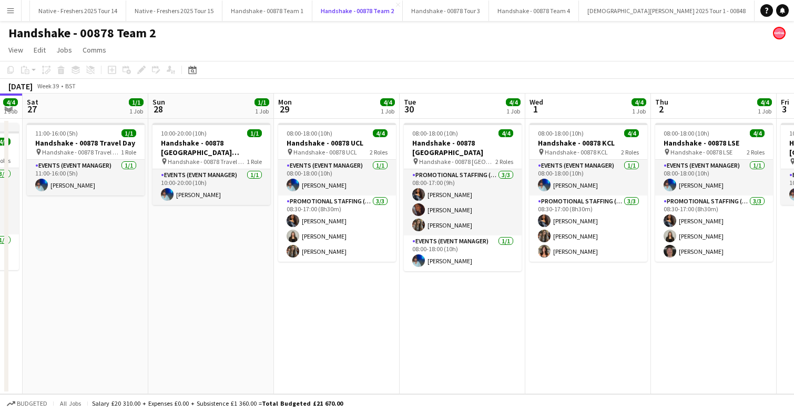
scroll to position [0, 337]
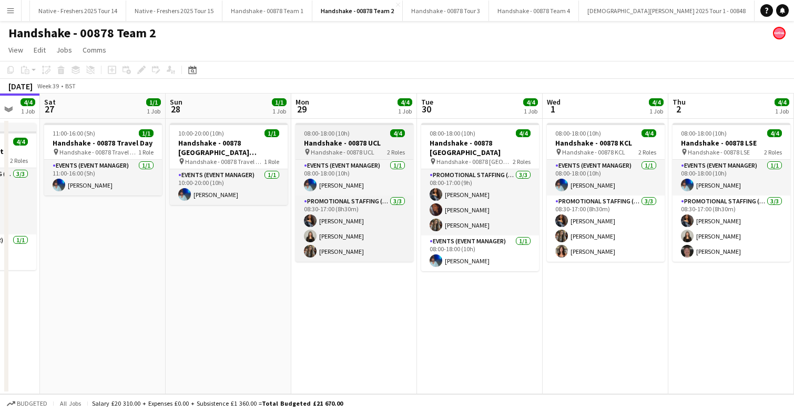
click at [370, 134] on div "08:00-18:00 (10h) 4/4" at bounding box center [355, 133] width 118 height 8
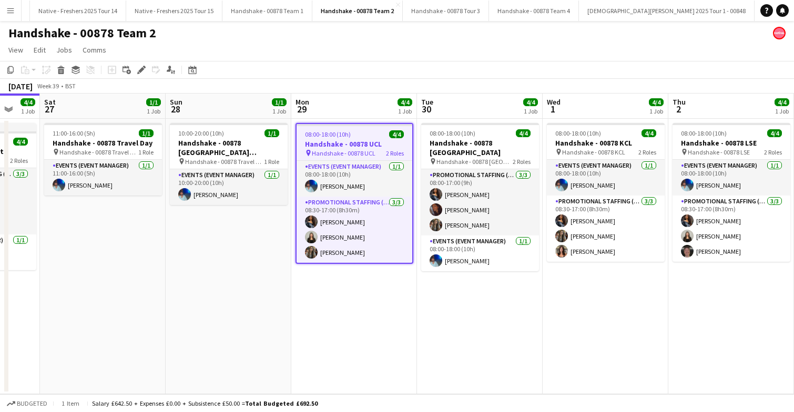
click at [370, 134] on div "08:00-18:00 (10h) 4/4" at bounding box center [355, 134] width 116 height 8
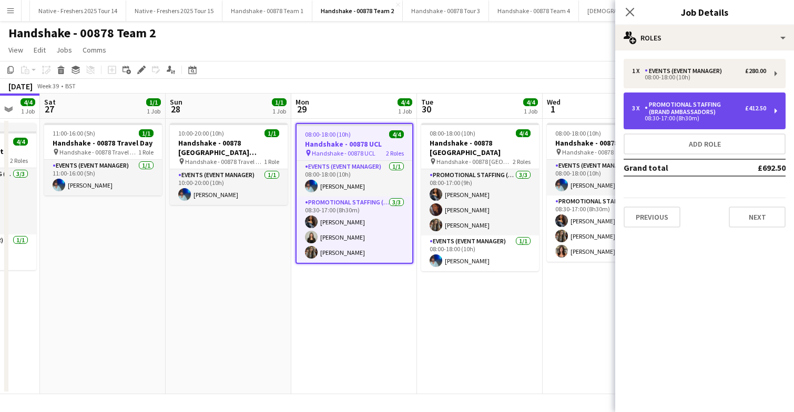
click at [713, 106] on div "Promotional Staffing (Brand Ambassadors)" at bounding box center [695, 108] width 100 height 15
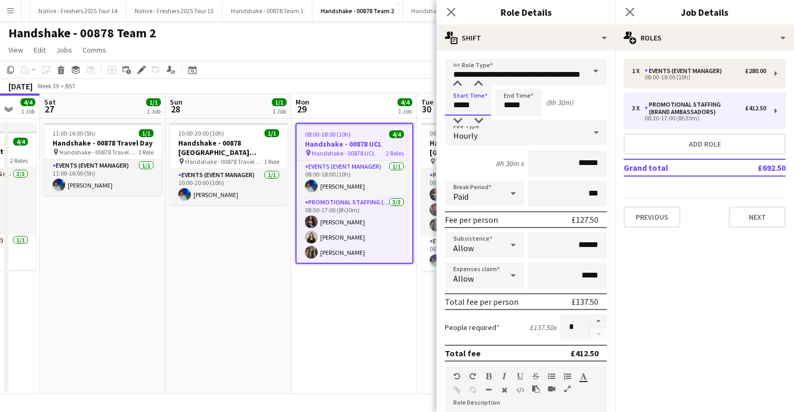
click at [485, 107] on input "*****" at bounding box center [468, 102] width 46 height 26
click at [481, 122] on div at bounding box center [478, 121] width 21 height 11
type input "*****"
click at [481, 122] on div at bounding box center [478, 121] width 21 height 11
click at [634, 12] on icon "Close pop-in" at bounding box center [630, 12] width 10 height 10
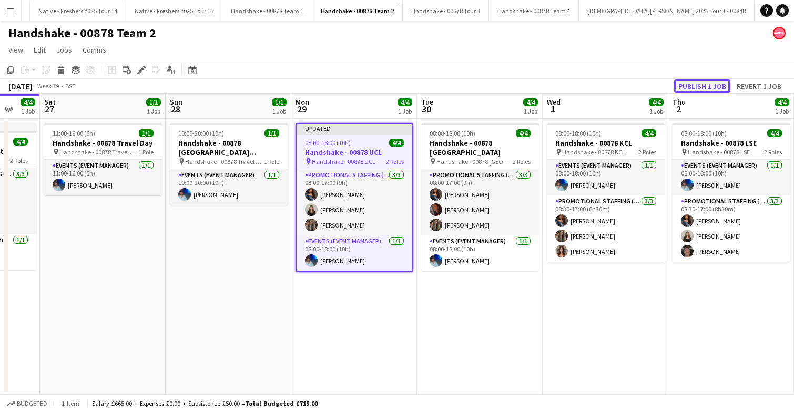
click at [697, 88] on button "Publish 1 job" at bounding box center [702, 86] width 56 height 14
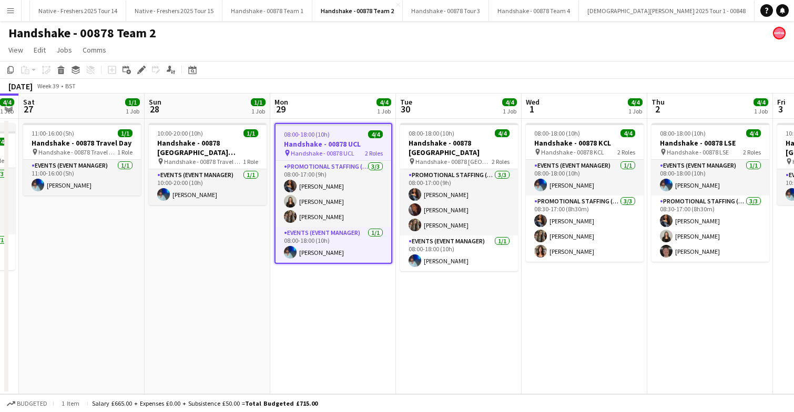
scroll to position [0, 359]
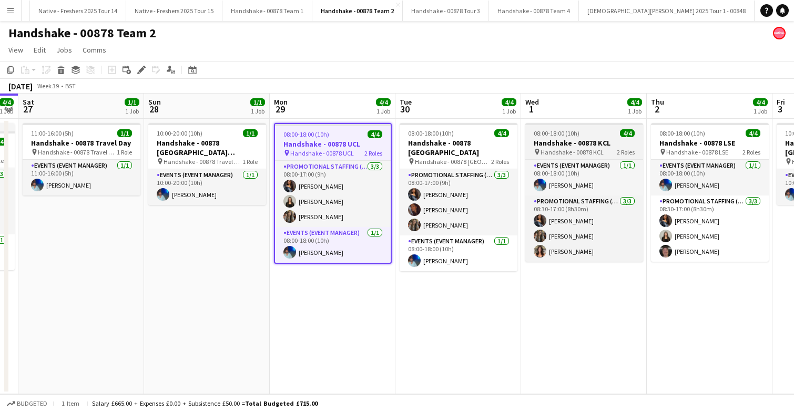
click at [601, 134] on div "08:00-18:00 (10h) 4/4" at bounding box center [584, 133] width 118 height 8
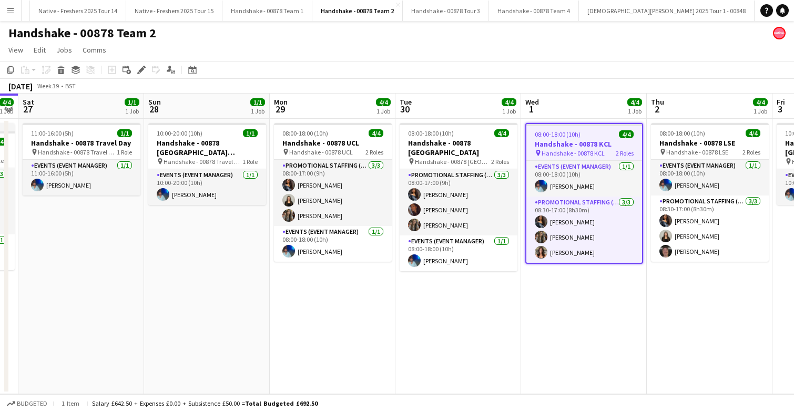
click at [601, 134] on div "08:00-18:00 (10h) 4/4" at bounding box center [584, 134] width 116 height 8
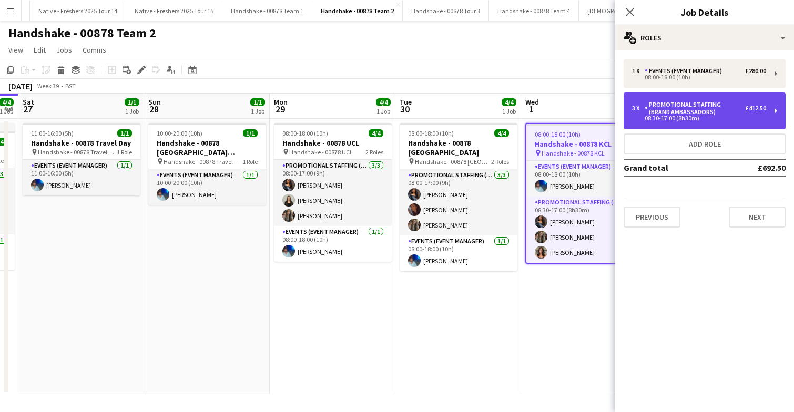
click at [702, 112] on div "Promotional Staffing (Brand Ambassadors)" at bounding box center [695, 108] width 100 height 15
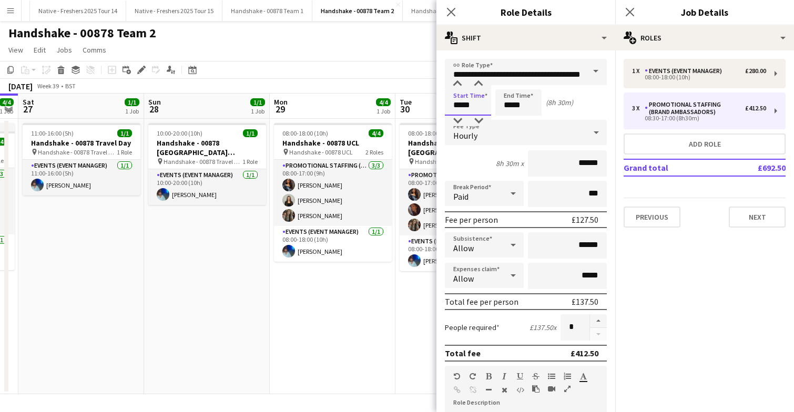
click at [475, 108] on input "*****" at bounding box center [468, 102] width 46 height 26
click at [477, 120] on div at bounding box center [478, 121] width 21 height 11
type input "*****"
click at [477, 120] on div at bounding box center [478, 121] width 21 height 11
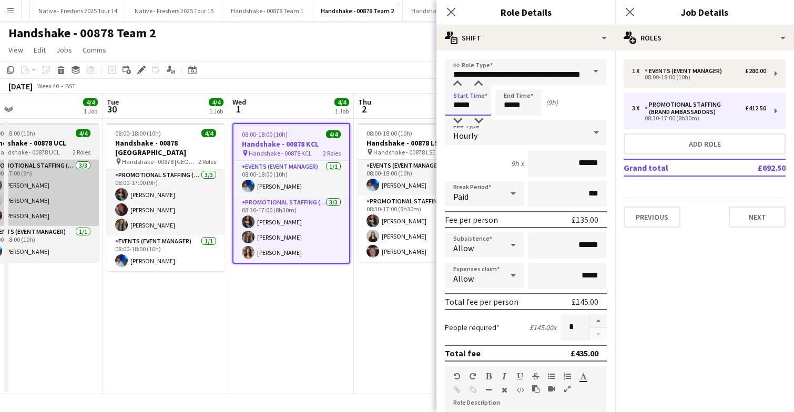
scroll to position [0, 424]
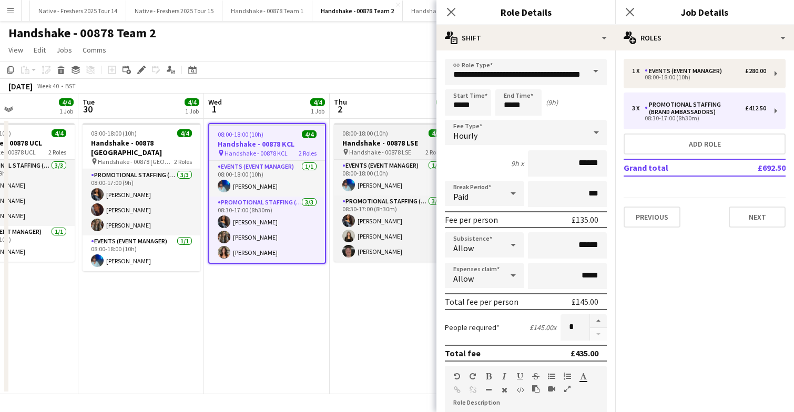
click at [412, 132] on div "08:00-18:00 (10h) 4/4" at bounding box center [393, 133] width 118 height 8
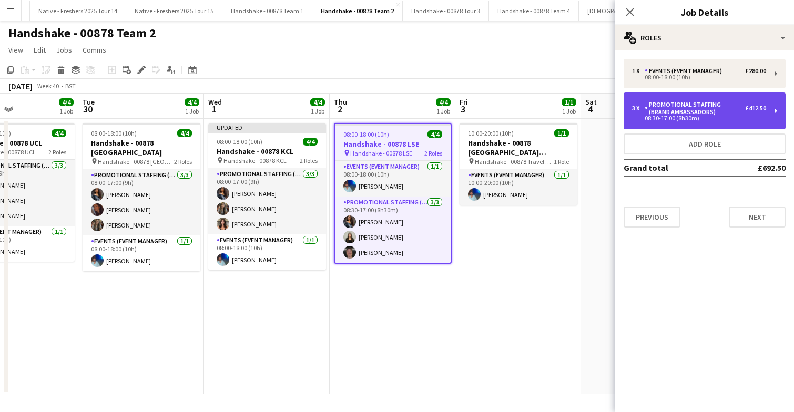
click at [677, 116] on div "08:30-17:00 (8h30m)" at bounding box center [699, 118] width 134 height 5
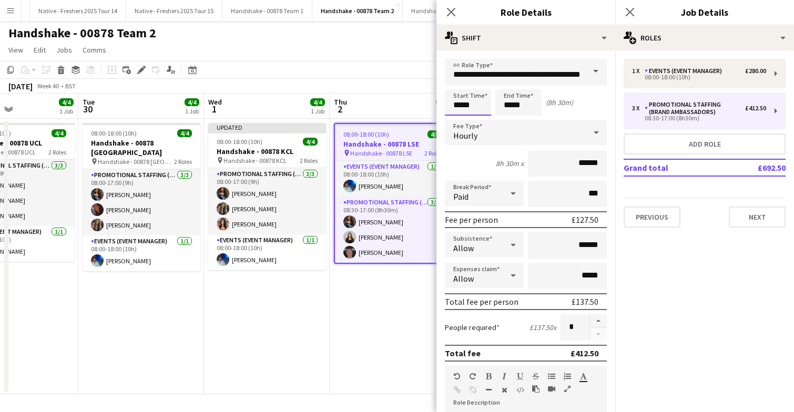
click at [481, 106] on input "*****" at bounding box center [468, 102] width 46 height 26
click at [479, 118] on div at bounding box center [478, 121] width 21 height 11
type input "*****"
click at [479, 118] on div at bounding box center [478, 121] width 21 height 11
click at [383, 311] on app-date-cell "08:00-18:00 (10h) 4/4 Handshake - 00878 LSE pin Handshake - 00878 LSE 2 Roles E…" at bounding box center [393, 257] width 126 height 276
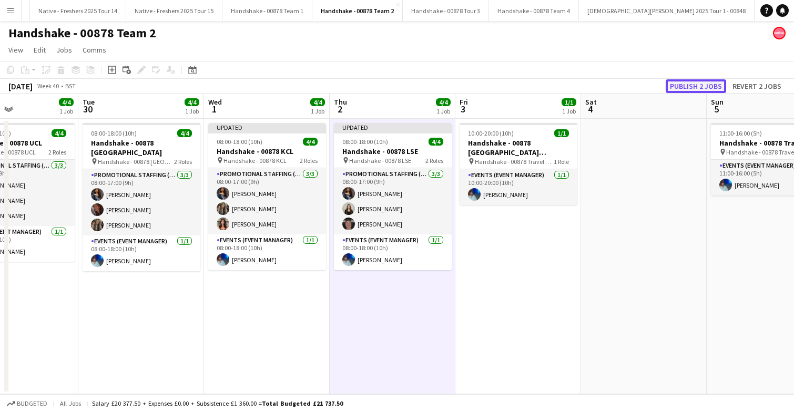
click at [695, 85] on button "Publish 2 jobs" at bounding box center [696, 86] width 60 height 14
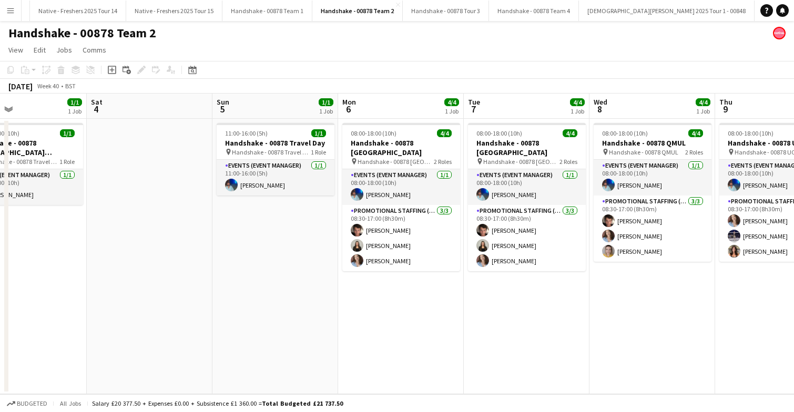
scroll to position [0, 289]
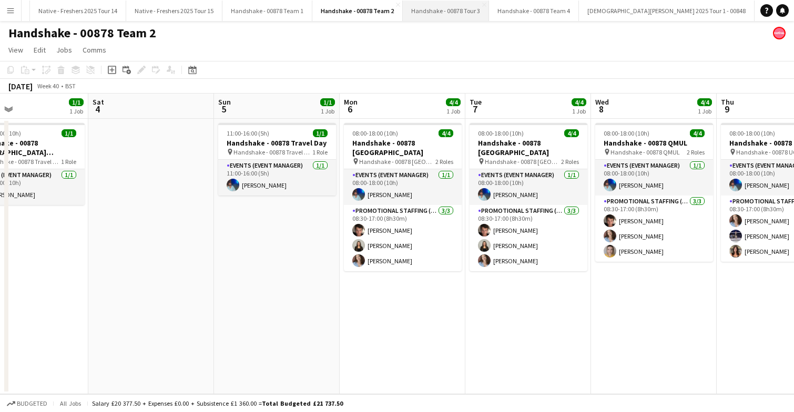
click at [441, 9] on button "Handshake - 00878 Tour 3 Close" at bounding box center [446, 11] width 86 height 21
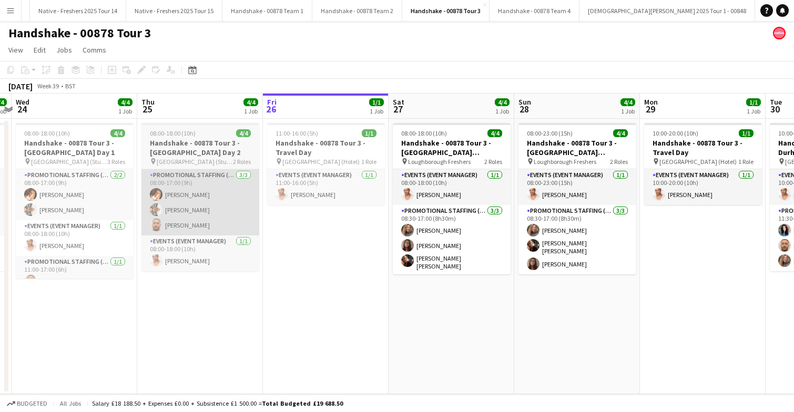
scroll to position [0, 371]
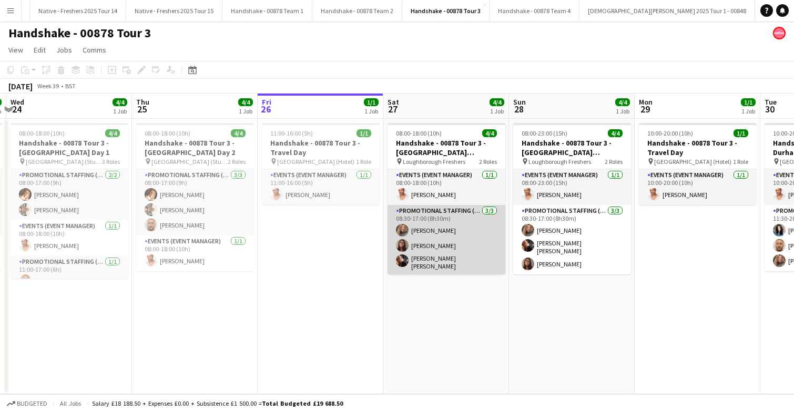
click at [461, 235] on app-card-role "Promotional Staffing (Brand Ambassadors) 3/3 08:30-17:00 (8h30m) Lorraine Sadle…" at bounding box center [447, 239] width 118 height 69
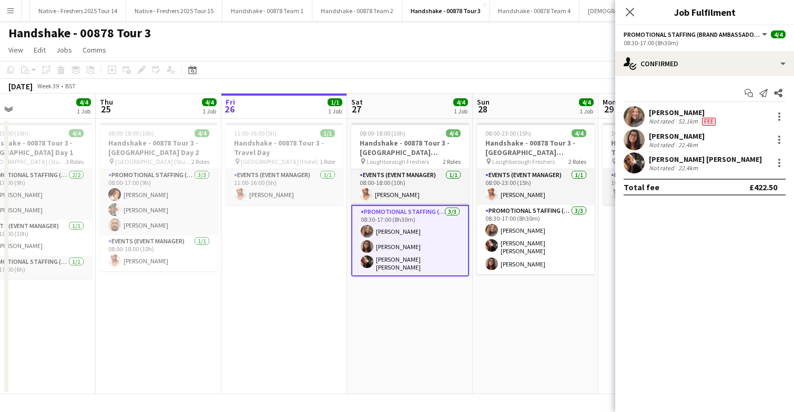
scroll to position [0, 422]
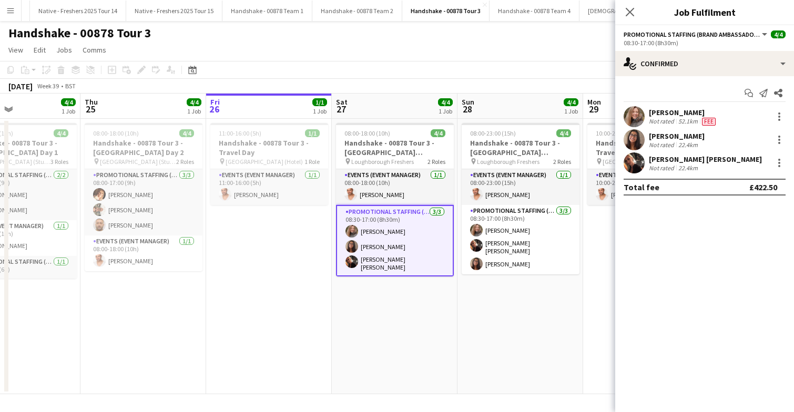
click at [518, 286] on app-date-cell "08:00-23:00 (15h) 4/4 Handshake - 00878 Tour 3 - Loughborough Freshers Day 2 pi…" at bounding box center [520, 257] width 126 height 276
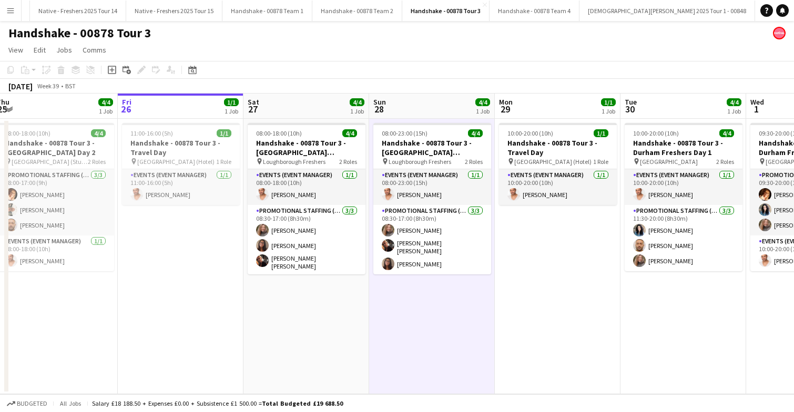
scroll to position [0, 250]
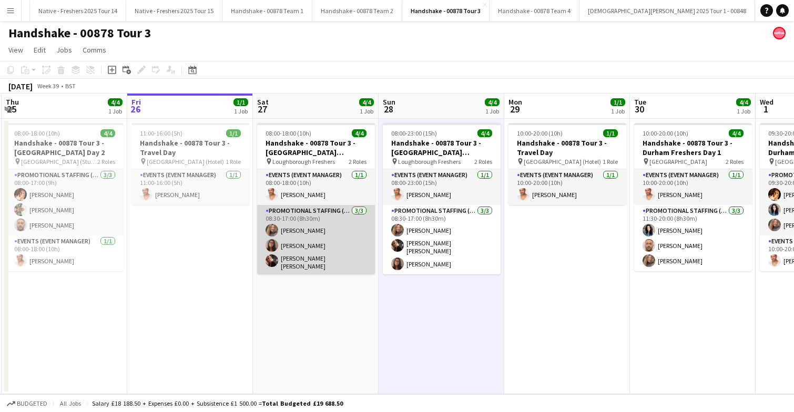
click at [320, 247] on app-card-role "Promotional Staffing (Brand Ambassadors) 3/3 08:30-17:00 (8h30m) Lorraine Sadle…" at bounding box center [316, 239] width 118 height 69
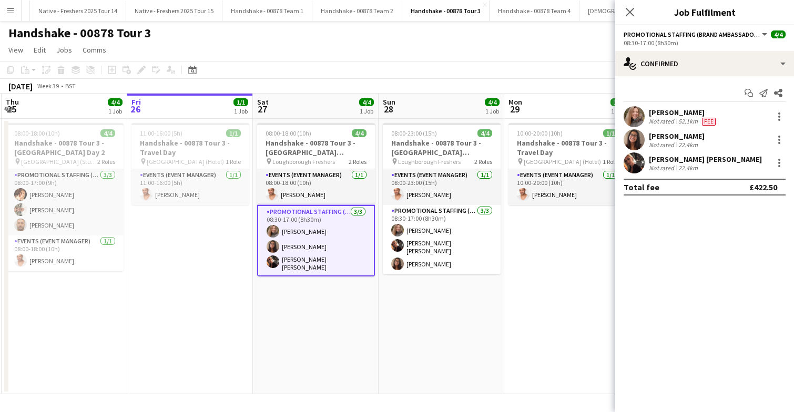
click at [632, 136] on app-user-avatar at bounding box center [634, 139] width 21 height 21
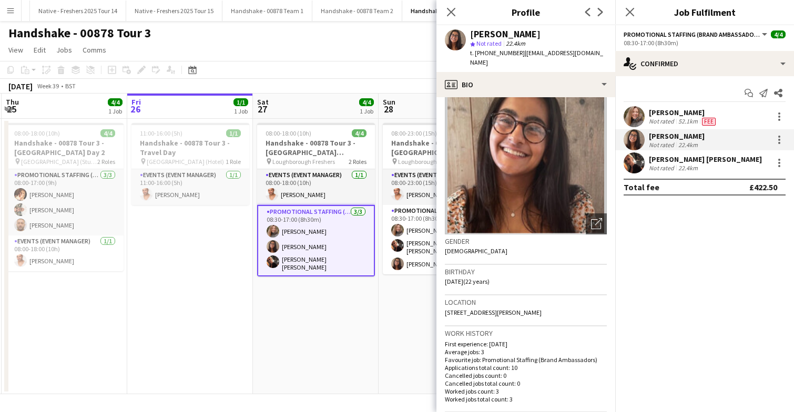
scroll to position [0, 0]
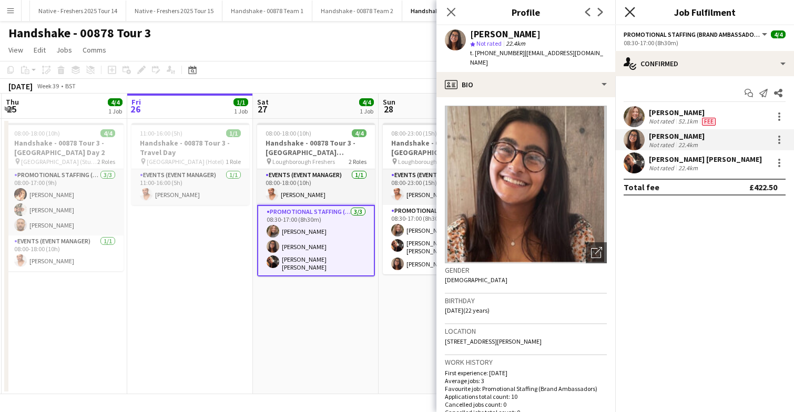
click at [628, 12] on icon "Close pop-in" at bounding box center [630, 12] width 10 height 10
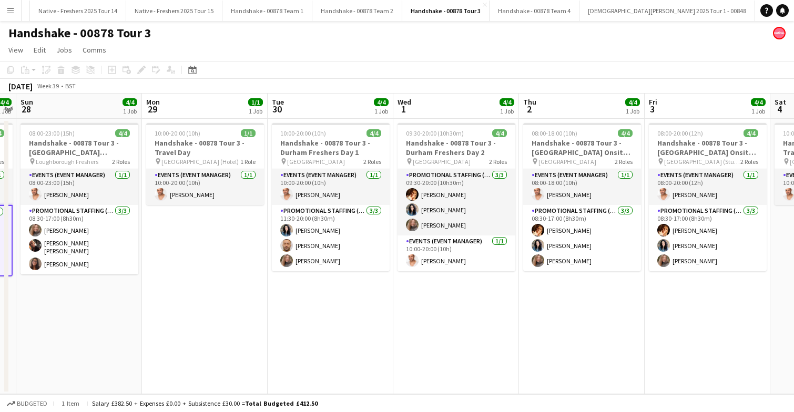
scroll to position [0, 234]
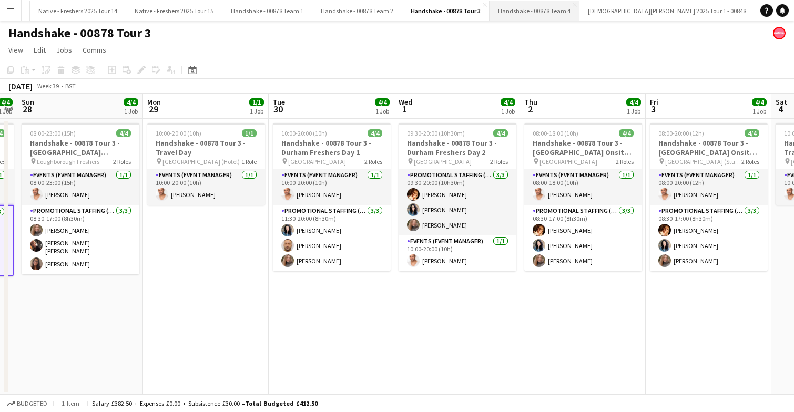
click at [515, 12] on button "Handshake - 00878 Team 4 Close" at bounding box center [535, 11] width 90 height 21
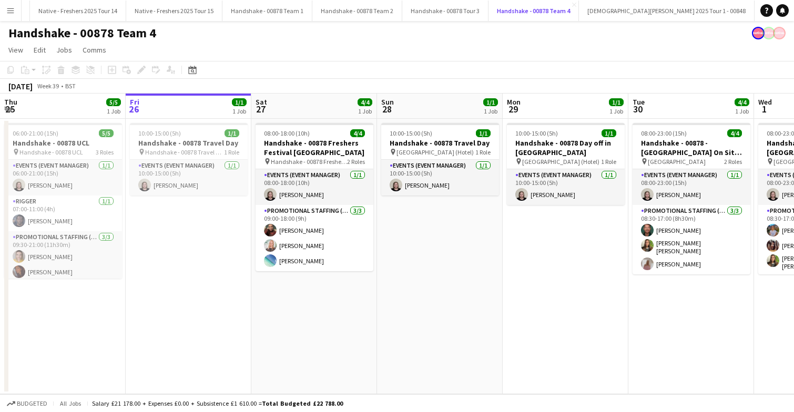
scroll to position [0, 225]
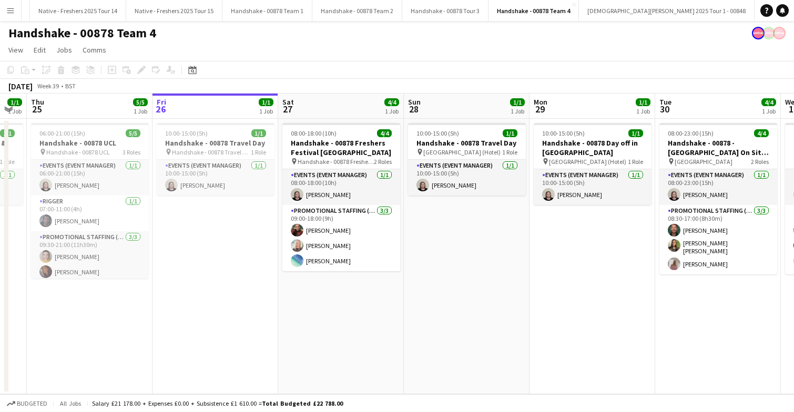
click at [450, 249] on app-date-cell "10:00-15:00 (5h) 1/1 Handshake - 00878 Travel Day pin Glasgow (Hotel) 1 Role Ev…" at bounding box center [467, 257] width 126 height 276
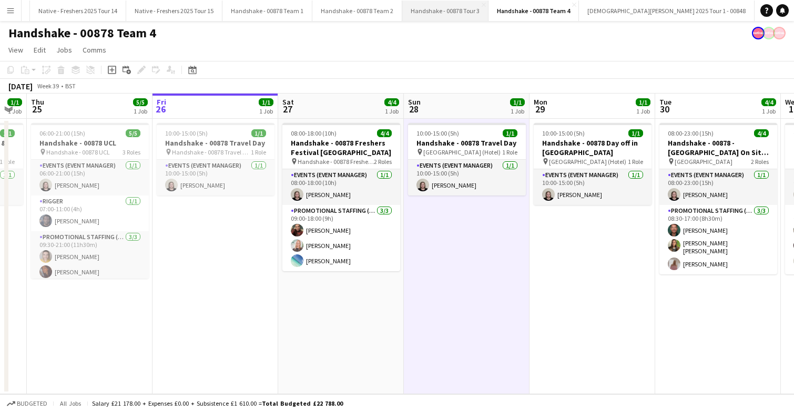
click at [433, 15] on button "Handshake - 00878 Tour 3 Close" at bounding box center [445, 11] width 86 height 21
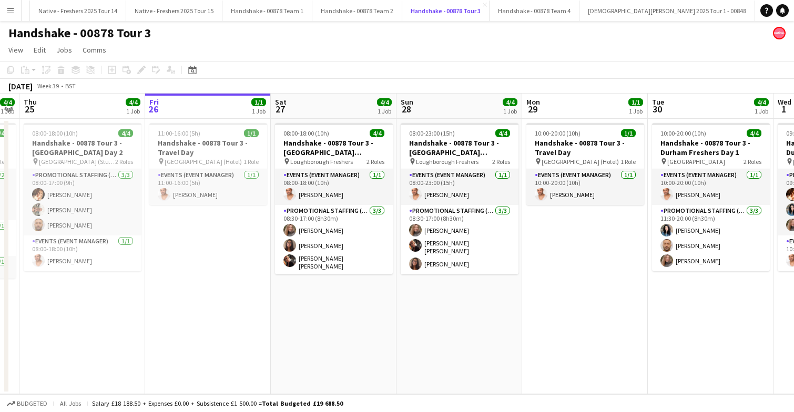
scroll to position [0, 362]
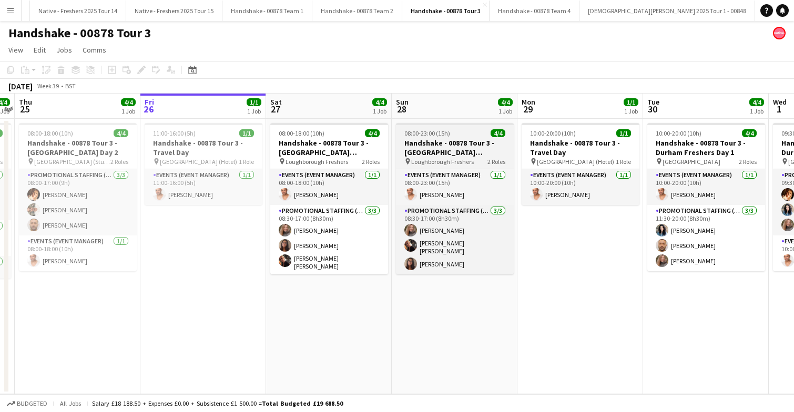
click at [475, 134] on div "08:00-23:00 (15h) 4/4" at bounding box center [455, 133] width 118 height 8
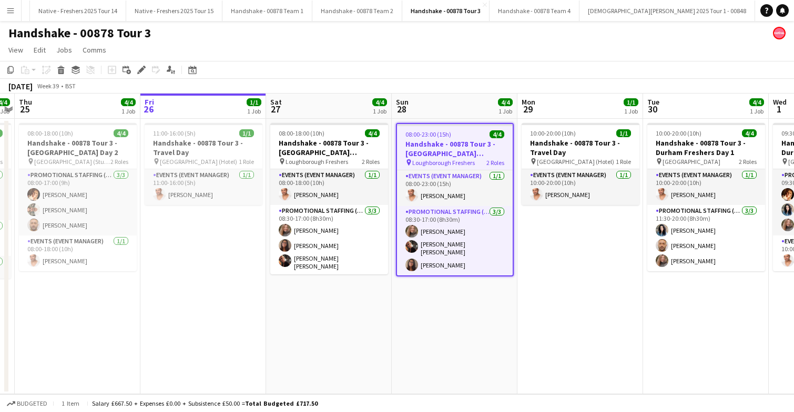
click at [475, 134] on div "08:00-23:00 (15h) 4/4" at bounding box center [455, 134] width 116 height 8
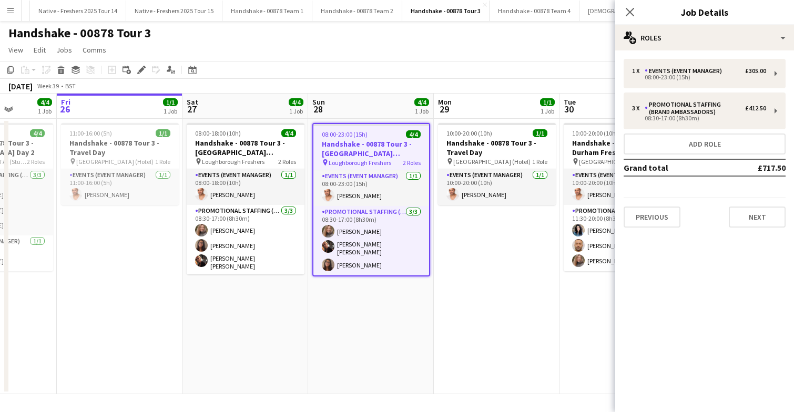
scroll to position [0, 464]
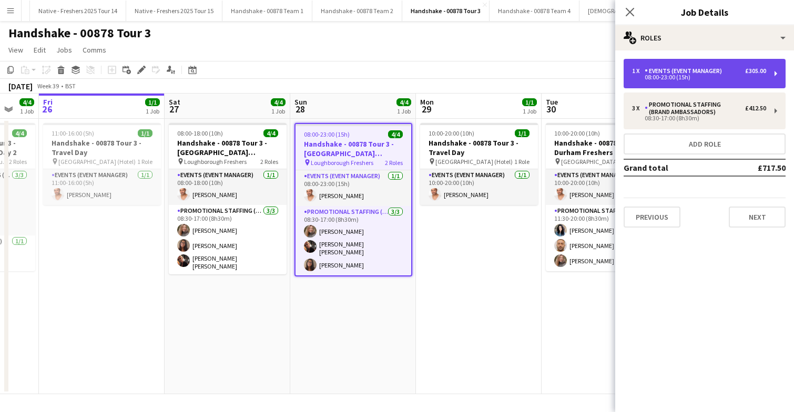
click at [727, 77] on div "08:00-23:00 (15h)" at bounding box center [699, 77] width 134 height 5
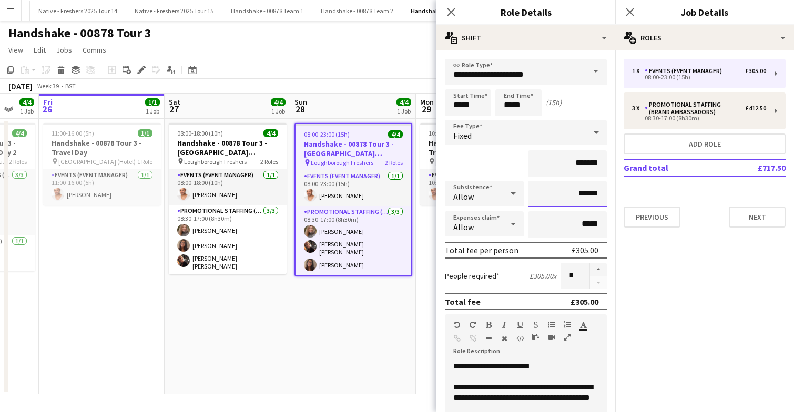
click at [583, 195] on input "******" at bounding box center [567, 194] width 79 height 26
type input "*****"
click at [379, 298] on app-date-cell "08:00-23:00 (15h) 4/4 Handshake - 00878 Tour 3 - Loughborough Freshers Day 2 pi…" at bounding box center [353, 257] width 126 height 276
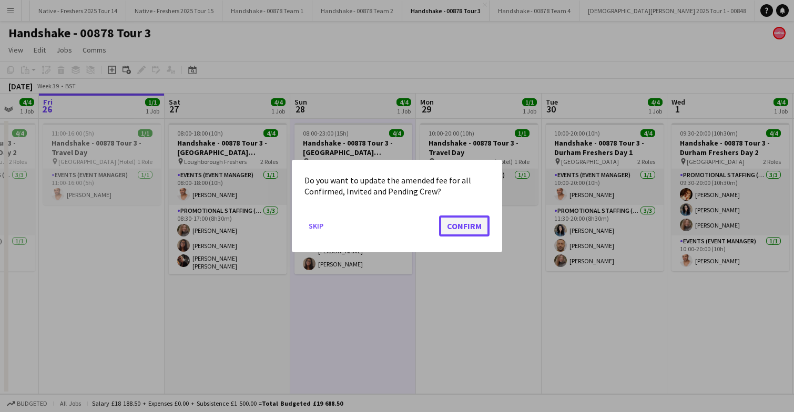
click at [466, 222] on button "Confirm" at bounding box center [464, 226] width 50 height 21
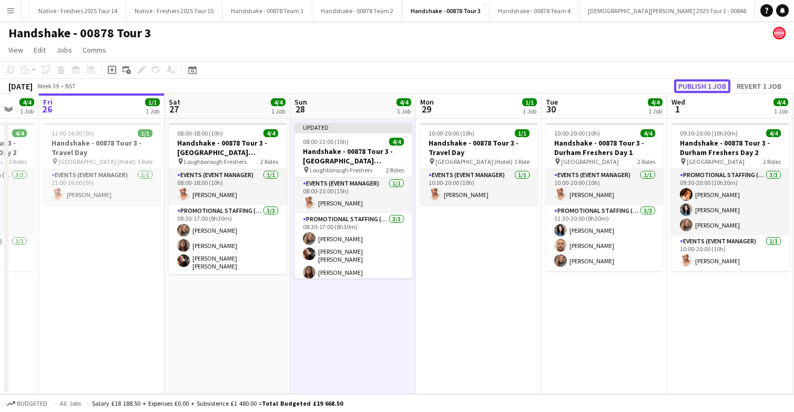
click at [700, 82] on button "Publish 1 job" at bounding box center [702, 86] width 56 height 14
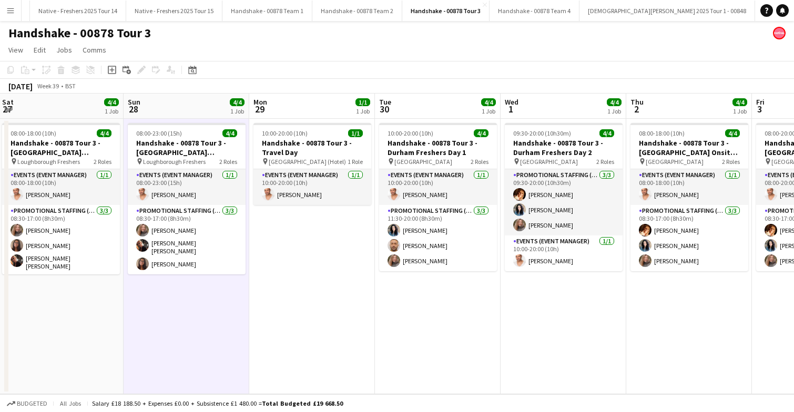
scroll to position [0, 388]
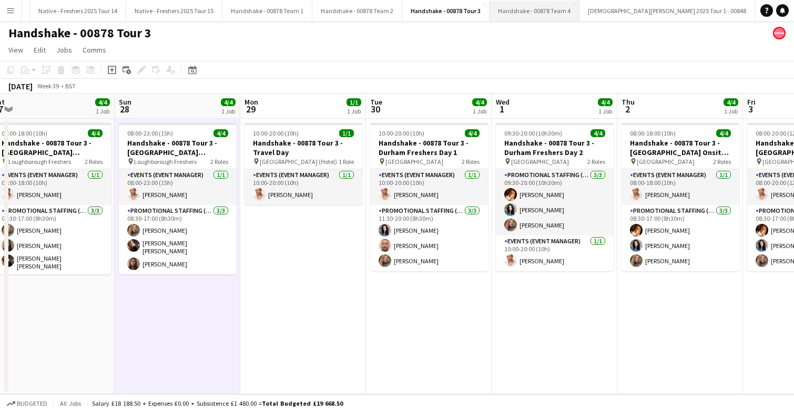
click at [524, 13] on button "Handshake - 00878 Team 4 Close" at bounding box center [535, 11] width 90 height 21
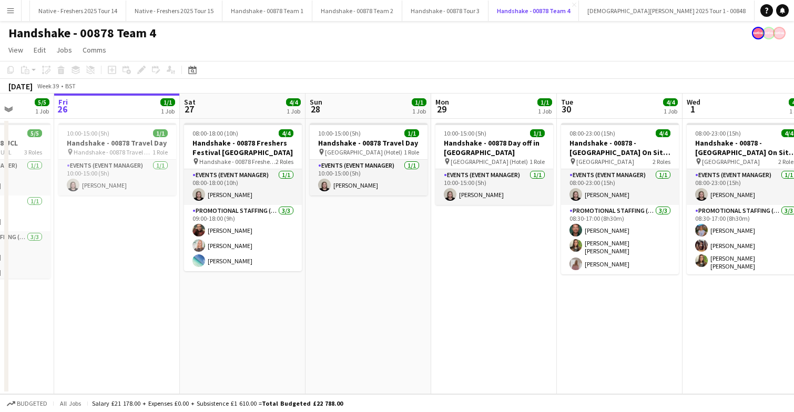
scroll to position [0, 317]
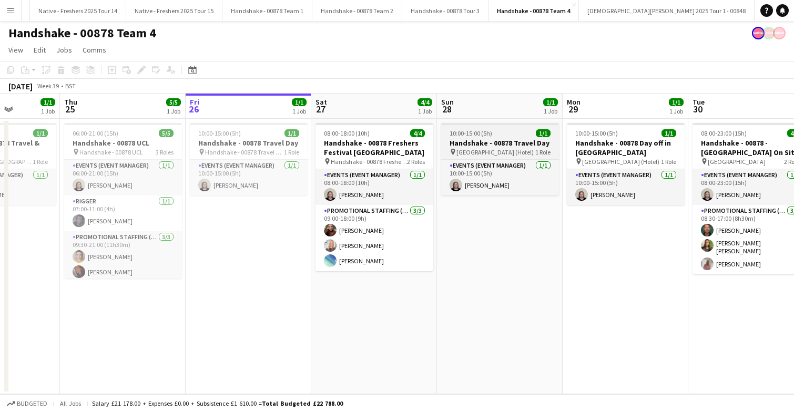
click at [511, 135] on div "10:00-15:00 (5h) 1/1" at bounding box center [500, 133] width 118 height 8
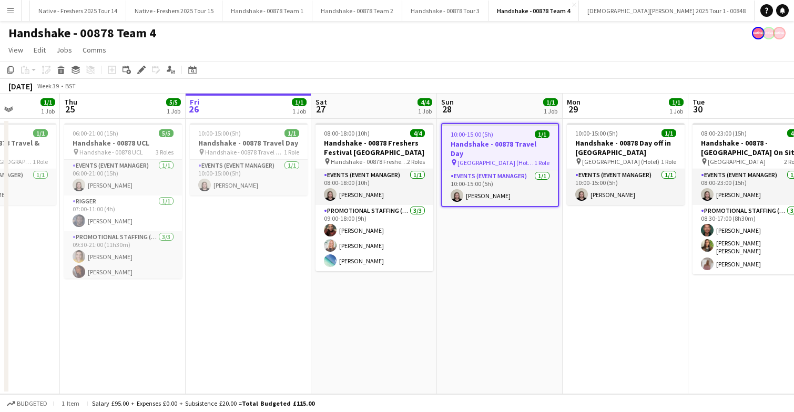
click at [511, 135] on div "10:00-15:00 (5h) 1/1" at bounding box center [500, 134] width 116 height 8
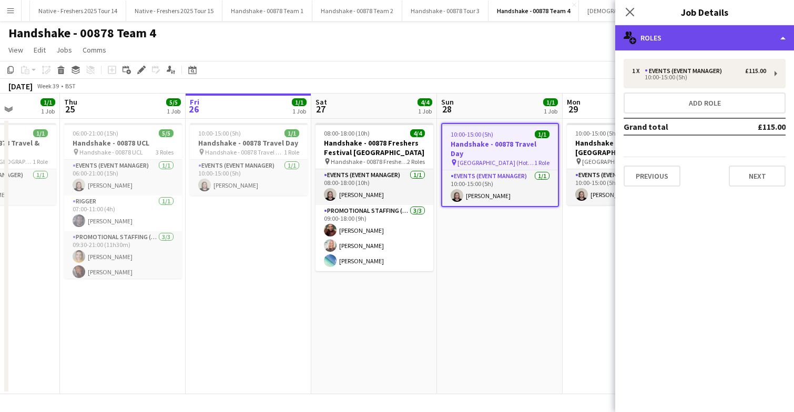
click at [715, 29] on div "multiple-users-add Roles" at bounding box center [704, 37] width 179 height 25
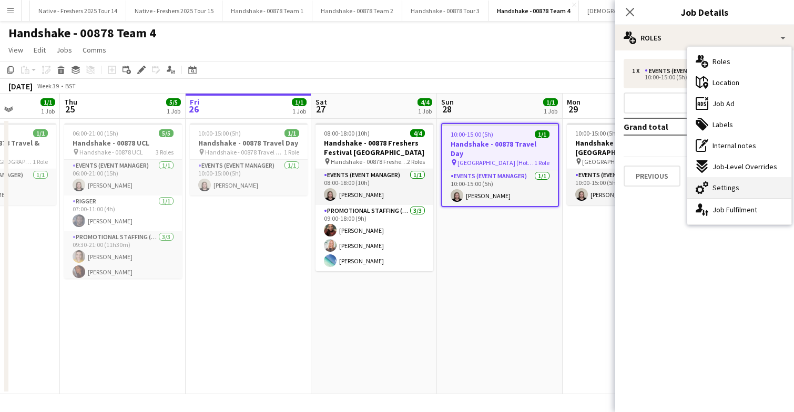
click at [738, 180] on div "cog-double-3 Settings" at bounding box center [739, 187] width 104 height 21
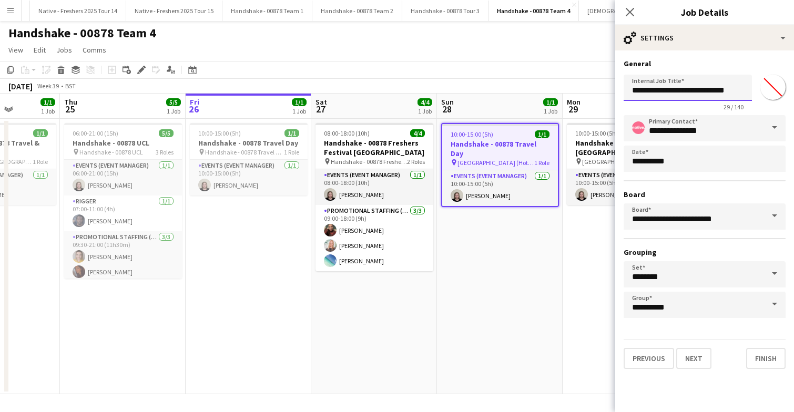
click at [723, 91] on input "**********" at bounding box center [688, 88] width 128 height 26
click at [740, 88] on input "**********" at bounding box center [688, 88] width 128 height 26
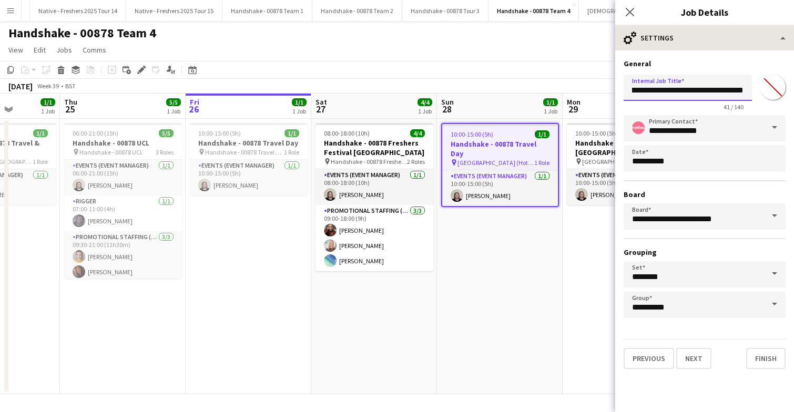
type input "**********"
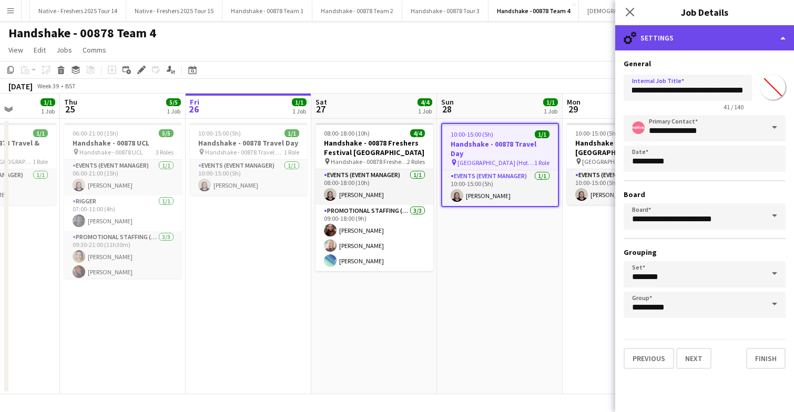
scroll to position [0, 0]
click at [718, 44] on div "cog-double-3 Settings" at bounding box center [704, 37] width 179 height 25
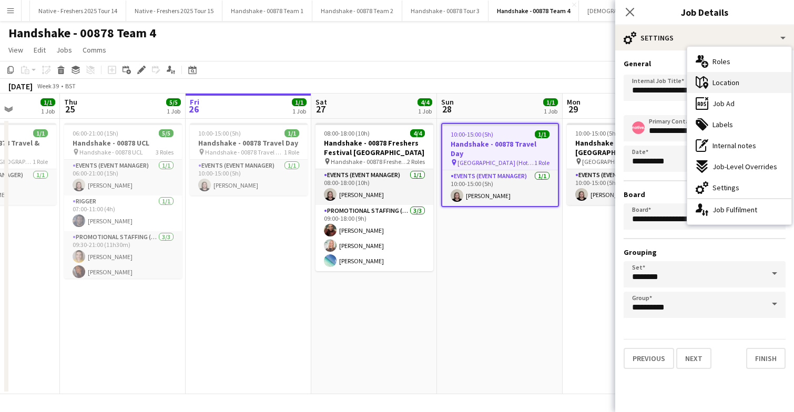
click at [730, 86] on span "Location" at bounding box center [726, 82] width 27 height 9
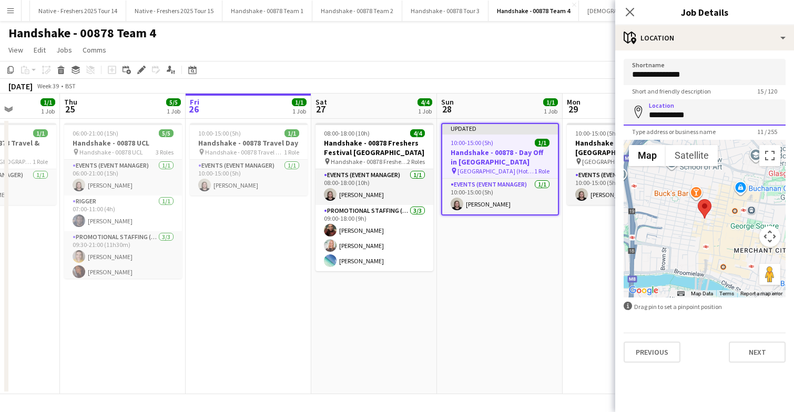
drag, startPoint x: 709, startPoint y: 111, endPoint x: 627, endPoint y: 115, distance: 82.6
click at [627, 115] on input "**********" at bounding box center [705, 112] width 162 height 26
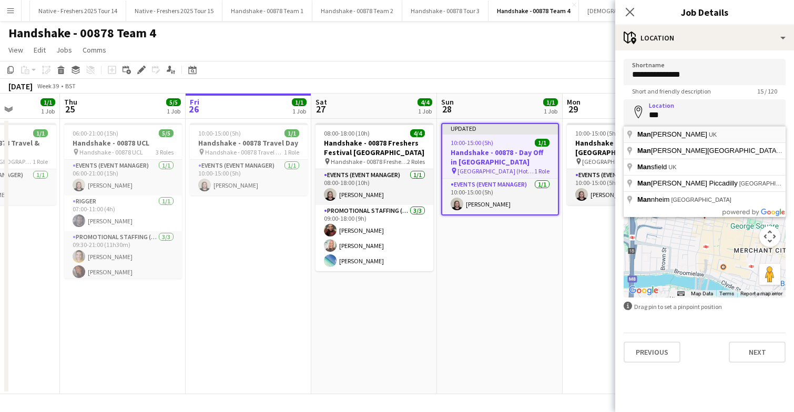
type input "**********"
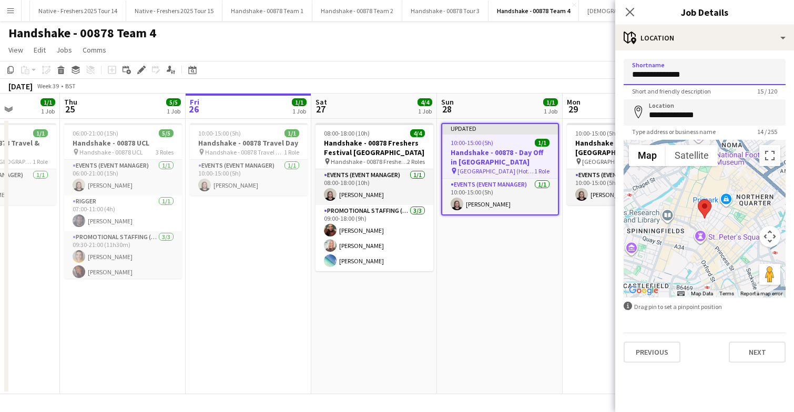
click at [661, 74] on input "**********" at bounding box center [705, 72] width 162 height 26
type input "**********"
click at [633, 9] on icon at bounding box center [630, 12] width 10 height 10
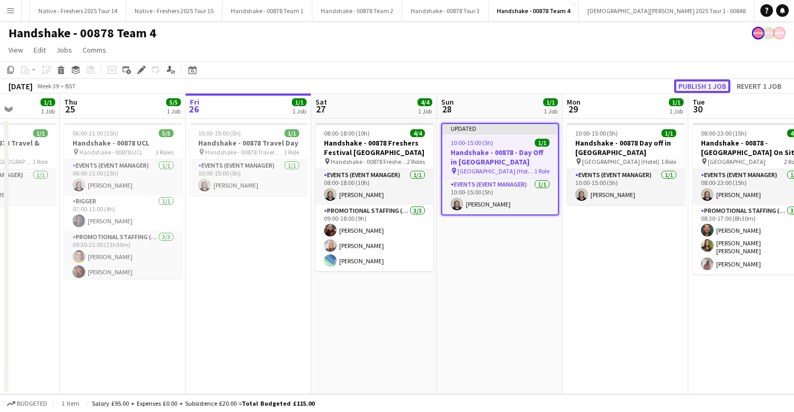
click at [710, 86] on button "Publish 1 job" at bounding box center [702, 86] width 56 height 14
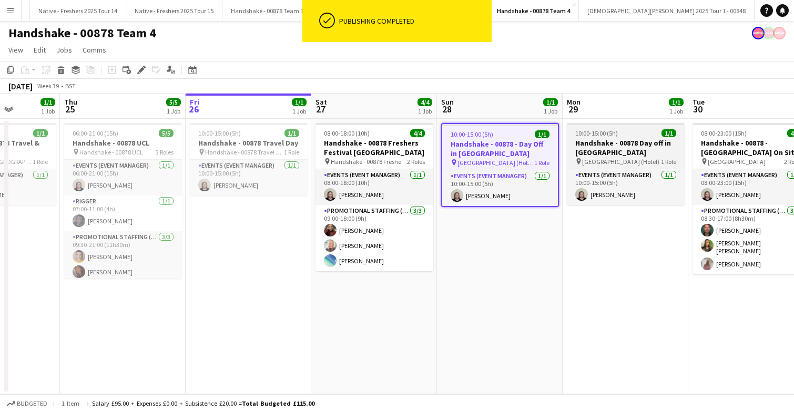
scroll to position [0, 317]
click at [635, 132] on div "10:00-15:00 (5h) 1/1" at bounding box center [626, 133] width 118 height 8
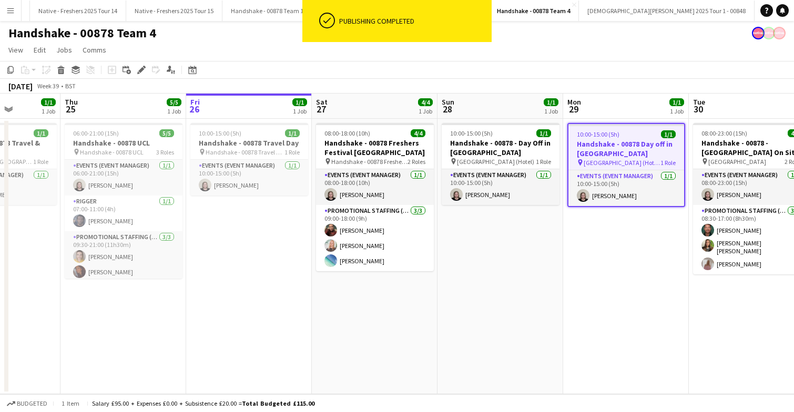
click at [635, 132] on div "10:00-15:00 (5h) 1/1" at bounding box center [626, 134] width 116 height 8
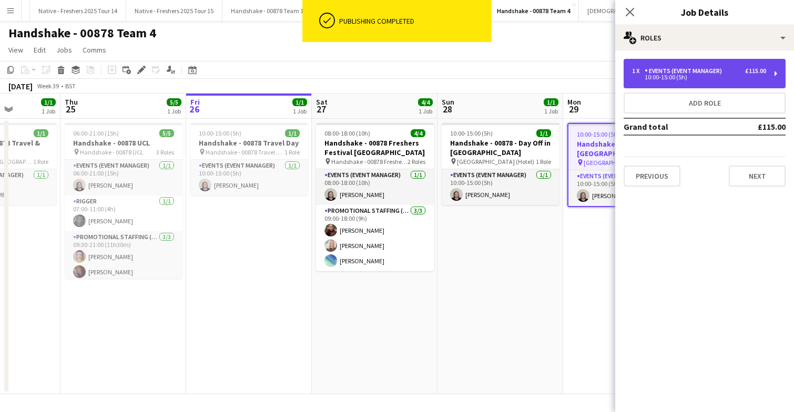
click at [735, 76] on div "10:00-15:00 (5h)" at bounding box center [699, 77] width 134 height 5
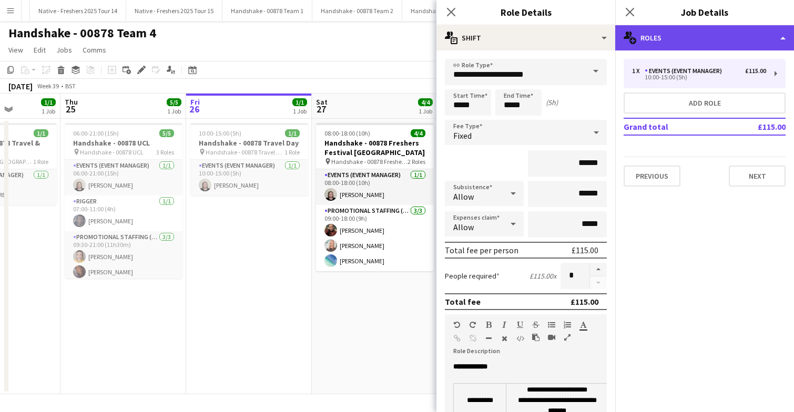
click at [703, 39] on div "multiple-users-add Roles" at bounding box center [704, 37] width 179 height 25
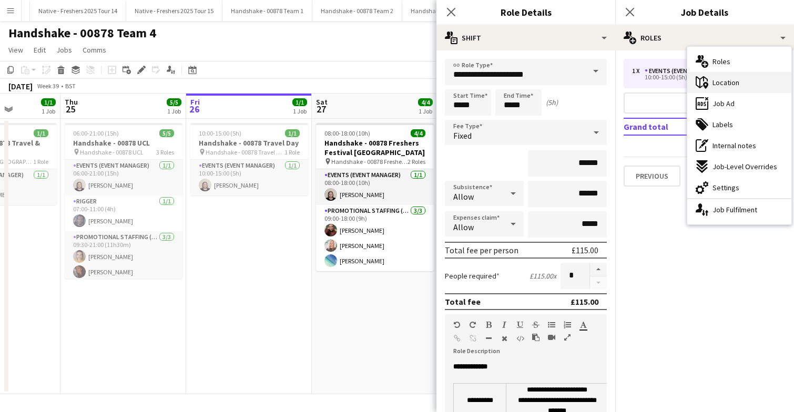
click at [731, 81] on span "Location" at bounding box center [726, 82] width 27 height 9
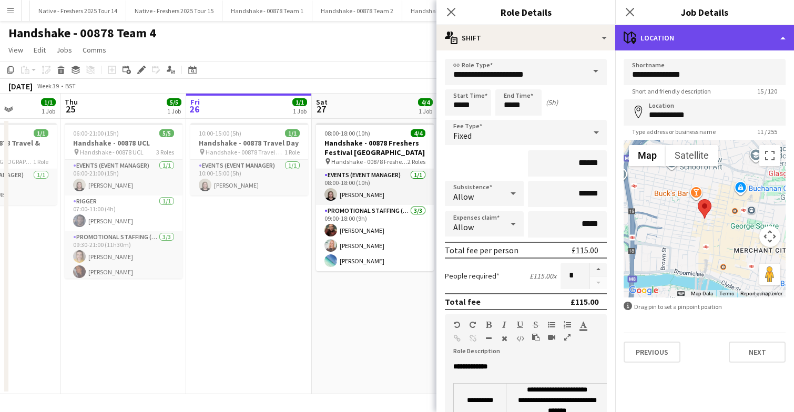
click at [694, 44] on div "maps-pin-1 Location" at bounding box center [704, 37] width 179 height 25
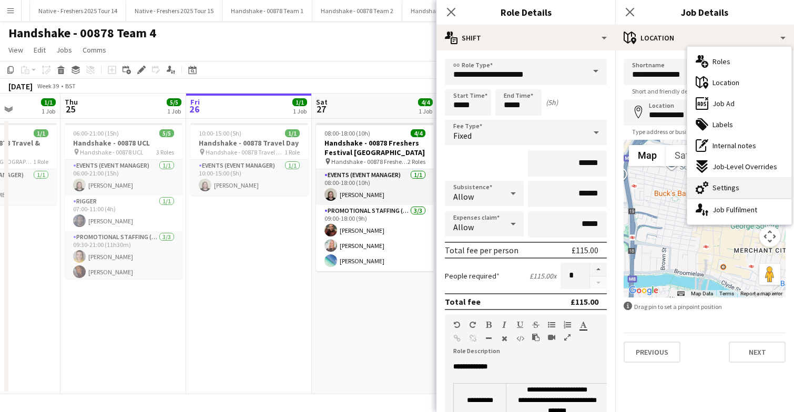
click at [721, 178] on div "cog-double-3 Settings" at bounding box center [739, 187] width 104 height 21
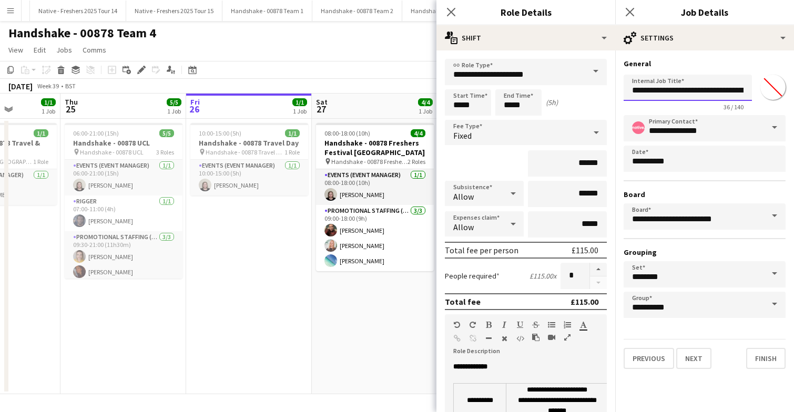
click at [702, 90] on input "**********" at bounding box center [688, 88] width 128 height 26
drag, startPoint x: 702, startPoint y: 89, endPoint x: 732, endPoint y: 91, distance: 30.0
click at [732, 91] on input "**********" at bounding box center [688, 88] width 128 height 26
type input "**********"
click at [759, 362] on button "Finish" at bounding box center [765, 358] width 39 height 21
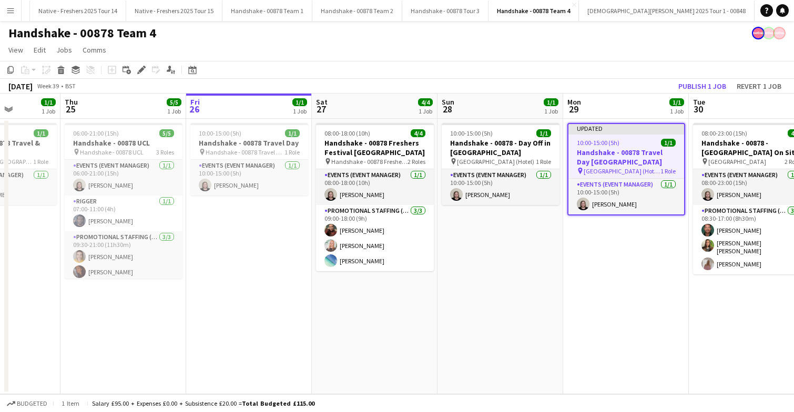
click at [626, 265] on app-date-cell "Updated 10:00-15:00 (5h) 1/1 Handshake - 00878 Travel Day Glasgow pin Glasgow (…" at bounding box center [626, 257] width 126 height 276
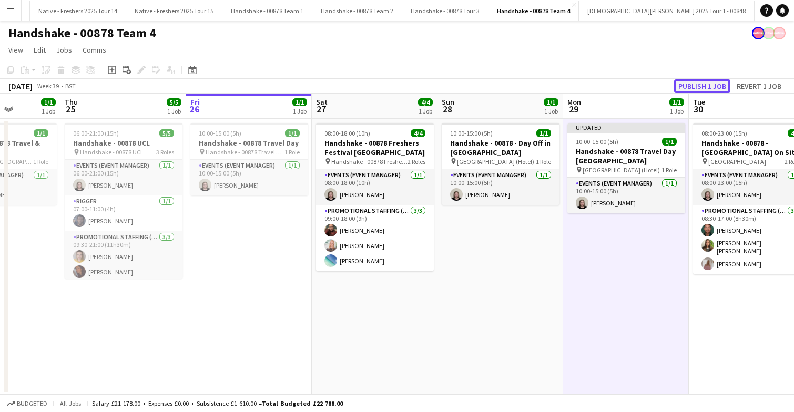
click at [710, 87] on button "Publish 1 job" at bounding box center [702, 86] width 56 height 14
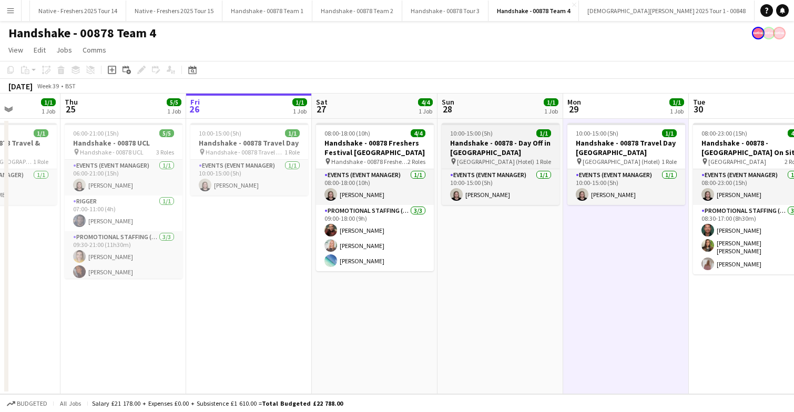
click at [512, 134] on div "10:00-15:00 (5h) 1/1" at bounding box center [501, 133] width 118 height 8
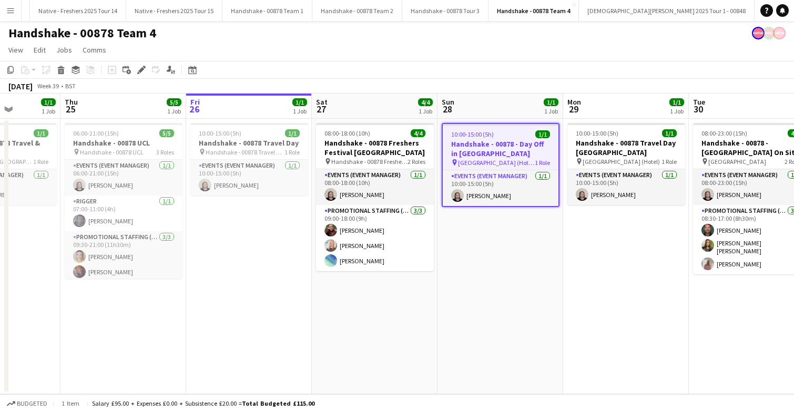
click at [512, 134] on div "10:00-15:00 (5h) 1/1" at bounding box center [501, 134] width 116 height 8
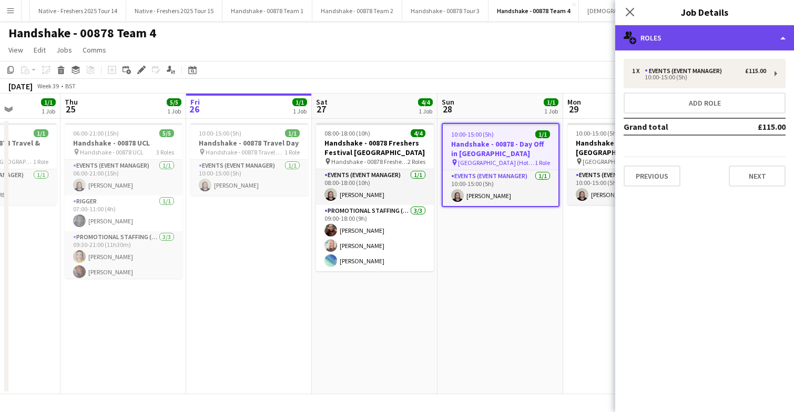
click at [701, 37] on div "multiple-users-add Roles" at bounding box center [704, 37] width 179 height 25
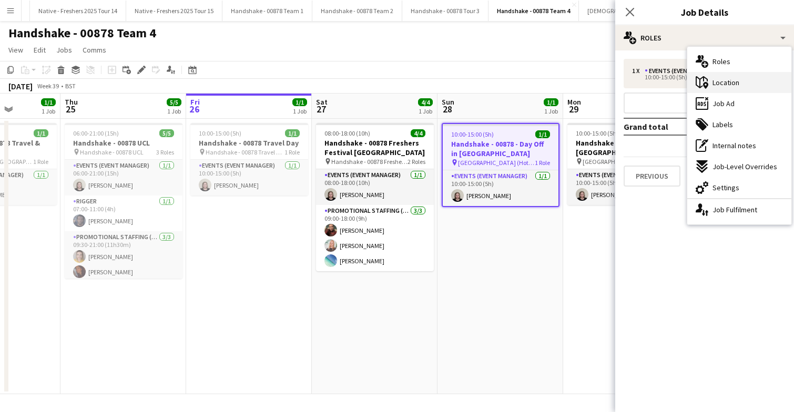
click at [726, 84] on span "Location" at bounding box center [726, 82] width 27 height 9
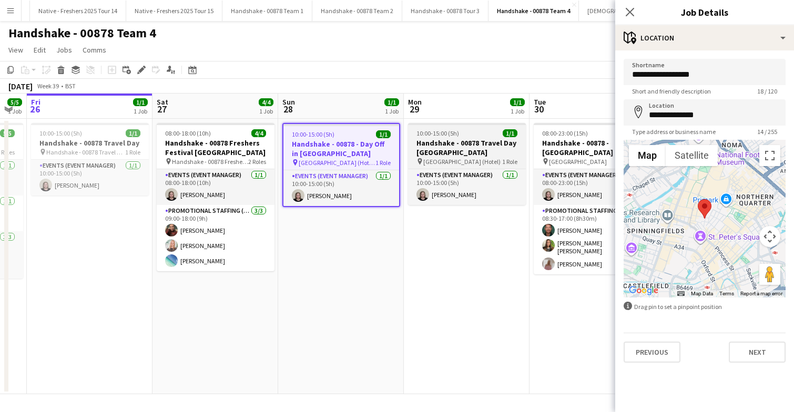
scroll to position [0, 480]
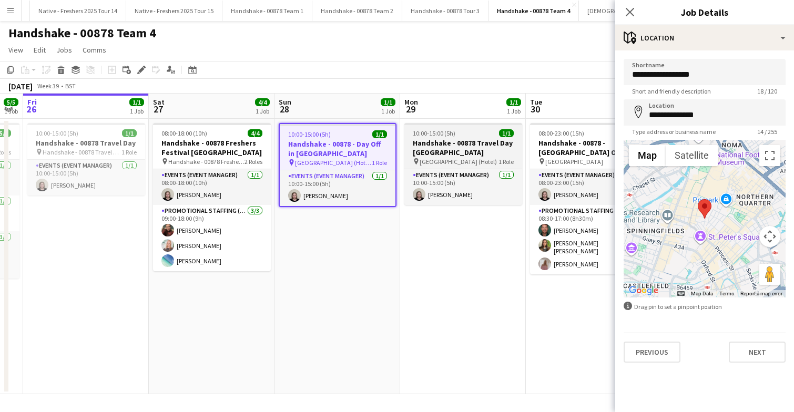
click at [470, 136] on div "10:00-15:00 (5h) 1/1" at bounding box center [463, 133] width 118 height 8
type input "**********"
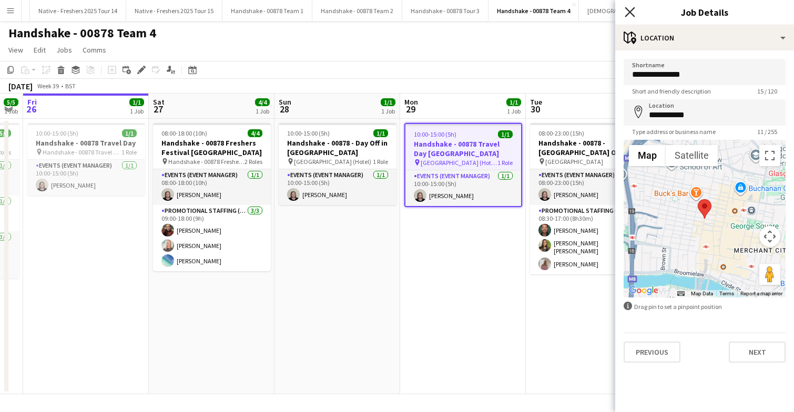
click at [629, 8] on icon "Close pop-in" at bounding box center [630, 12] width 10 height 10
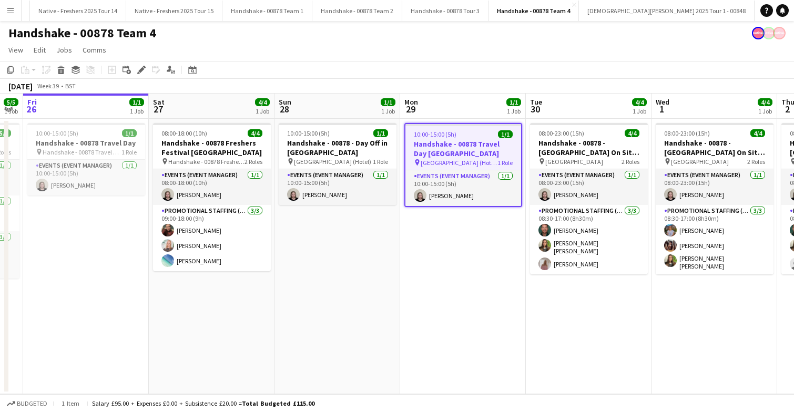
click at [339, 241] on app-date-cell "10:00-15:00 (5h) 1/1 Handshake - 00878 - Day Off in Manchester pin Manchester (…" at bounding box center [337, 257] width 126 height 276
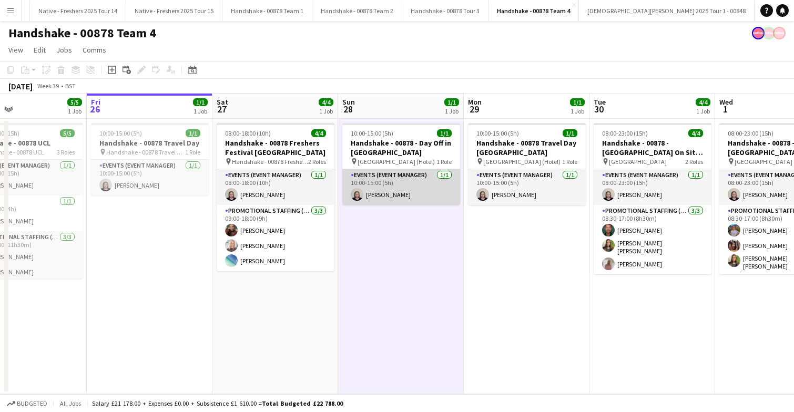
scroll to position [0, 415]
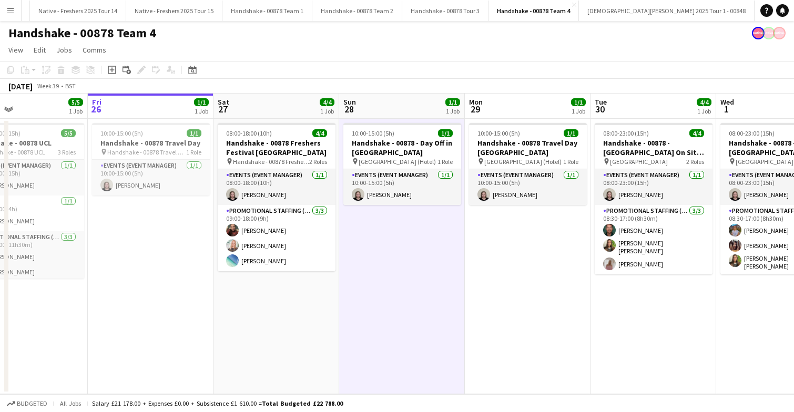
click at [528, 259] on app-date-cell "10:00-15:00 (5h) 1/1 Handshake - 00878 Travel Day Glasgow pin Glasgow (Hotel) 1…" at bounding box center [528, 257] width 126 height 276
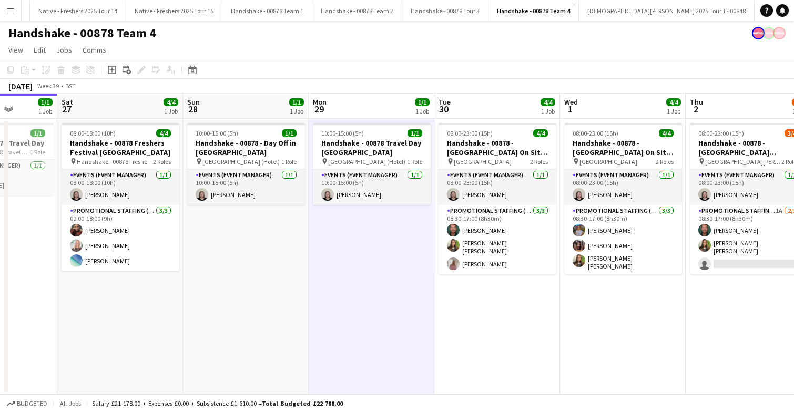
scroll to position [0, 345]
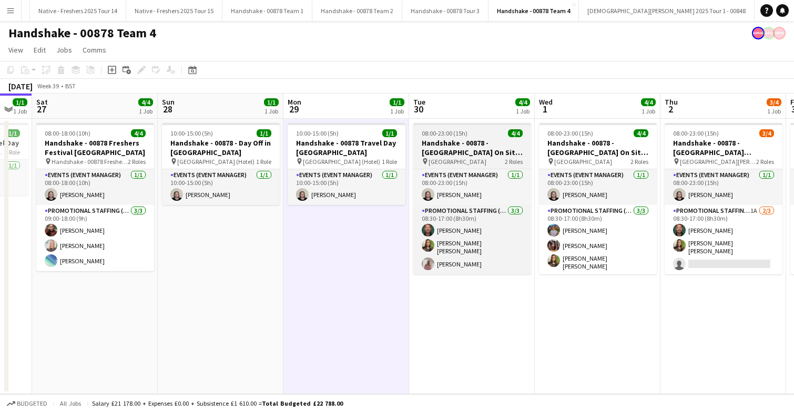
click at [491, 134] on div "08:00-23:00 (15h) 4/4" at bounding box center [472, 133] width 118 height 8
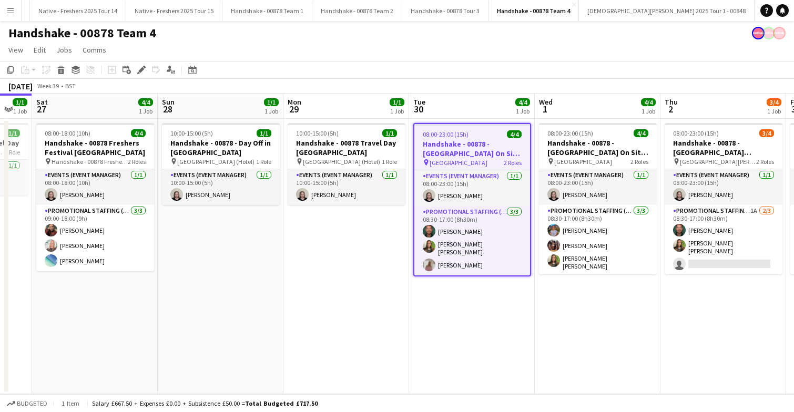
click at [491, 134] on div "08:00-23:00 (15h) 4/4" at bounding box center [472, 134] width 116 height 8
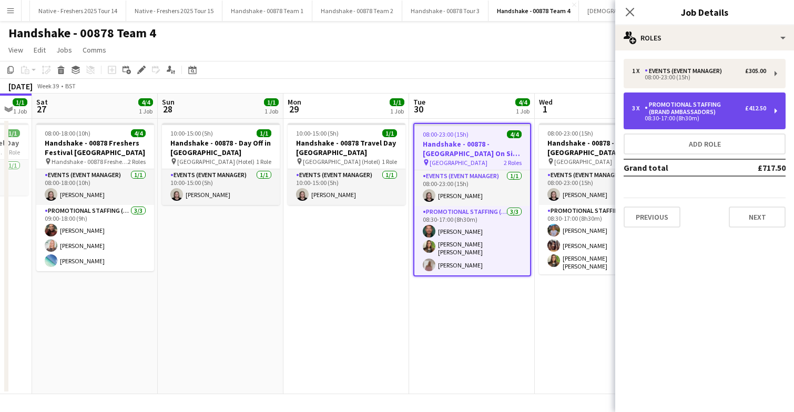
click at [724, 104] on div "Promotional Staffing (Brand Ambassadors)" at bounding box center [695, 108] width 100 height 15
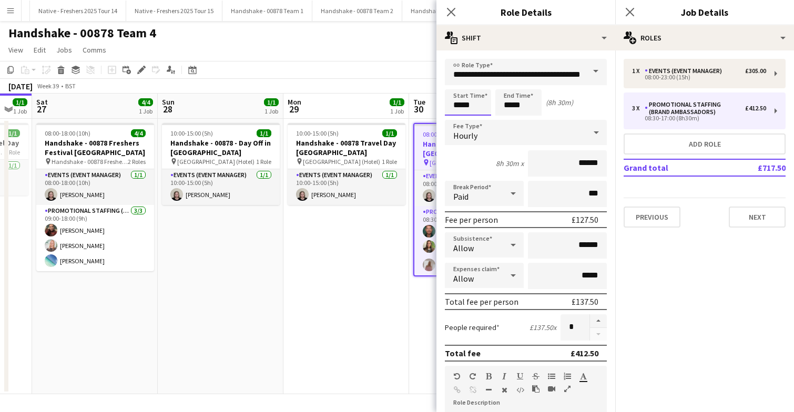
click at [486, 105] on input "*****" at bounding box center [468, 102] width 46 height 26
click at [481, 120] on div at bounding box center [478, 121] width 21 height 11
type input "*****"
click at [481, 120] on div at bounding box center [478, 121] width 21 height 11
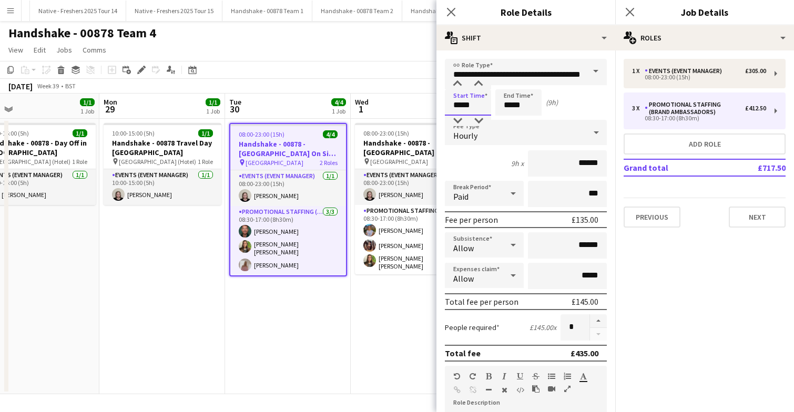
scroll to position [0, 281]
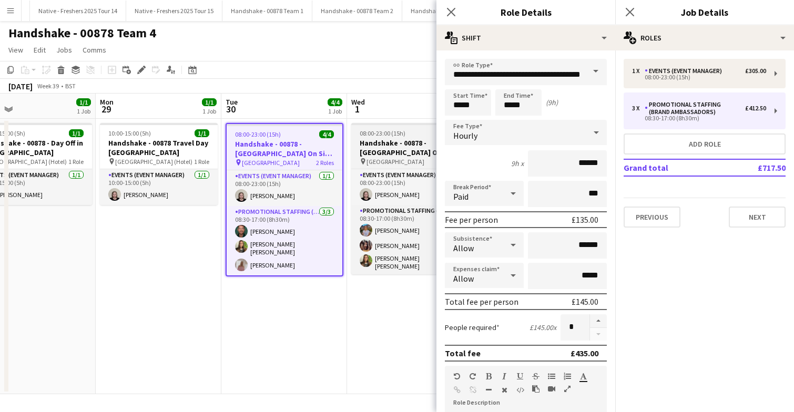
click at [421, 135] on div "08:00-23:00 (15h) 4/4" at bounding box center [410, 133] width 118 height 8
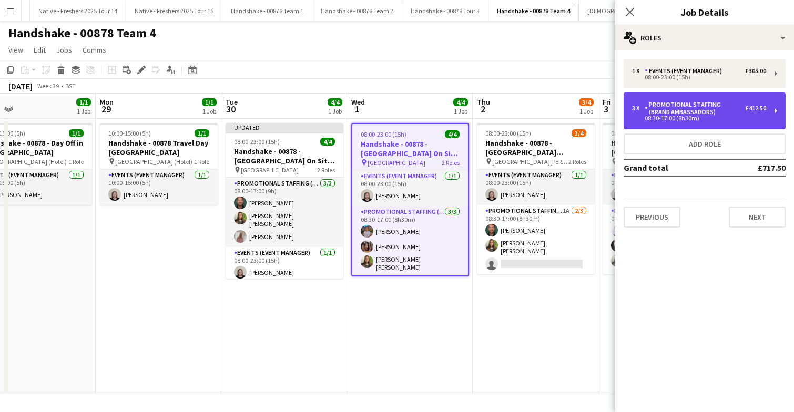
click at [676, 112] on div "Promotional Staffing (Brand Ambassadors)" at bounding box center [695, 108] width 100 height 15
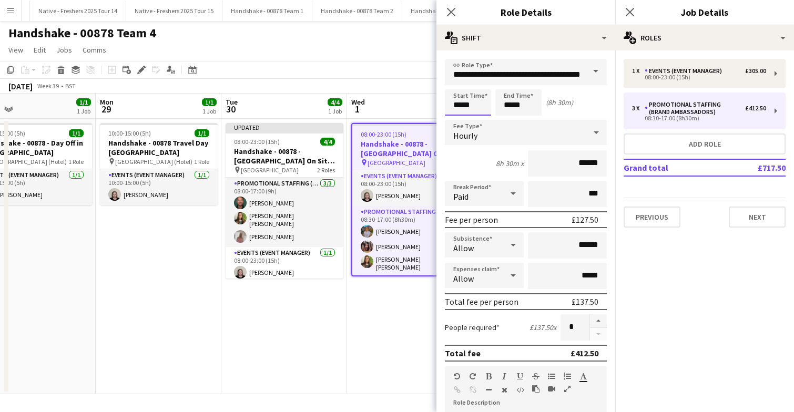
click at [484, 109] on input "*****" at bounding box center [468, 102] width 46 height 26
click at [479, 121] on div at bounding box center [478, 121] width 21 height 11
type input "*****"
click at [479, 121] on div at bounding box center [478, 121] width 21 height 11
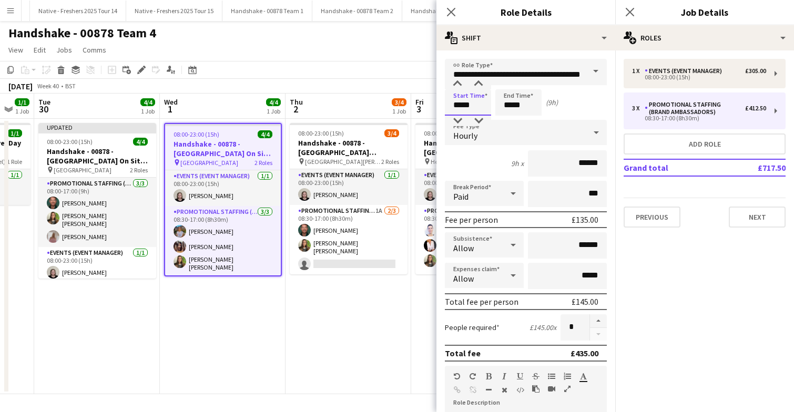
scroll to position [0, 475]
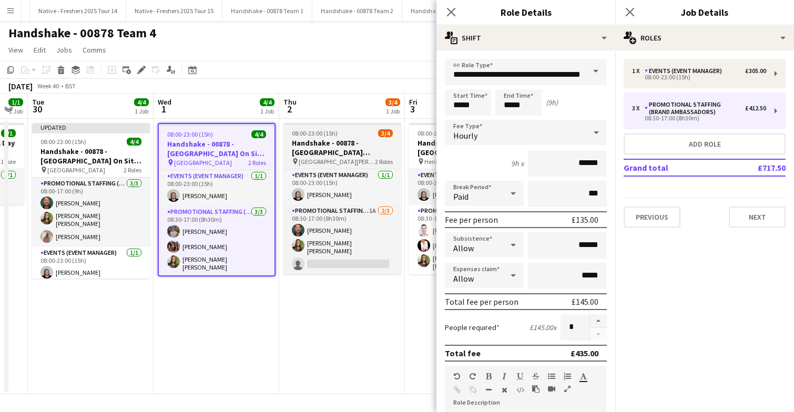
click at [362, 127] on app-job-card "08:00-23:00 (15h) 3/4 Handshake - 00878 - University of St Andrews On Site Day …" at bounding box center [342, 198] width 118 height 151
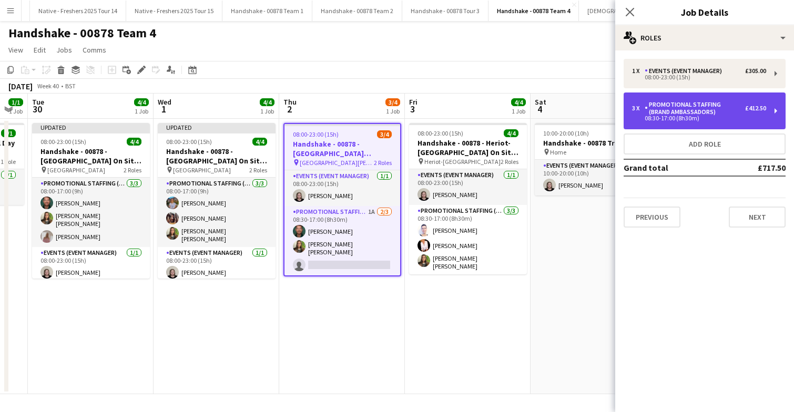
click at [724, 115] on div "Promotional Staffing (Brand Ambassadors)" at bounding box center [695, 108] width 100 height 15
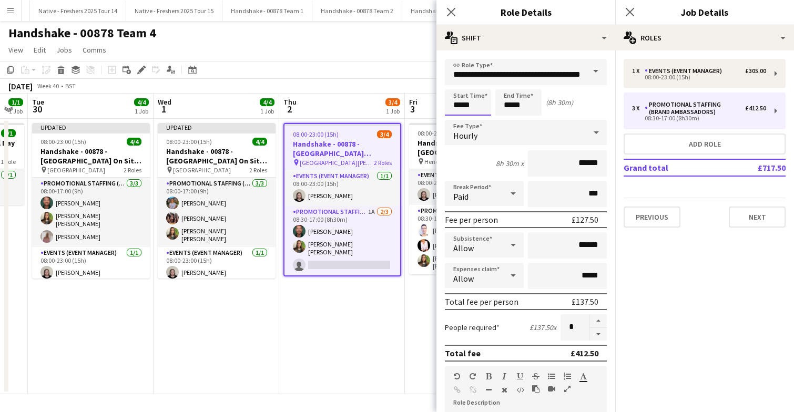
click at [484, 107] on input "*****" at bounding box center [468, 102] width 46 height 26
click at [481, 121] on div at bounding box center [478, 121] width 21 height 11
type input "*****"
click at [481, 121] on div at bounding box center [478, 121] width 21 height 11
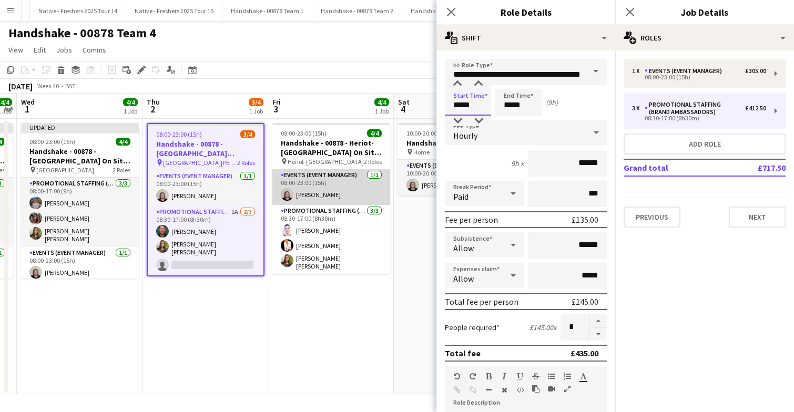
scroll to position [0, 370]
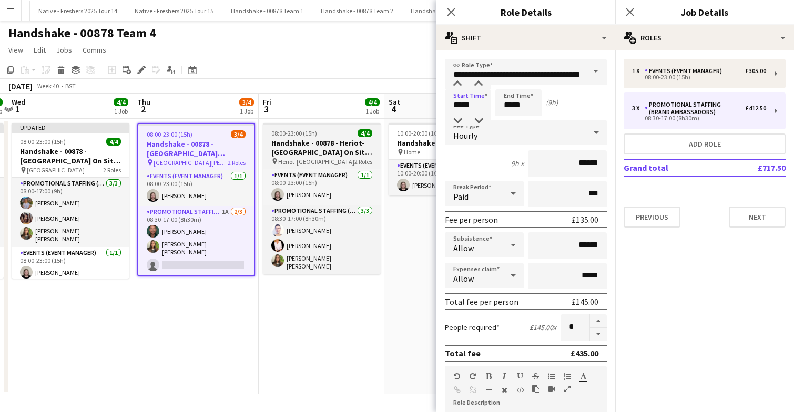
click at [333, 136] on div "08:00-23:00 (15h) 4/4" at bounding box center [322, 133] width 118 height 8
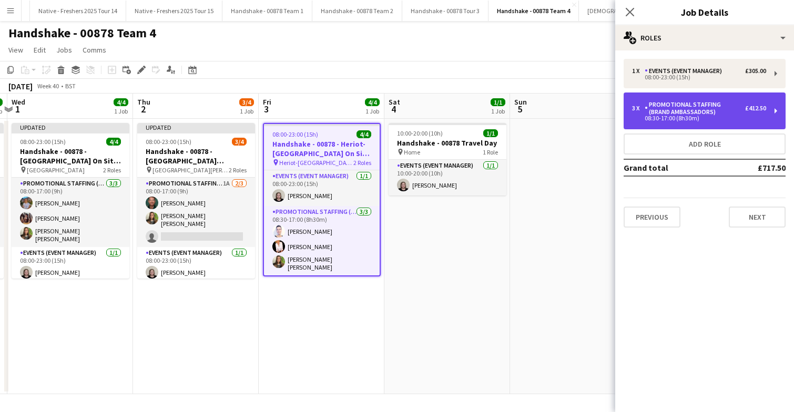
click at [747, 103] on div "3 x Promotional Staffing (Brand Ambassadors) £412.50" at bounding box center [699, 108] width 134 height 15
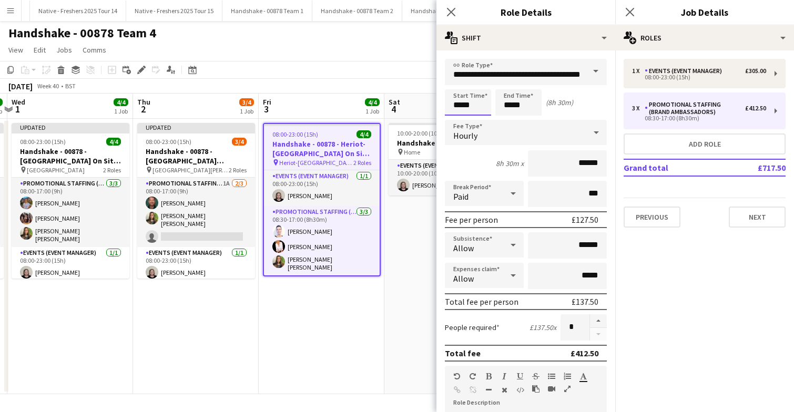
click at [483, 107] on input "*****" at bounding box center [468, 102] width 46 height 26
click at [480, 118] on div at bounding box center [478, 121] width 21 height 11
type input "*****"
click at [480, 118] on div at bounding box center [478, 121] width 21 height 11
click at [336, 307] on app-date-cell "08:00-23:00 (15h) 4/4 Handshake - 00878 - Heriot-Watt University On Site Day pi…" at bounding box center [322, 257] width 126 height 276
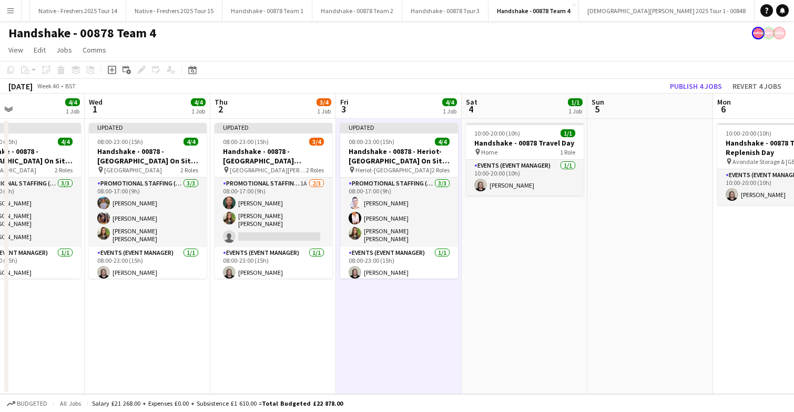
scroll to position [0, 288]
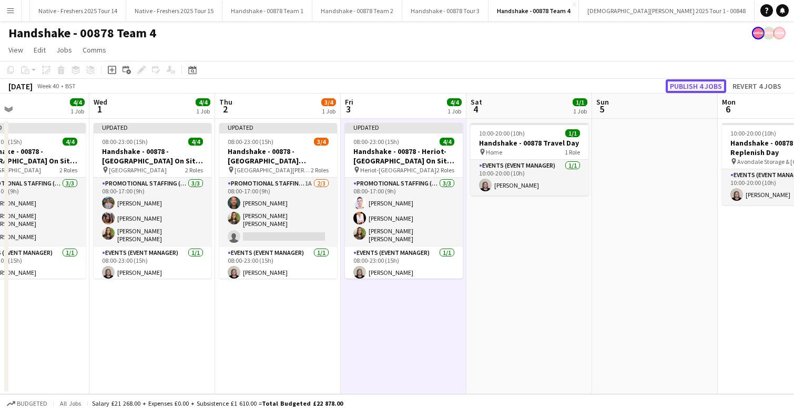
click at [704, 89] on button "Publish 4 jobs" at bounding box center [696, 86] width 60 height 14
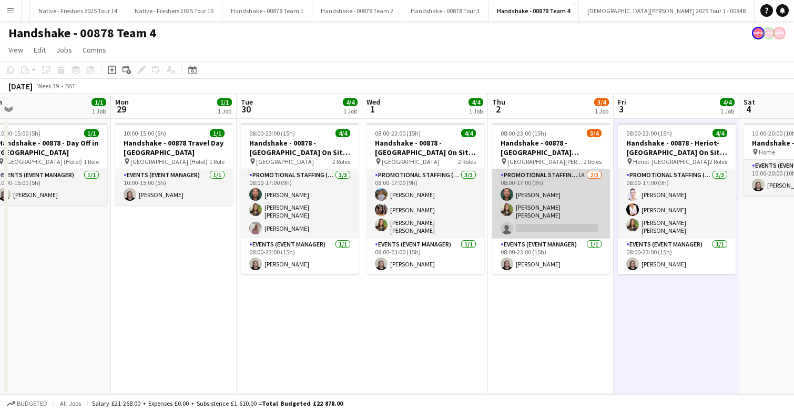
scroll to position [0, 264]
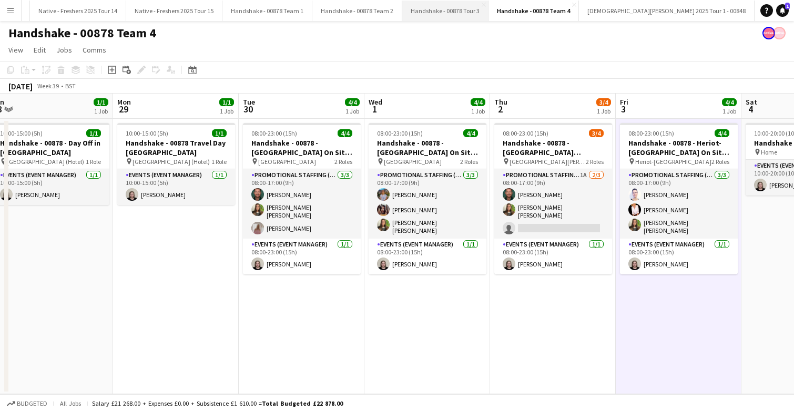
click at [444, 11] on button "Handshake - 00878 Tour 3 Close" at bounding box center [445, 11] width 86 height 21
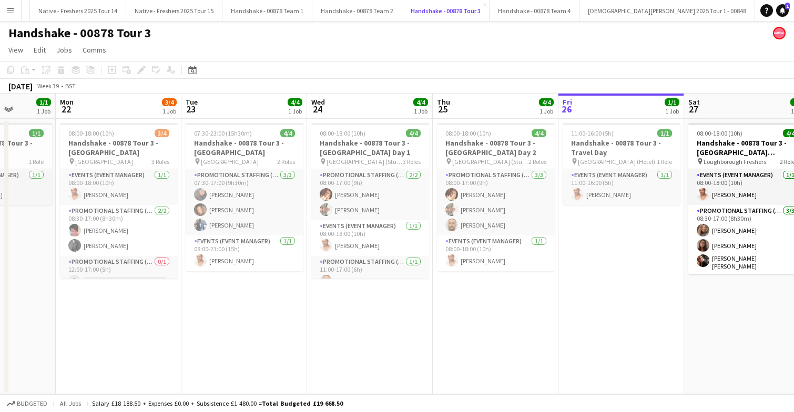
scroll to position [0, 317]
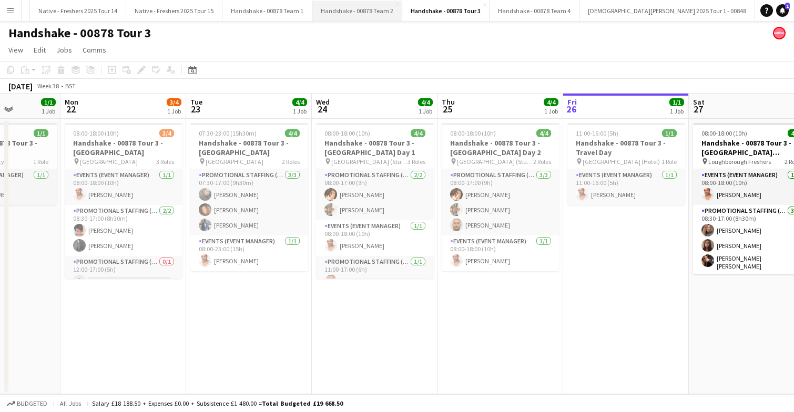
click at [348, 14] on button "Handshake - 00878 Team 2 Close" at bounding box center [357, 11] width 90 height 21
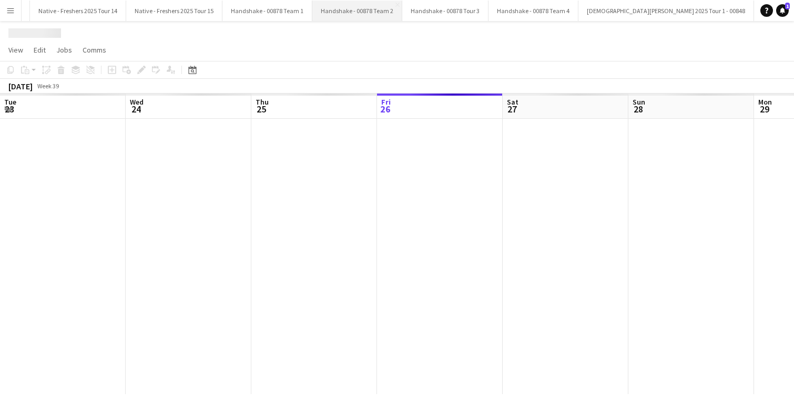
scroll to position [0, 251]
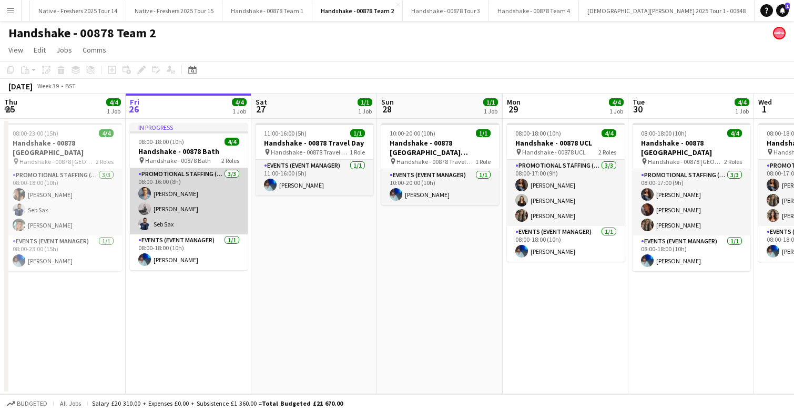
click at [206, 210] on app-card-role "Promotional Staffing (Brand Ambassadors) 3/3 08:00-16:00 (8h) Rachael Cummins E…" at bounding box center [189, 201] width 118 height 66
click at [204, 210] on app-card-role "Promotional Staffing (Brand Ambassadors) 3/3 08:00-16:00 (8h) Rachael Cummins E…" at bounding box center [189, 201] width 118 height 66
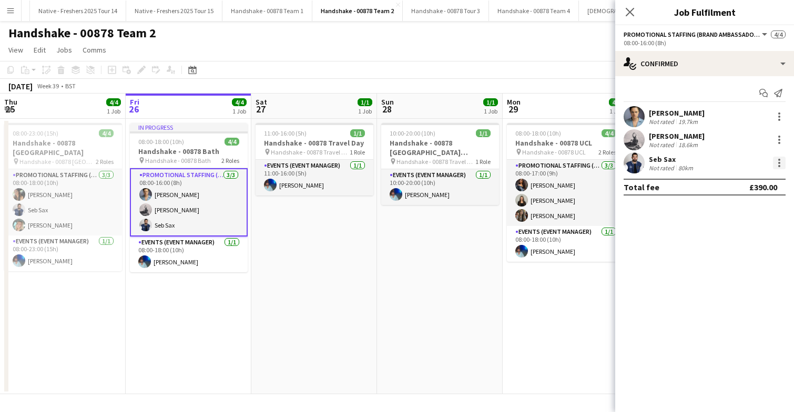
click at [779, 158] on div at bounding box center [779, 163] width 13 height 13
click at [748, 179] on span "Edit fee" at bounding box center [744, 182] width 65 height 9
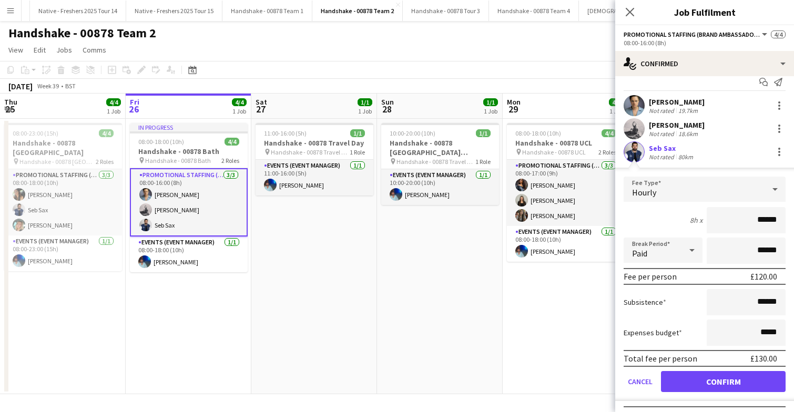
scroll to position [0, 0]
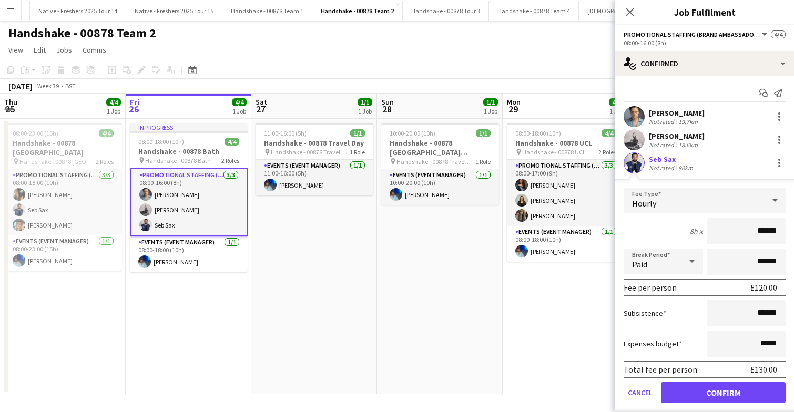
click at [753, 200] on div "Hourly" at bounding box center [694, 200] width 141 height 25
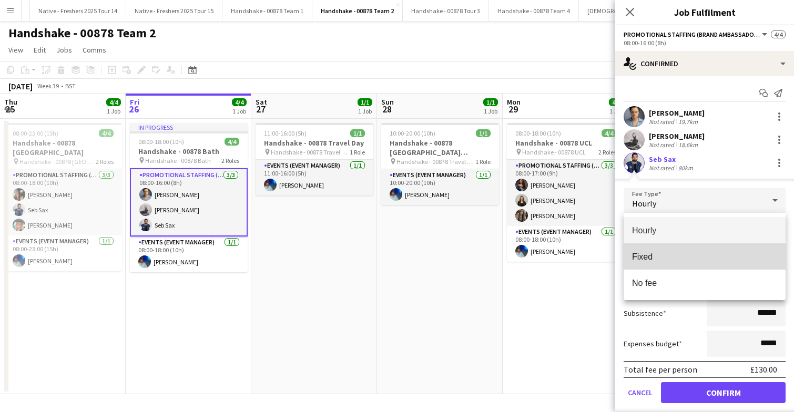
click at [665, 258] on span "Fixed" at bounding box center [704, 257] width 145 height 10
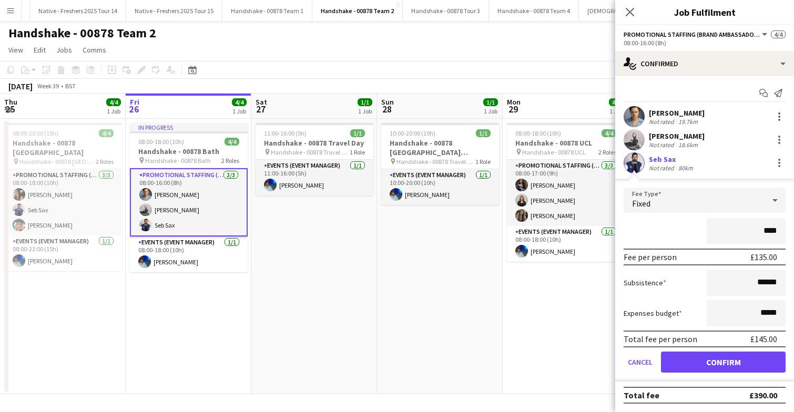
type input "****"
click at [723, 364] on button "Confirm" at bounding box center [723, 362] width 125 height 21
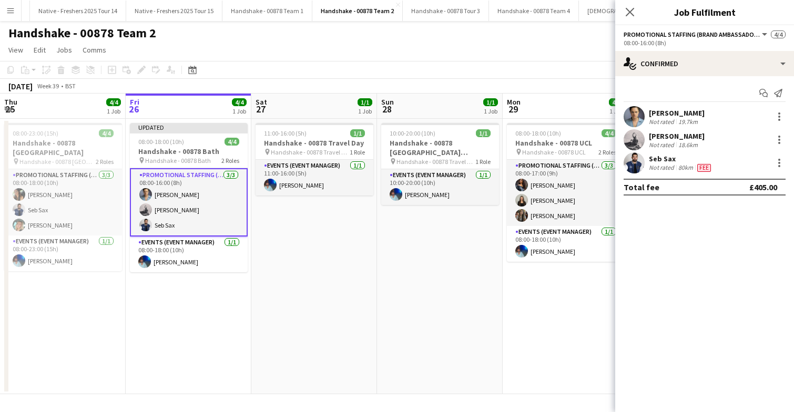
click at [565, 311] on app-date-cell "08:00-18:00 (10h) 4/4 Handshake - 00878 UCL pin Handshake - 00878 UCL 2 Roles P…" at bounding box center [566, 257] width 126 height 276
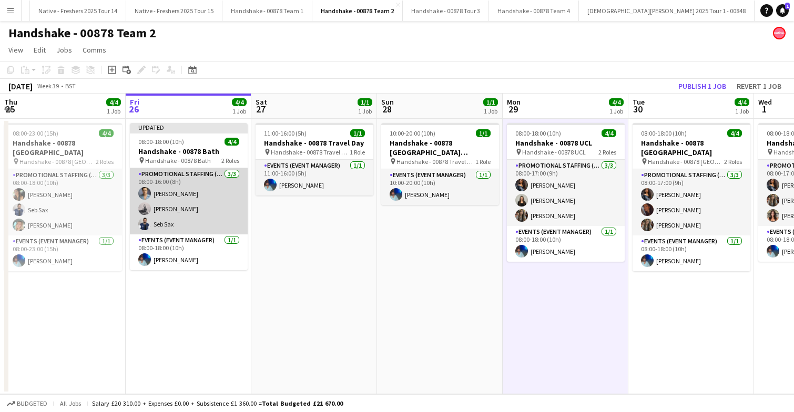
click at [209, 197] on app-card-role "Promotional Staffing (Brand Ambassadors) 3/3 08:00-16:00 (8h) Rachael Cummins E…" at bounding box center [189, 201] width 118 height 66
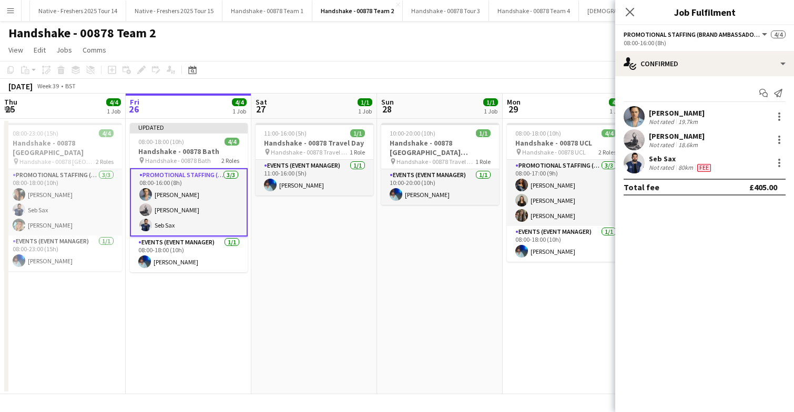
click at [209, 197] on app-card-role "Promotional Staffing (Brand Ambassadors) 3/3 08:00-16:00 (8h) Rachael Cummins E…" at bounding box center [189, 202] width 118 height 68
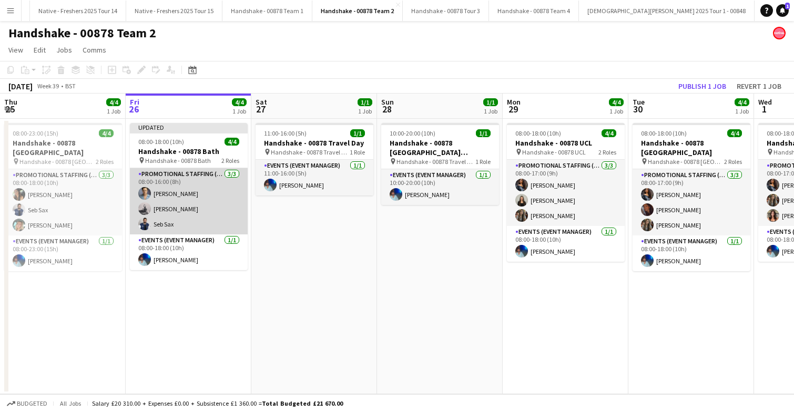
click at [209, 197] on app-card-role "Promotional Staffing (Brand Ambassadors) 3/3 08:00-16:00 (8h) Rachael Cummins E…" at bounding box center [189, 201] width 118 height 66
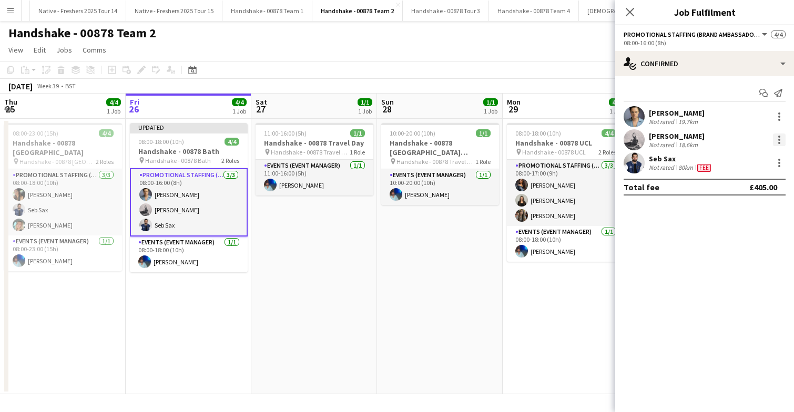
click at [774, 139] on div at bounding box center [779, 140] width 13 height 13
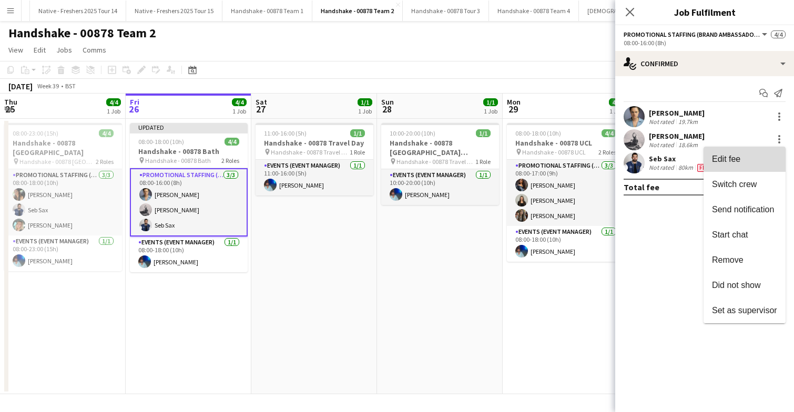
click at [749, 155] on span "Edit fee" at bounding box center [744, 159] width 65 height 9
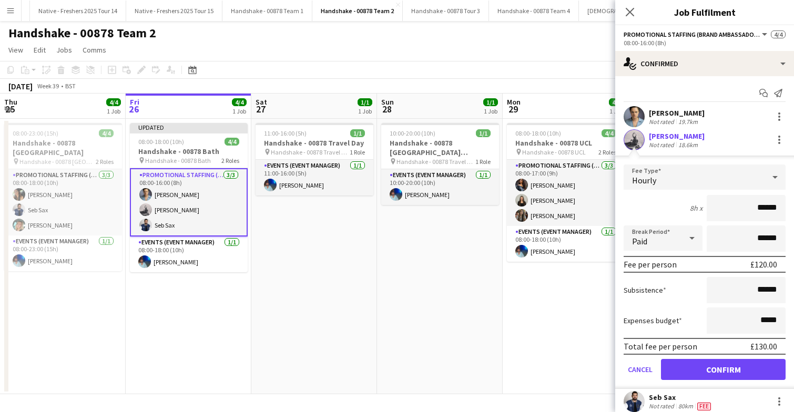
click at [741, 119] on div "Rachael Cummins Not rated 19.7km" at bounding box center [704, 116] width 179 height 21
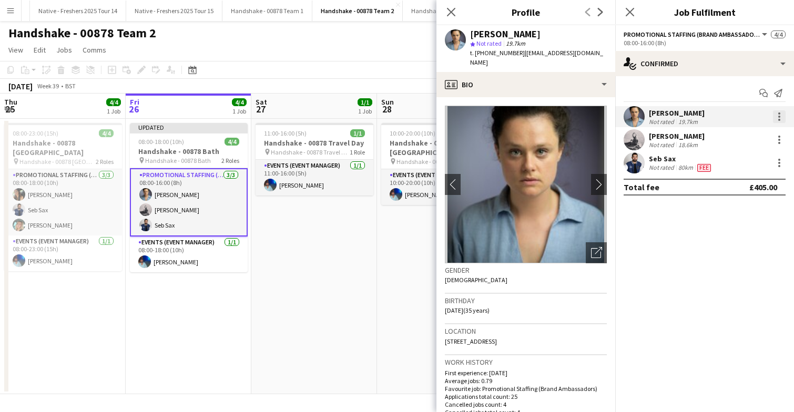
click at [781, 113] on div at bounding box center [779, 116] width 13 height 13
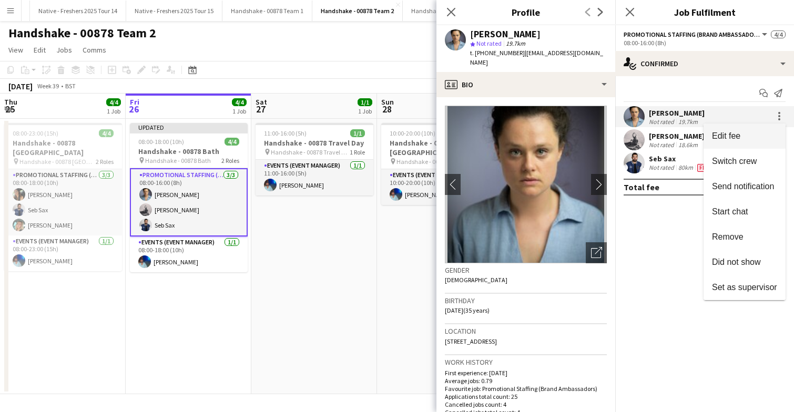
click at [753, 138] on span "Edit fee" at bounding box center [744, 135] width 65 height 9
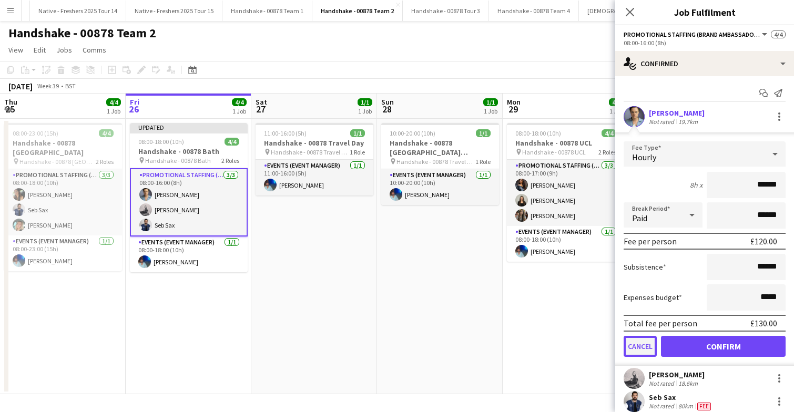
click at [640, 345] on button "Cancel" at bounding box center [640, 346] width 33 height 21
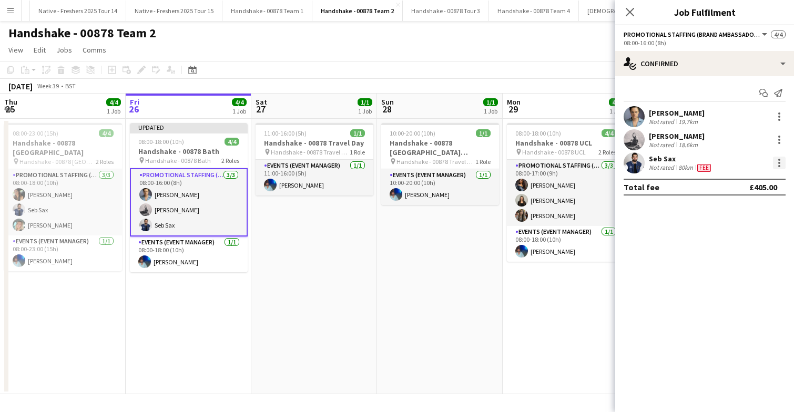
click at [781, 161] on div at bounding box center [779, 163] width 13 height 13
click at [749, 190] on button "Edit fee" at bounding box center [745, 182] width 82 height 25
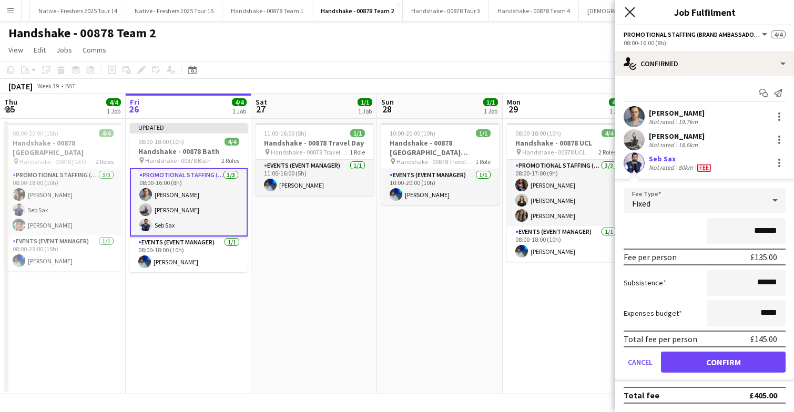
click at [628, 8] on icon "Close pop-in" at bounding box center [630, 12] width 10 height 10
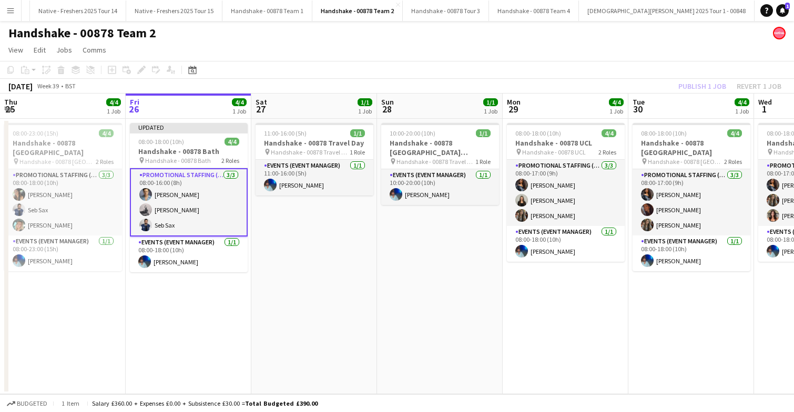
click at [288, 278] on app-date-cell "11:00-16:00 (5h) 1/1 Handshake - 00878 Travel Day pin Handshake - 00878 Travel …" at bounding box center [314, 257] width 126 height 276
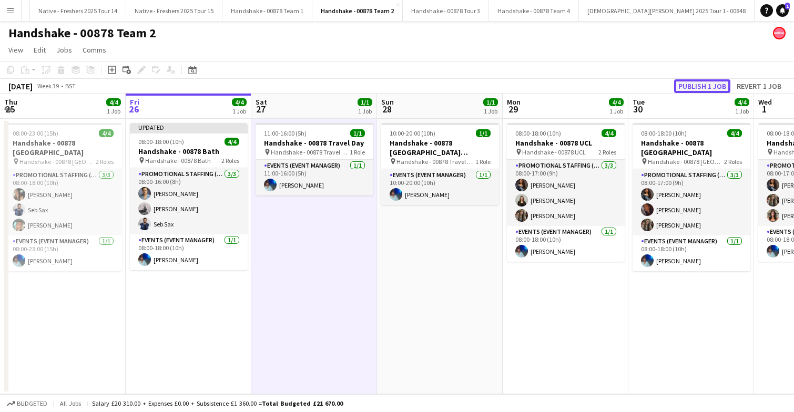
click at [715, 84] on button "Publish 1 job" at bounding box center [702, 86] width 56 height 14
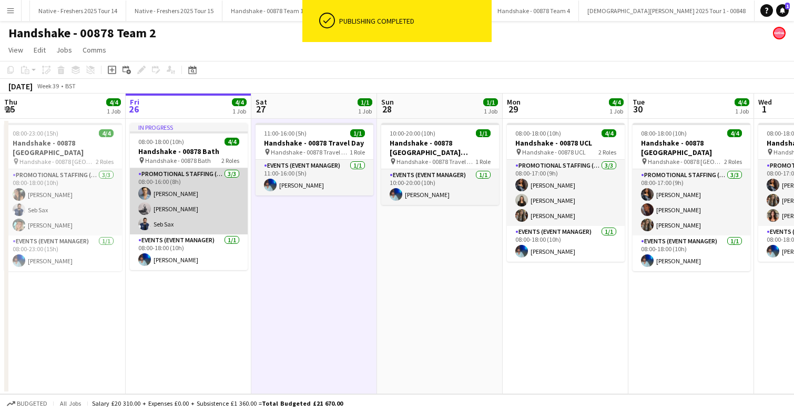
click at [202, 194] on app-card-role "Promotional Staffing (Brand Ambassadors) 3/3 08:00-16:00 (8h) Rachael Cummins E…" at bounding box center [189, 201] width 118 height 66
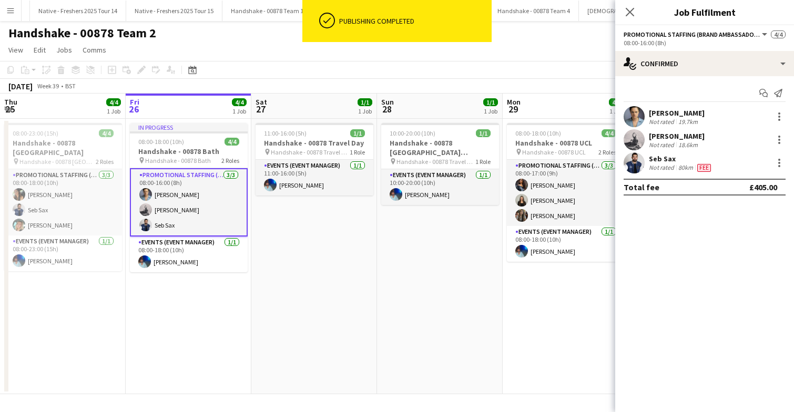
click at [202, 194] on app-card-role "Promotional Staffing (Brand Ambassadors) 3/3 08:00-16:00 (8h) Rachael Cummins E…" at bounding box center [189, 202] width 118 height 68
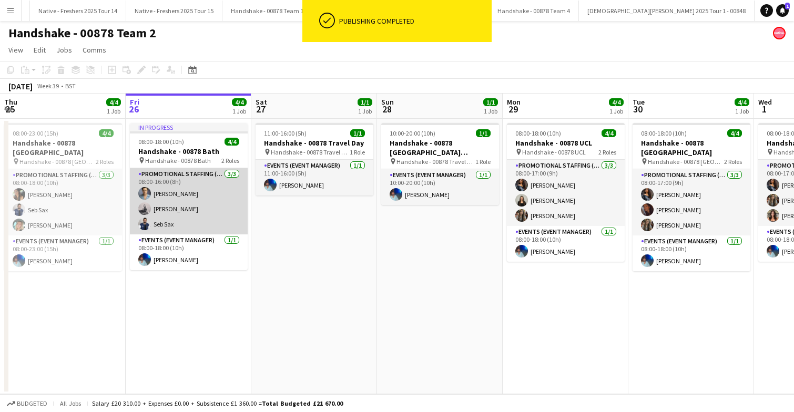
click at [202, 194] on app-card-role "Promotional Staffing (Brand Ambassadors) 3/3 08:00-16:00 (8h) Rachael Cummins E…" at bounding box center [189, 201] width 118 height 66
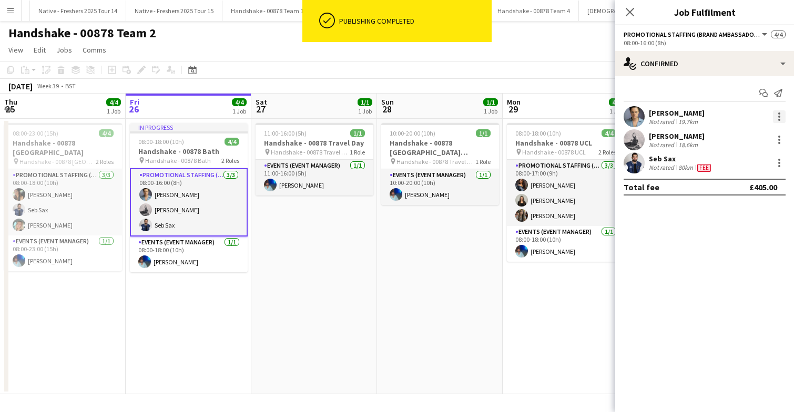
click at [777, 116] on div at bounding box center [779, 116] width 13 height 13
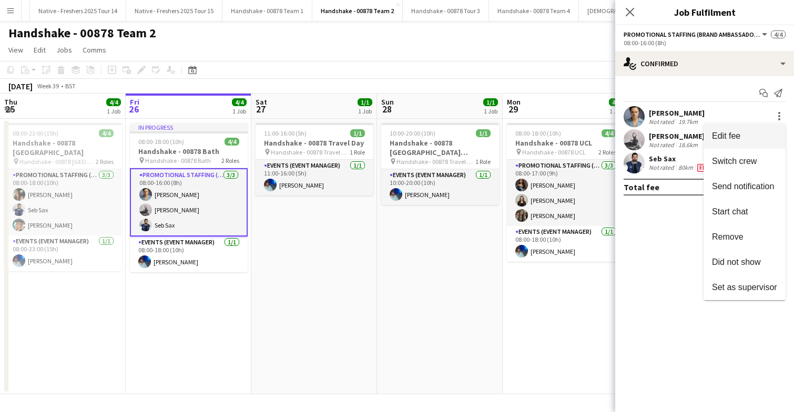
click at [749, 143] on button "Edit fee" at bounding box center [745, 136] width 82 height 25
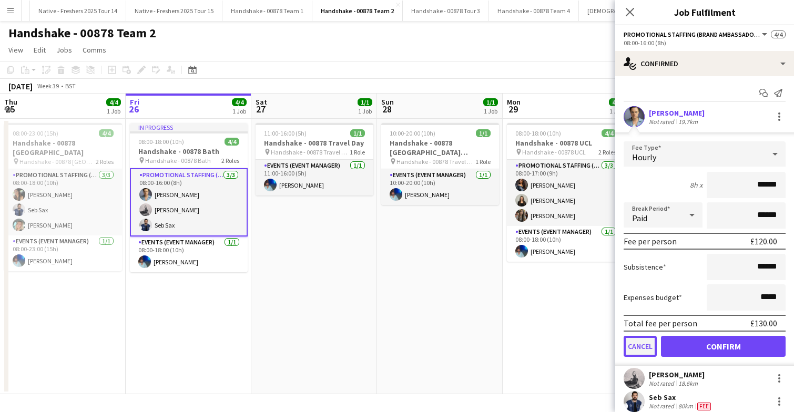
click at [636, 350] on button "Cancel" at bounding box center [640, 346] width 33 height 21
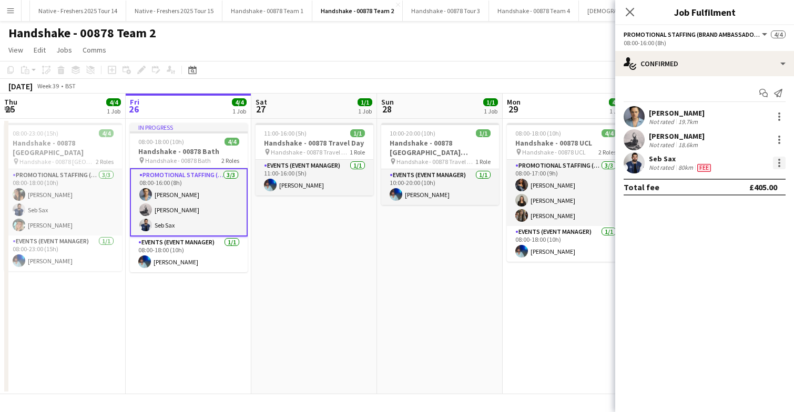
click at [776, 161] on div at bounding box center [779, 163] width 13 height 13
click at [745, 180] on span "Edit fee" at bounding box center [744, 182] width 65 height 9
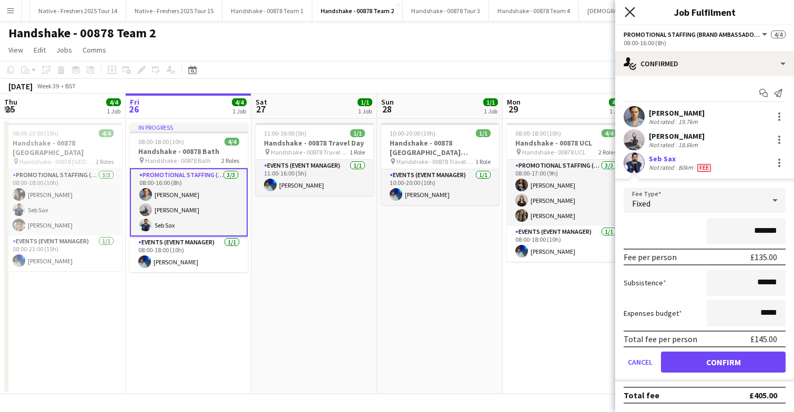
click at [632, 11] on icon at bounding box center [630, 12] width 10 height 10
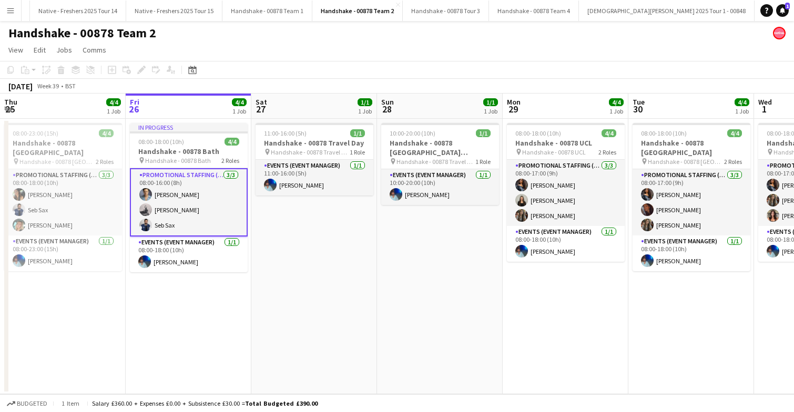
scroll to position [0, 252]
click at [363, 251] on app-date-cell "11:00-16:00 (5h) 1/1 Handshake - 00878 Travel Day pin Handshake - 00878 Travel …" at bounding box center [314, 257] width 126 height 276
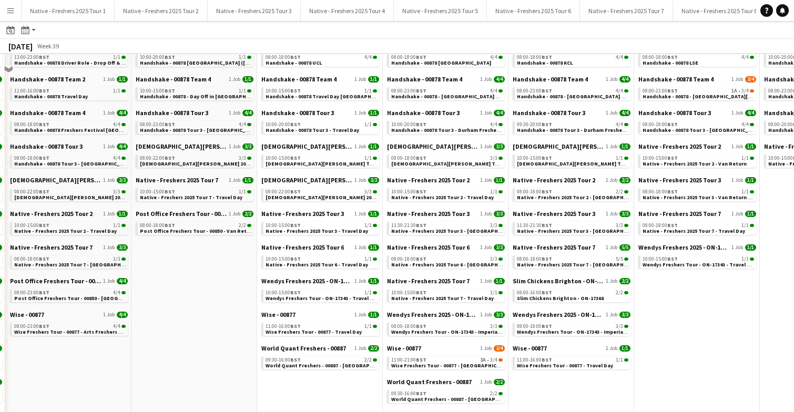
scroll to position [150, 0]
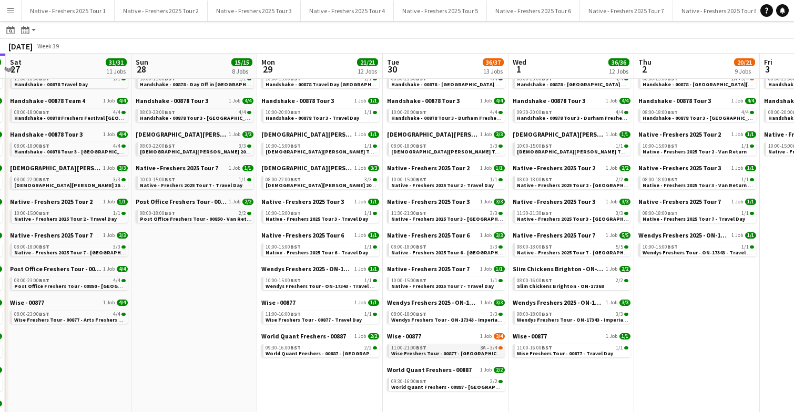
click at [424, 350] on span "Wise Freshers Tour - 00877 - [GEOGRAPHIC_DATA]" at bounding box center [452, 353] width 123 height 7
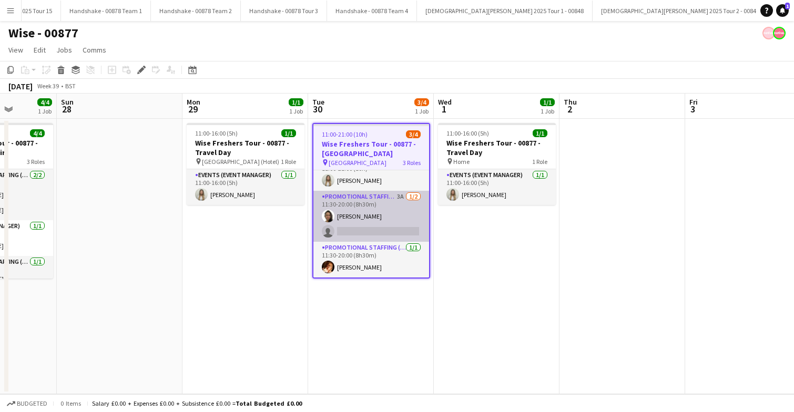
scroll to position [0, 321]
click at [393, 222] on app-card-role "Promotional Staffing (Brand Ambassadors) 3A [DATE] 11:30-20:00 (8h30m) [PERSON_…" at bounding box center [371, 216] width 116 height 51
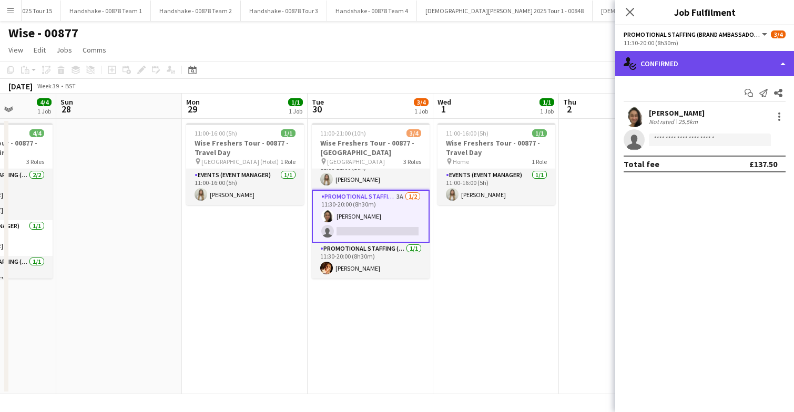
click at [702, 62] on div "single-neutral-actions-check-2 Confirmed" at bounding box center [704, 63] width 179 height 25
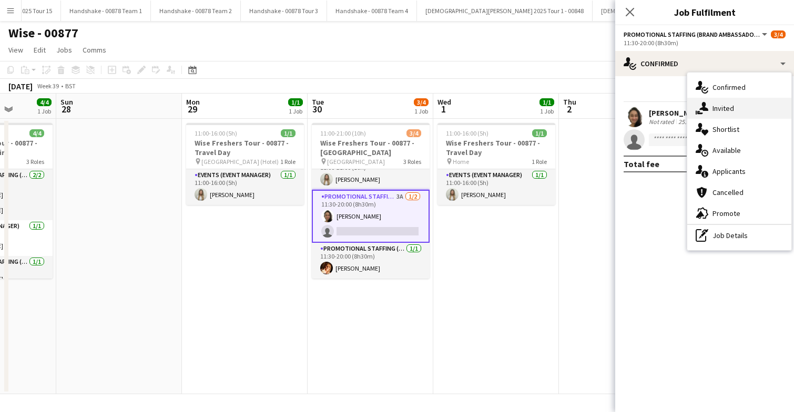
click at [724, 104] on span "Invited" at bounding box center [724, 108] width 22 height 9
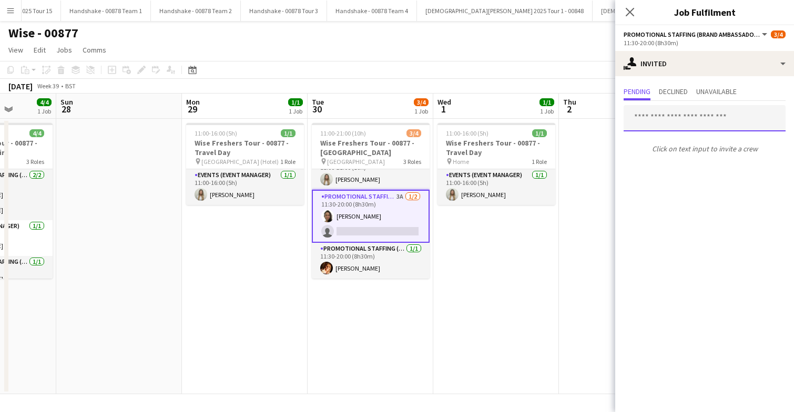
click at [677, 121] on input "text" at bounding box center [705, 118] width 162 height 26
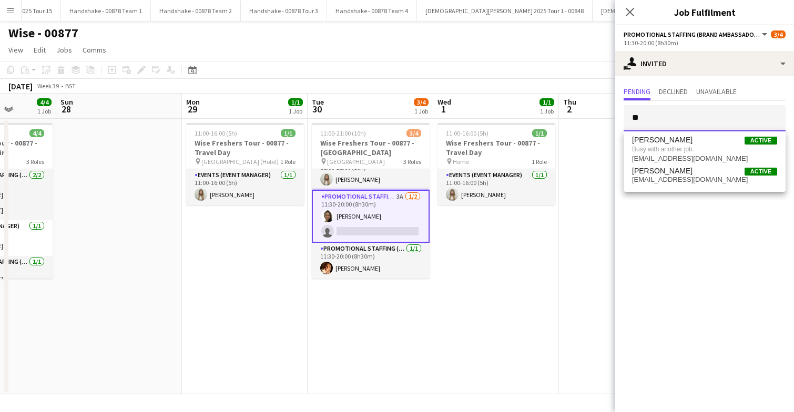
type input "*"
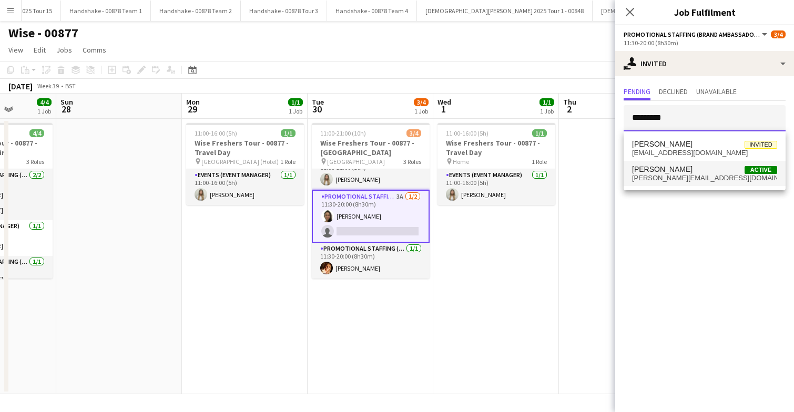
type input "*********"
click at [687, 177] on span "[PERSON_NAME][EMAIL_ADDRESS][DOMAIN_NAME]" at bounding box center [704, 178] width 145 height 8
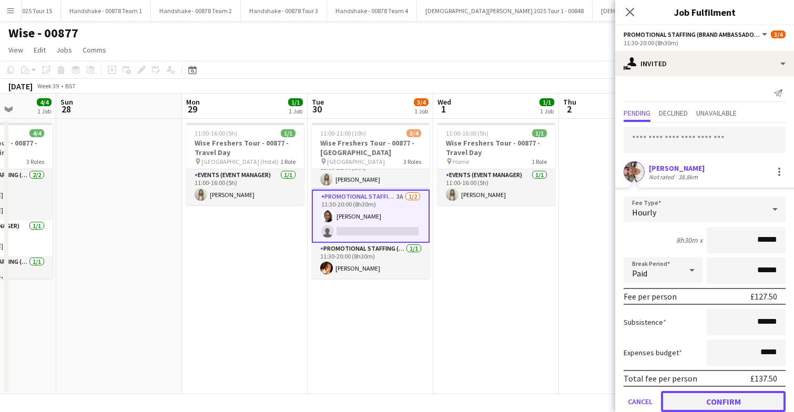
click at [705, 399] on button "Confirm" at bounding box center [723, 401] width 125 height 21
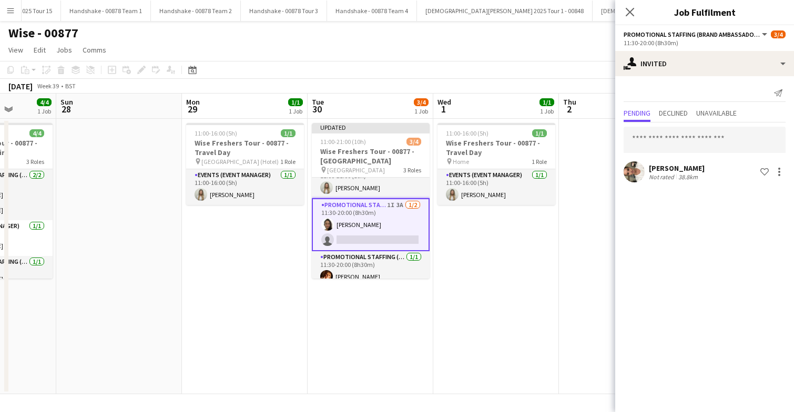
click at [496, 253] on app-date-cell "11:00-16:00 (5h) 1/1 Wise Freshers Tour - 00877 - Travel Day pin Home 1 Role Ev…" at bounding box center [496, 257] width 126 height 276
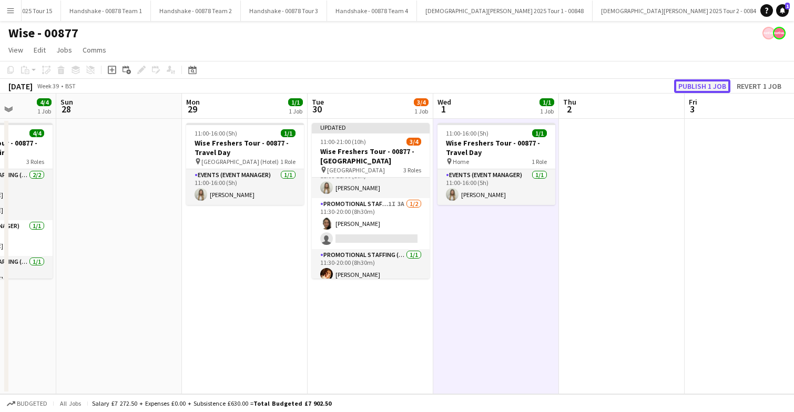
click at [707, 86] on button "Publish 1 job" at bounding box center [702, 86] width 56 height 14
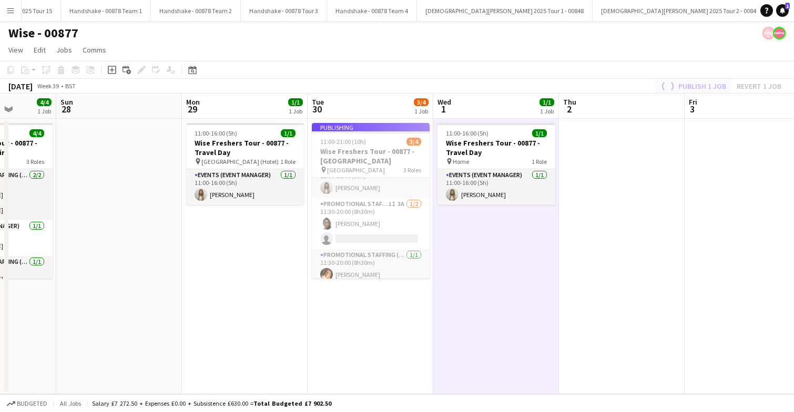
scroll to position [13, 0]
